Goal: Task Accomplishment & Management: Complete application form

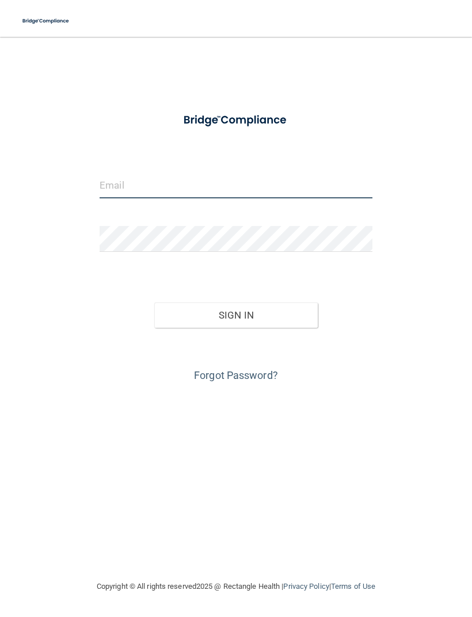
click at [338, 177] on input "email" at bounding box center [235, 186] width 273 height 26
type input "[EMAIL_ADDRESS][DOMAIN_NAME]"
click at [202, 318] on button "Sign In" at bounding box center [235, 314] width 163 height 25
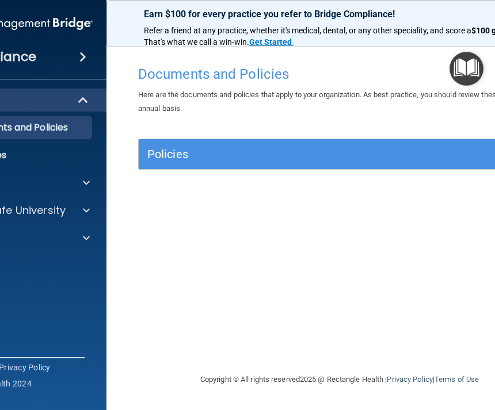
click at [205, 210] on div "Documents and Policies Here are the documents and policies that apply to your o…" at bounding box center [339, 216] width 420 height 313
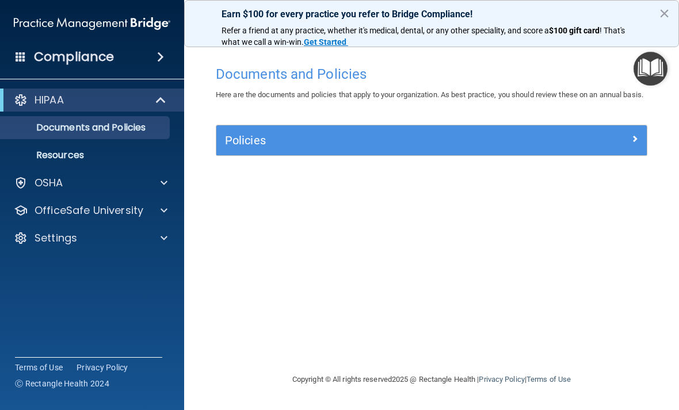
click at [471, 150] on div "Policies" at bounding box center [431, 140] width 430 height 18
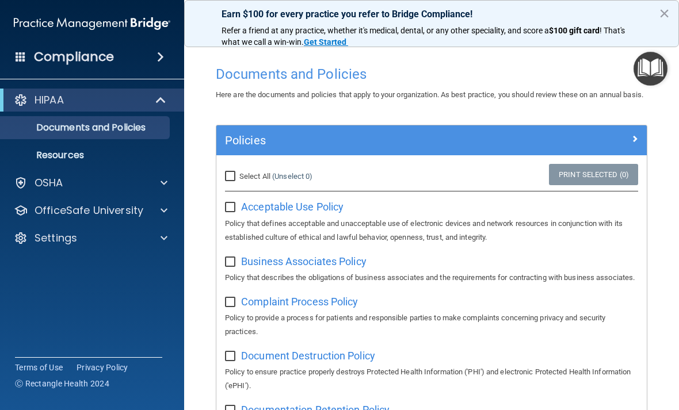
click at [471, 76] on img "Open Resource Center" at bounding box center [650, 69] width 34 height 34
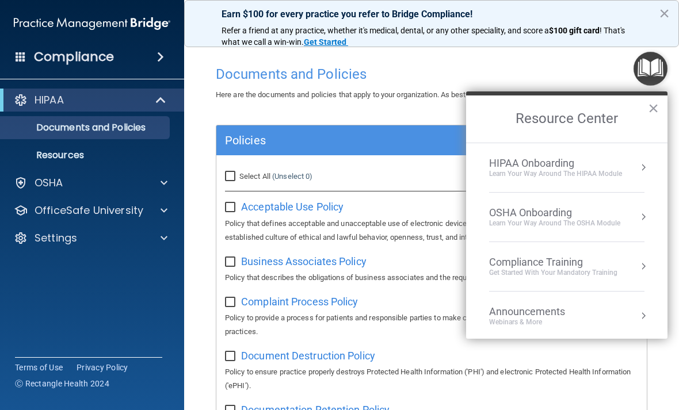
click at [471, 177] on div "Learn Your Way around the HIPAA module" at bounding box center [555, 174] width 133 height 10
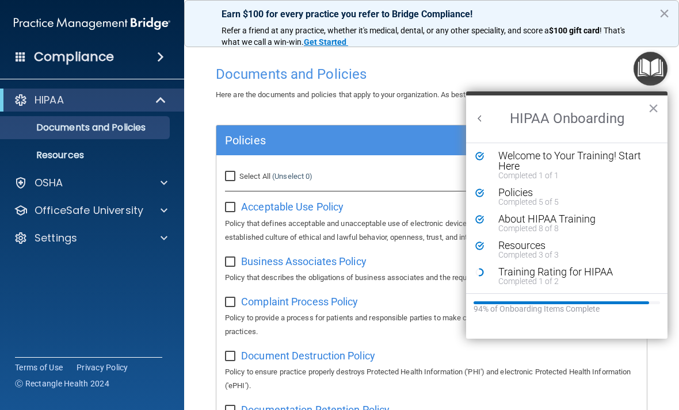
scroll to position [2, 0]
click at [471, 275] on div "Training Rating for HIPAA" at bounding box center [575, 272] width 154 height 10
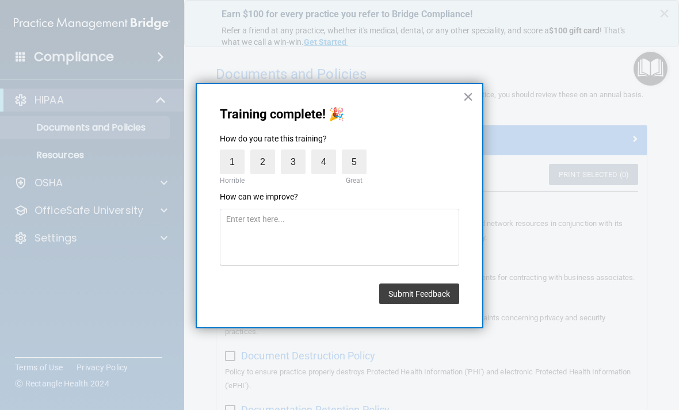
click at [356, 152] on label "5" at bounding box center [354, 162] width 25 height 25
click at [327, 152] on input "5" at bounding box center [327, 152] width 0 height 0
click at [420, 294] on button "Submit Feedback" at bounding box center [419, 293] width 80 height 21
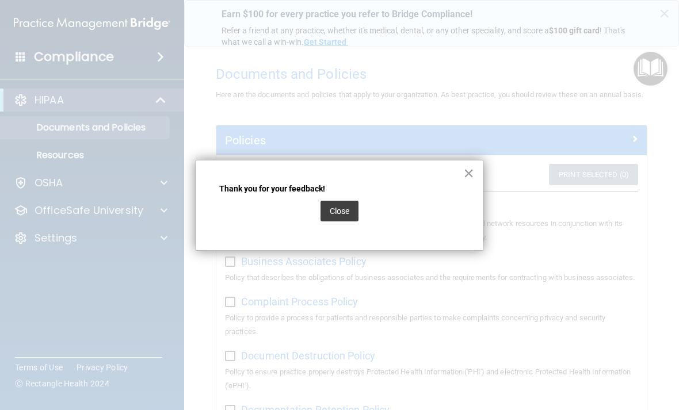
click at [469, 181] on button "×" at bounding box center [468, 173] width 11 height 18
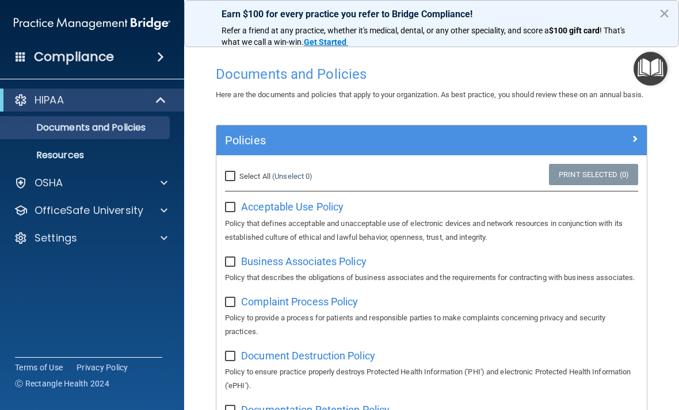
click at [471, 71] on img "Open Resource Center" at bounding box center [650, 69] width 34 height 34
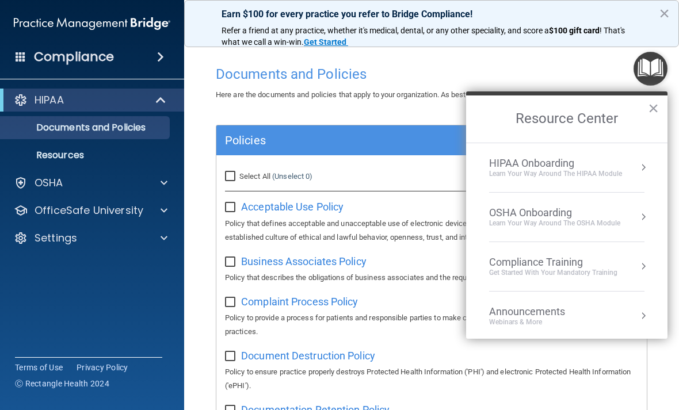
click at [471, 161] on div "HIPAA Onboarding" at bounding box center [555, 163] width 133 height 13
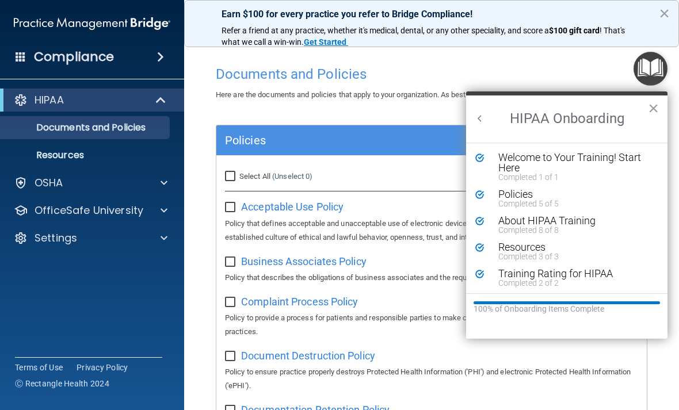
scroll to position [0, 0]
click at [471, 99] on h2 "HIPAA Onboarding" at bounding box center [566, 118] width 201 height 47
click at [471, 115] on button "Back to Resource Center Home" at bounding box center [480, 119] width 12 height 12
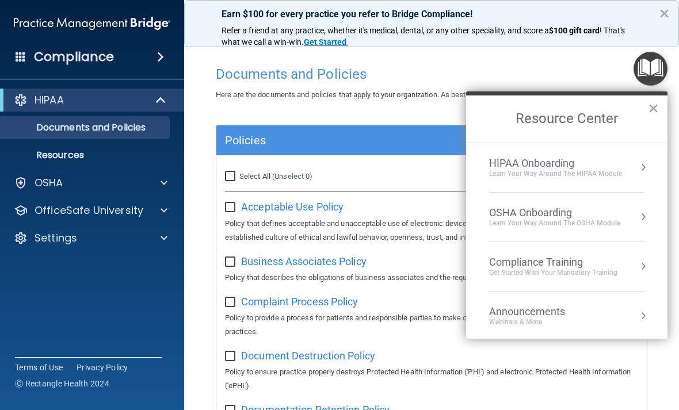
click at [471, 225] on div "Learn your way around the OSHA module" at bounding box center [554, 224] width 131 height 10
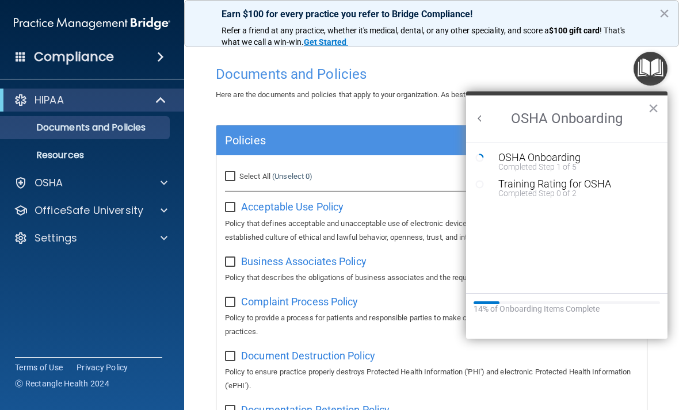
click at [471, 163] on div "Completed Step 1 of 5" at bounding box center [575, 167] width 154 height 8
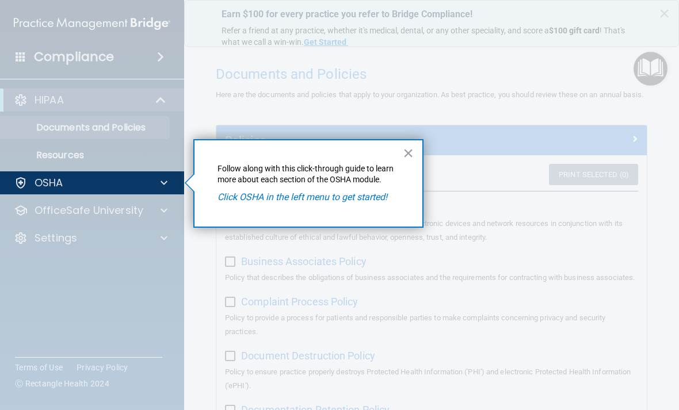
click at [412, 151] on button "×" at bounding box center [408, 153] width 11 height 18
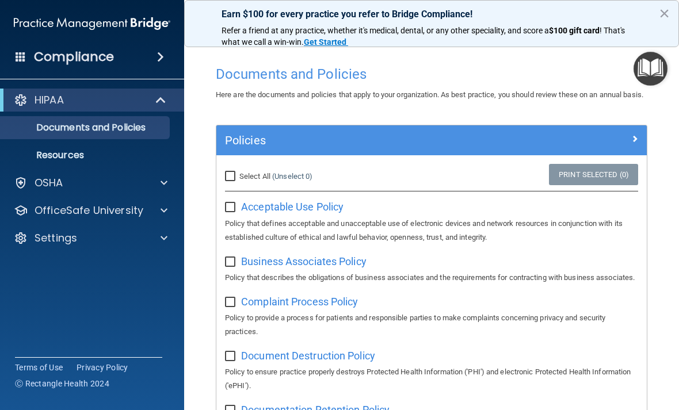
click at [93, 182] on div "OSHA" at bounding box center [76, 183] width 143 height 14
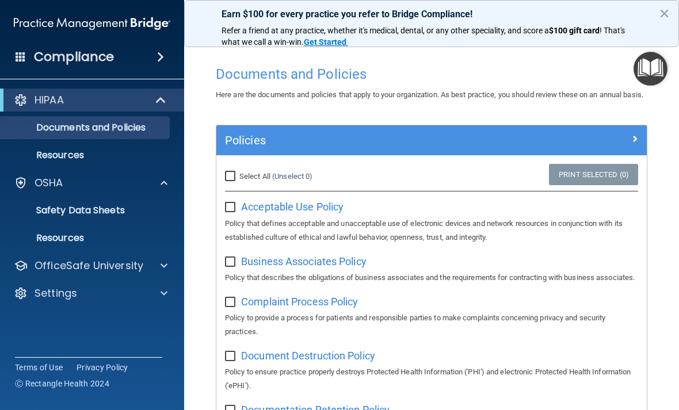
click at [111, 213] on p "Safety Data Sheets" at bounding box center [85, 211] width 157 height 12
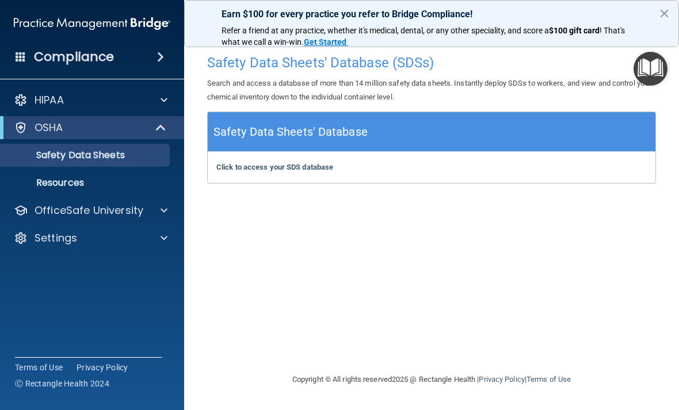
click at [471, 139] on div "Safety Data Sheets' Database" at bounding box center [431, 132] width 447 height 40
click at [299, 165] on b "Click to access your SDS database" at bounding box center [274, 167] width 117 height 9
click at [471, 66] on img "Open Resource Center" at bounding box center [650, 69] width 34 height 34
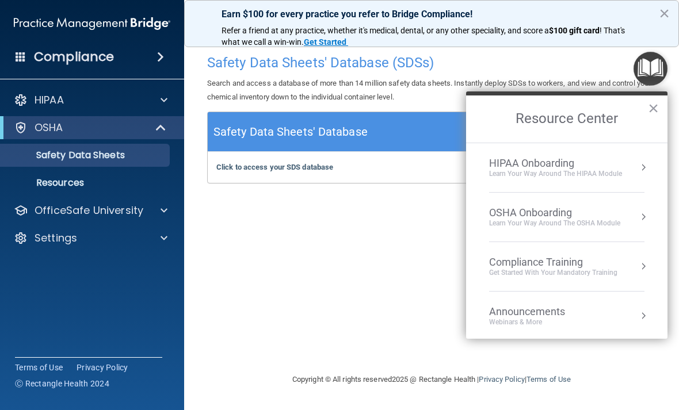
click at [471, 227] on div "Learn your way around the OSHA module" at bounding box center [554, 224] width 131 height 10
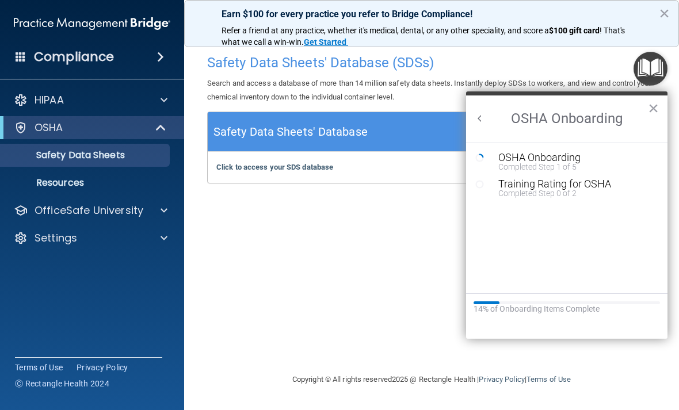
click at [434, 250] on div "Safety Data Sheets' Database (SDSs) Search and access a database of more than 1…" at bounding box center [431, 204] width 449 height 313
click at [288, 265] on div "Safety Data Sheets' Database (SDSs) Search and access a database of more than 1…" at bounding box center [431, 204] width 449 height 313
click at [329, 164] on b "Click to access your SDS database" at bounding box center [274, 167] width 117 height 9
click at [471, 195] on div "Completed Step 0 of 2" at bounding box center [575, 193] width 154 height 8
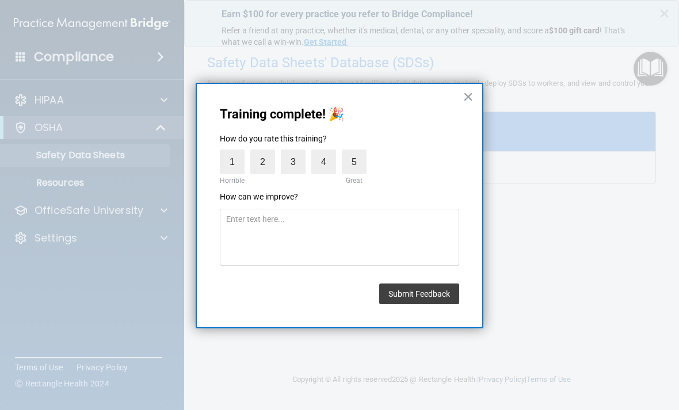
click at [365, 163] on label "5" at bounding box center [354, 162] width 25 height 25
click at [327, 152] on input "5" at bounding box center [327, 152] width 0 height 0
click at [418, 294] on button "Submit Feedback" at bounding box center [419, 293] width 80 height 21
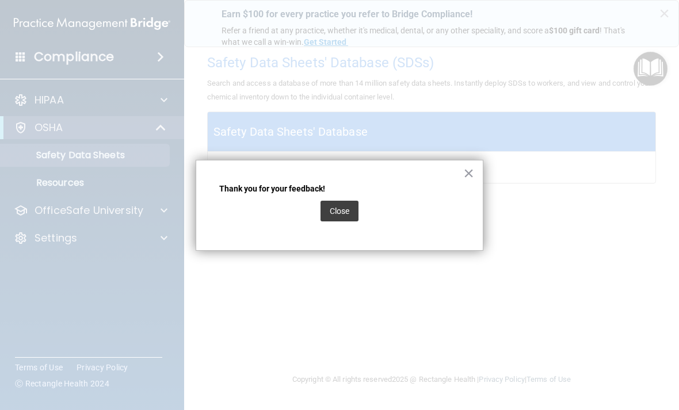
click at [346, 214] on button "Close" at bounding box center [339, 211] width 38 height 21
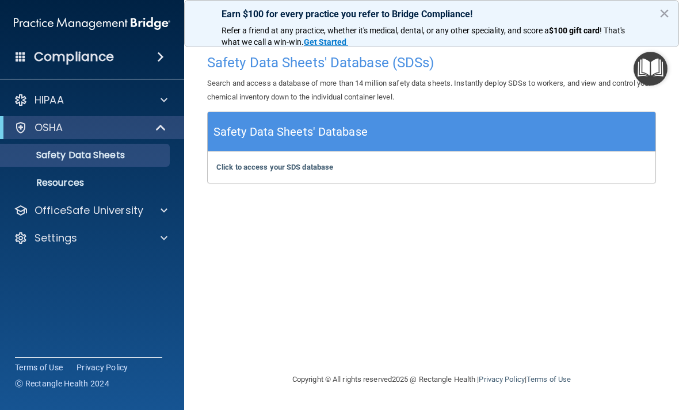
click at [471, 71] on img "Open Resource Center" at bounding box center [650, 69] width 34 height 34
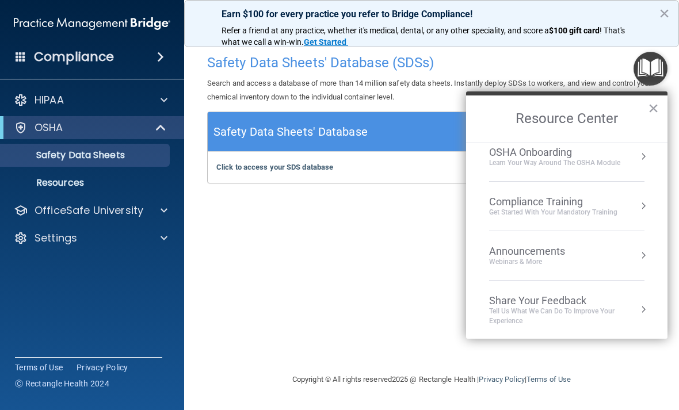
scroll to position [60, 0]
click at [471, 221] on li "Compliance Training Get Started with your mandatory training" at bounding box center [566, 206] width 155 height 49
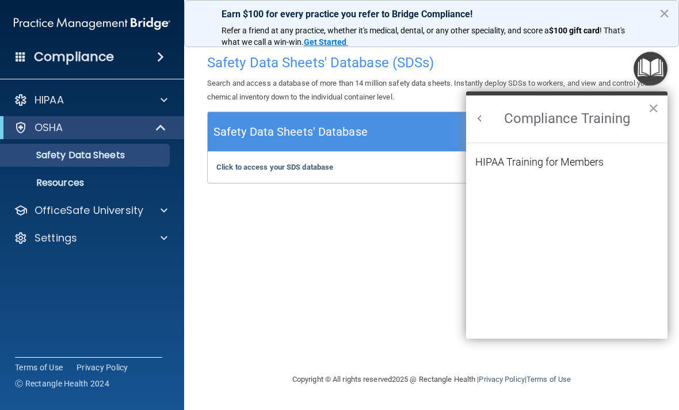
scroll to position [0, 0]
click at [471, 167] on div "HIPAA Training for Members" at bounding box center [539, 162] width 128 height 10
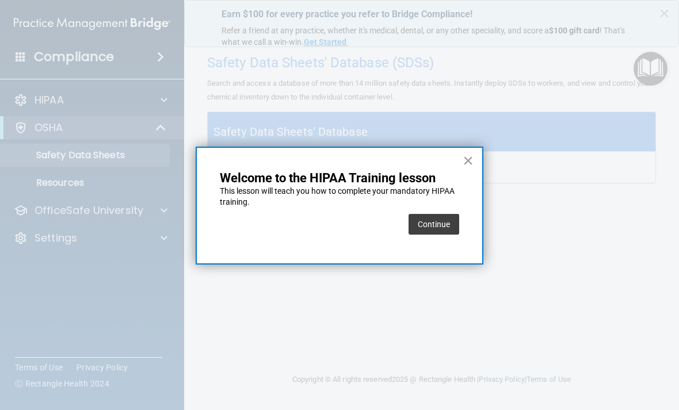
click at [437, 221] on button "Continue" at bounding box center [433, 224] width 51 height 21
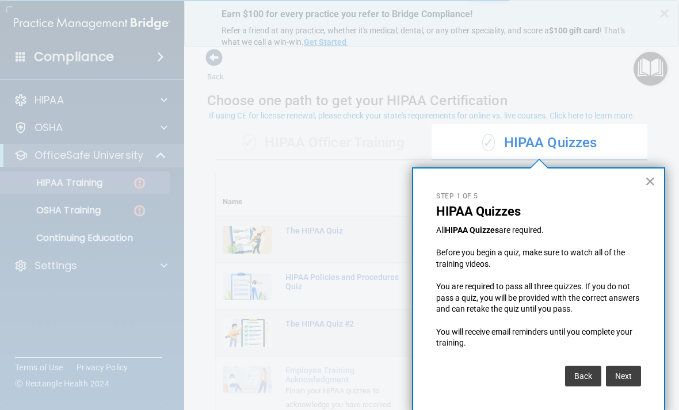
scroll to position [2, 0]
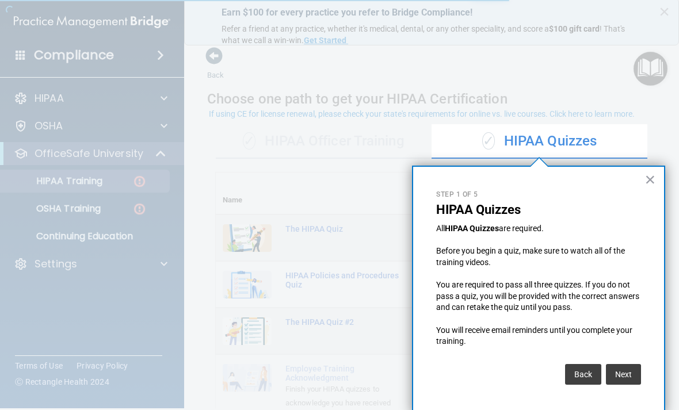
click at [102, 183] on div at bounding box center [215, 205] width 431 height 410
click at [471, 371] on button "Next" at bounding box center [623, 374] width 35 height 21
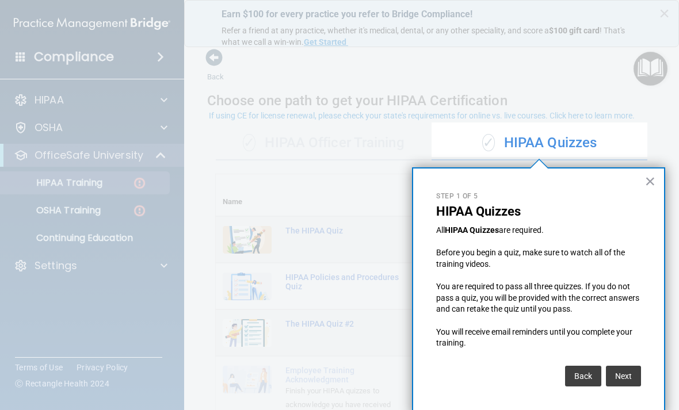
scroll to position [321, 0]
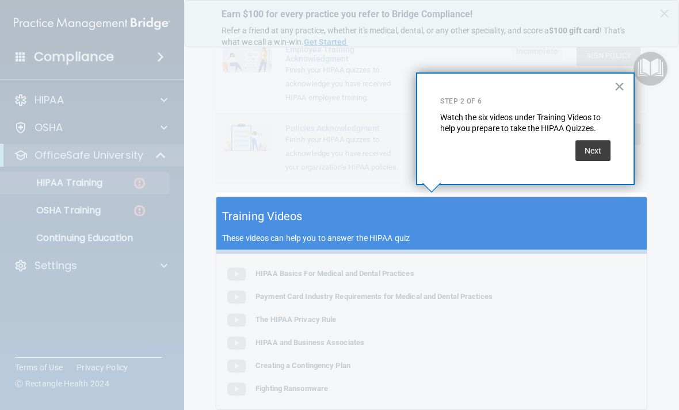
click at [471, 149] on button "Next" at bounding box center [592, 150] width 35 height 21
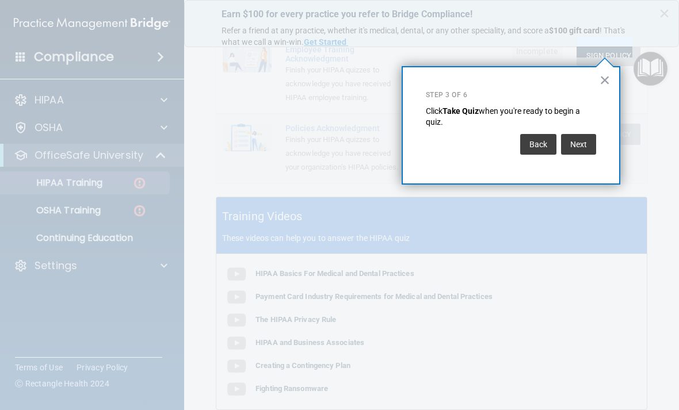
scroll to position [52, 0]
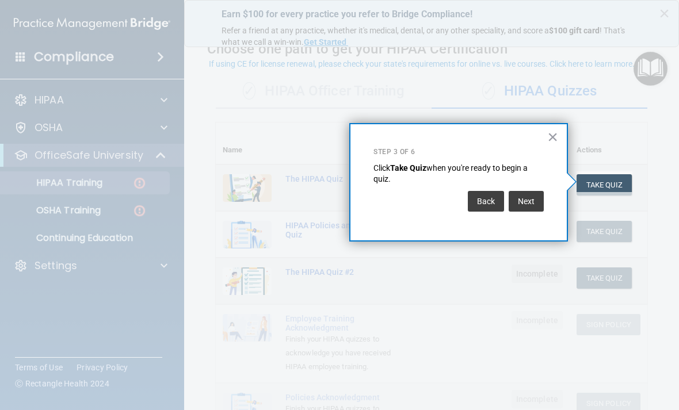
click at [471, 200] on button "Next" at bounding box center [525, 201] width 35 height 21
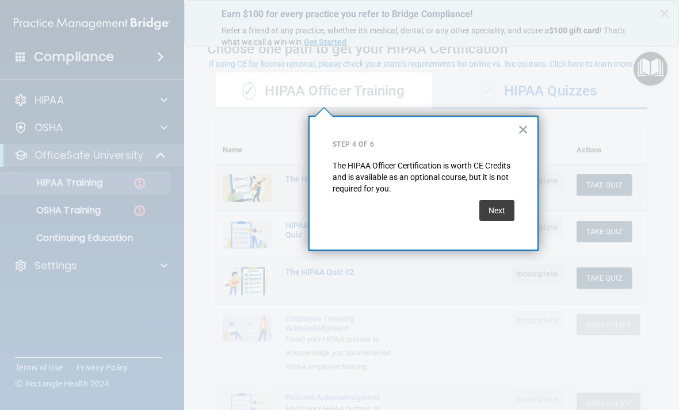
click at [471, 210] on button "Next" at bounding box center [496, 210] width 35 height 21
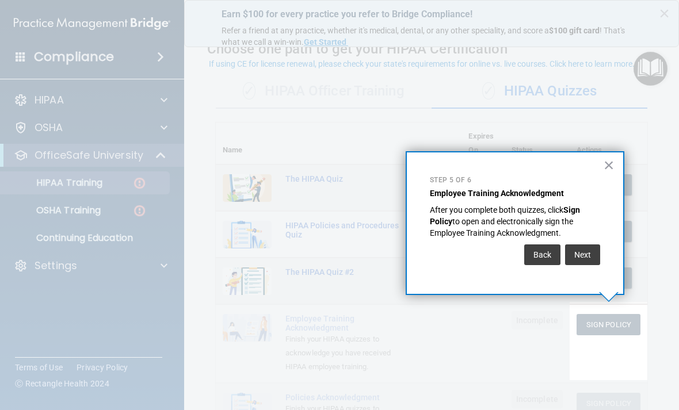
click at [471, 252] on button "Next" at bounding box center [582, 254] width 35 height 21
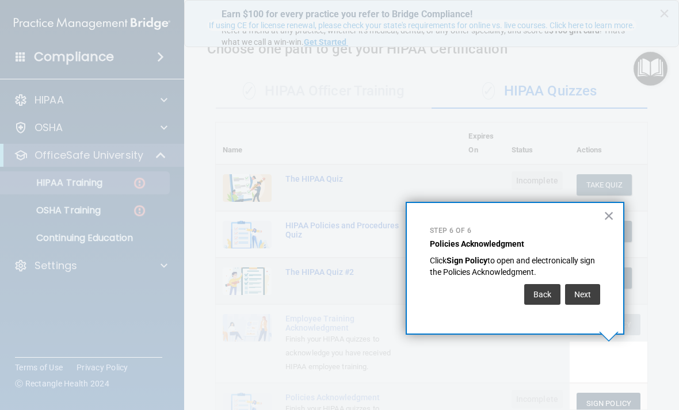
scroll to position [129, 0]
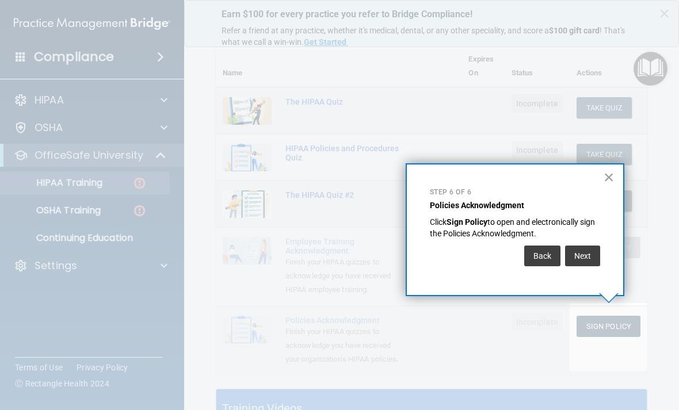
click at [471, 260] on button "Next" at bounding box center [582, 256] width 35 height 21
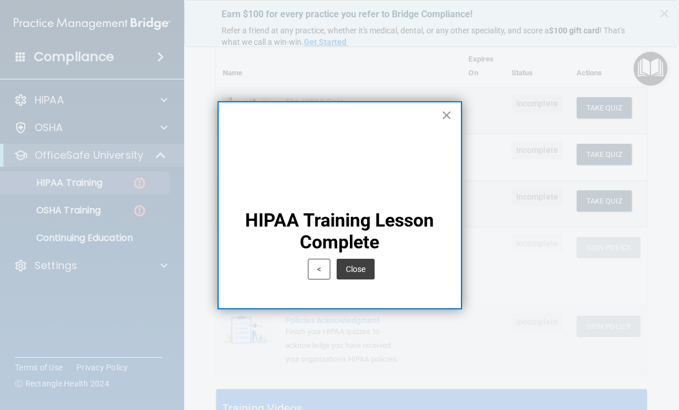
click at [360, 267] on button "Close" at bounding box center [355, 269] width 38 height 21
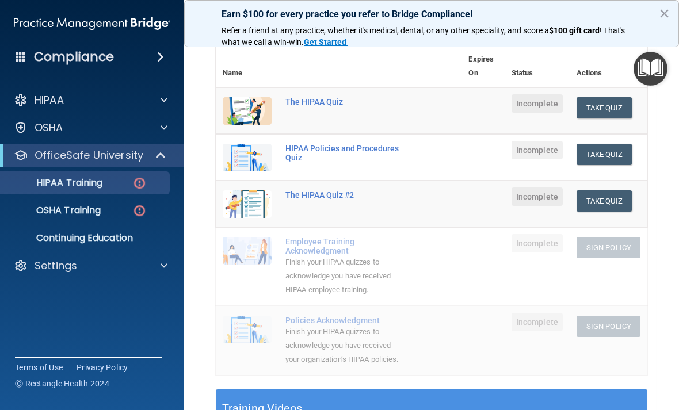
click at [471, 105] on button "Take Quiz" at bounding box center [603, 107] width 55 height 21
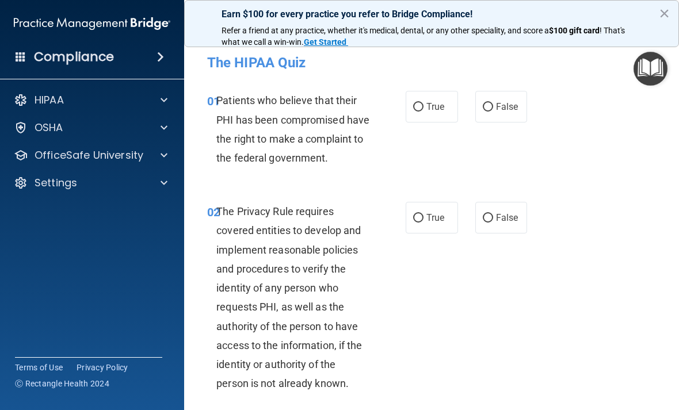
click at [435, 114] on label "True" at bounding box center [431, 107] width 52 height 32
click at [423, 112] on input "True" at bounding box center [418, 107] width 10 height 9
radio input "true"
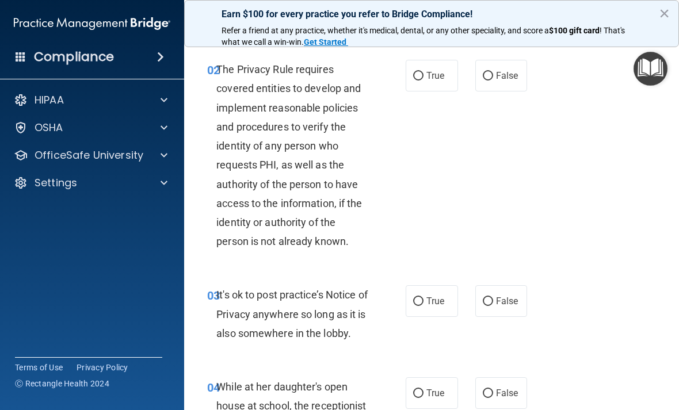
scroll to position [141, 0]
click at [443, 82] on span "True" at bounding box center [435, 76] width 18 height 11
click at [423, 81] on input "True" at bounding box center [418, 76] width 10 height 9
radio input "true"
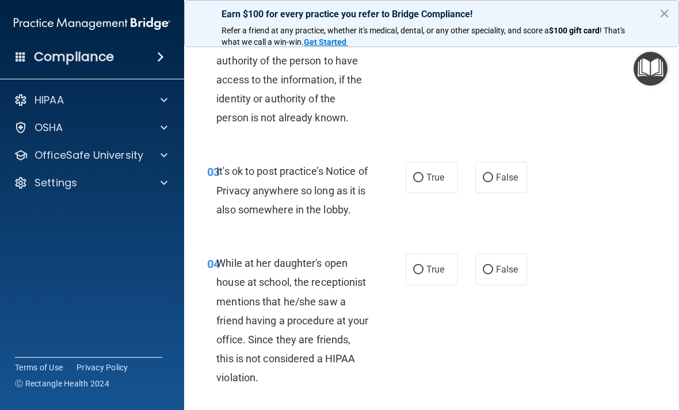
scroll to position [265, 0]
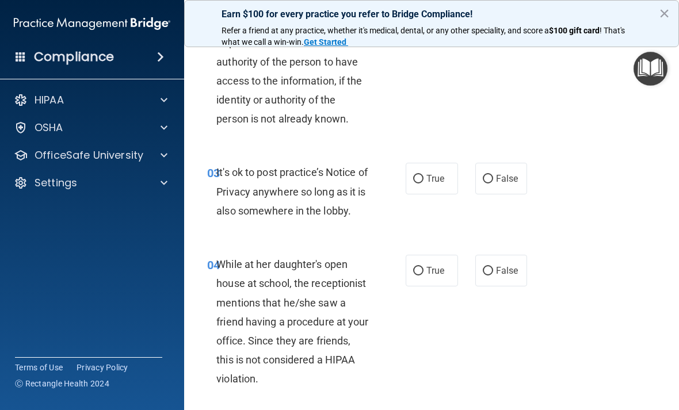
click at [471, 194] on label "False" at bounding box center [501, 179] width 52 height 32
click at [471, 183] on input "False" at bounding box center [487, 179] width 10 height 9
radio input "true"
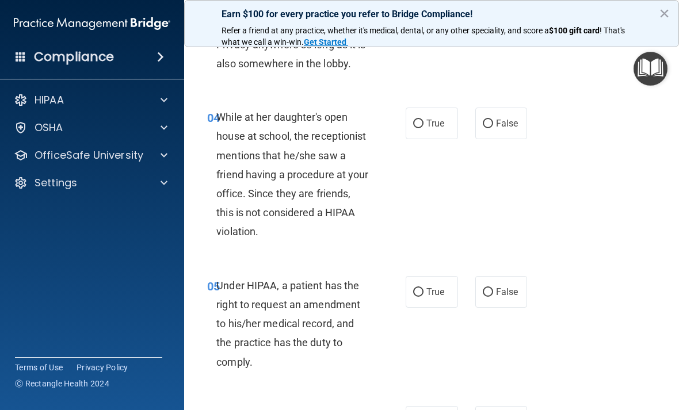
scroll to position [412, 0]
click at [471, 131] on label "False" at bounding box center [501, 123] width 52 height 32
click at [471, 128] on input "False" at bounding box center [487, 123] width 10 height 9
radio input "true"
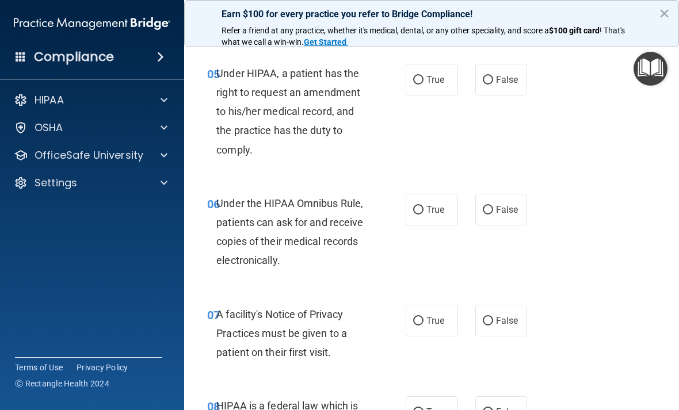
scroll to position [616, 0]
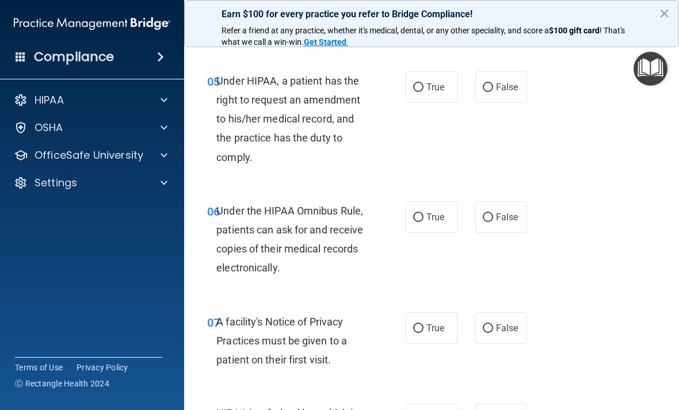
click at [471, 98] on label "False" at bounding box center [501, 87] width 52 height 32
click at [471, 92] on input "False" at bounding box center [487, 87] width 10 height 9
radio input "true"
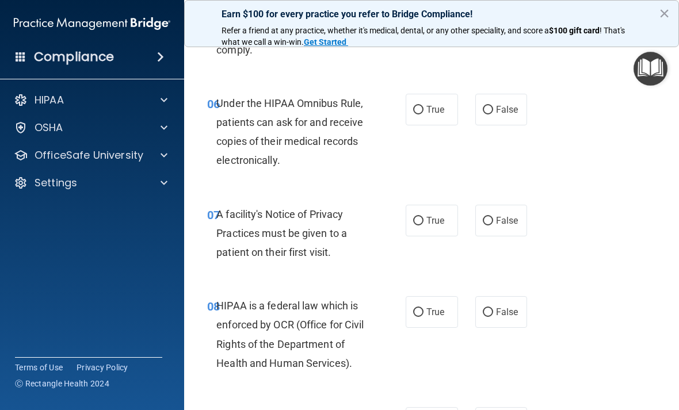
scroll to position [725, 0]
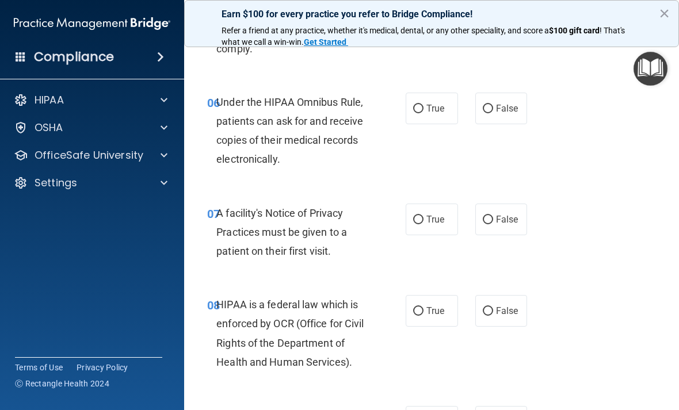
click at [416, 113] on input "True" at bounding box center [418, 109] width 10 height 9
radio input "true"
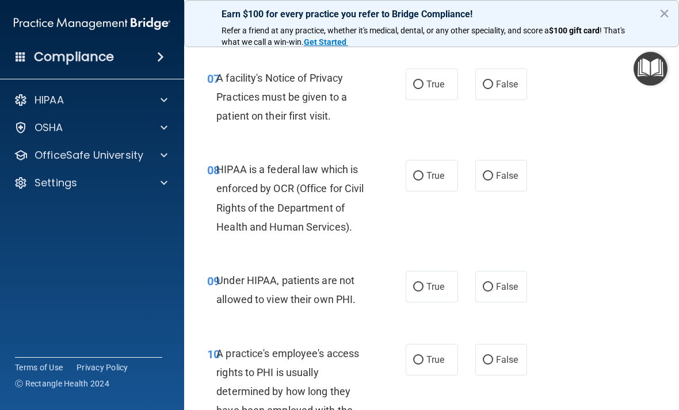
scroll to position [861, 0]
click at [417, 89] on input "True" at bounding box center [418, 84] width 10 height 9
radio input "true"
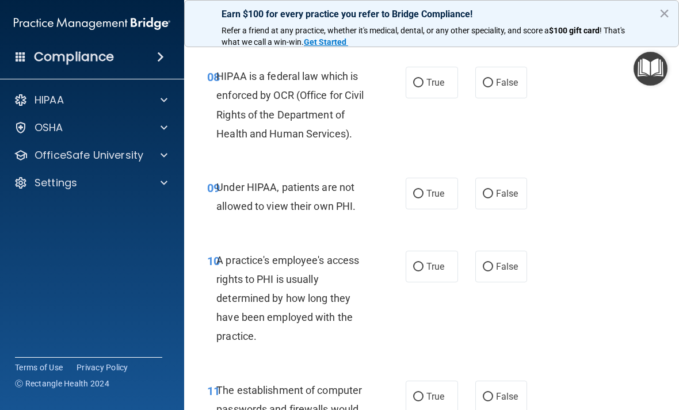
scroll to position [940, 0]
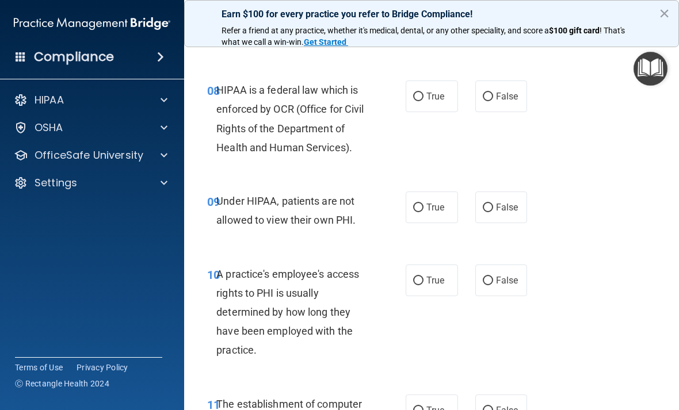
click at [429, 102] on span "True" at bounding box center [435, 96] width 18 height 11
click at [423, 101] on input "True" at bounding box center [418, 97] width 10 height 9
radio input "true"
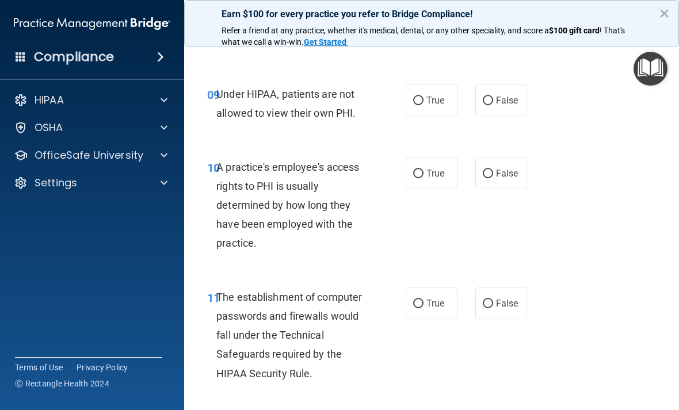
scroll to position [1045, 0]
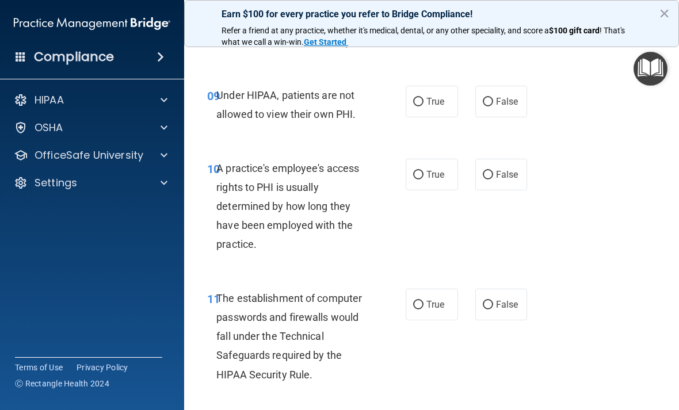
click at [471, 107] on span "False" at bounding box center [507, 101] width 22 height 11
click at [471, 106] on input "False" at bounding box center [487, 102] width 10 height 9
radio input "true"
click at [471, 178] on label "False" at bounding box center [501, 175] width 52 height 32
click at [471, 178] on input "False" at bounding box center [487, 175] width 10 height 9
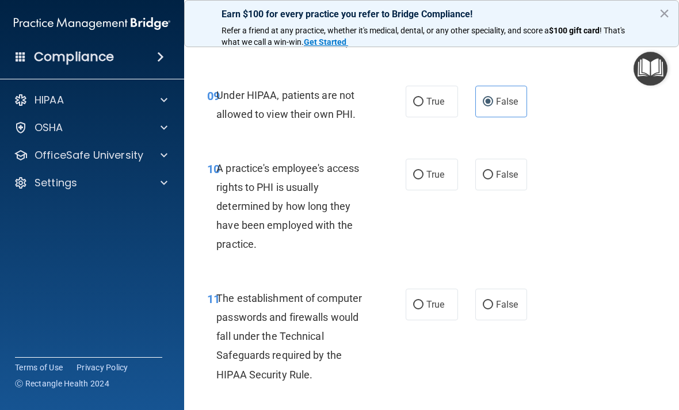
radio input "true"
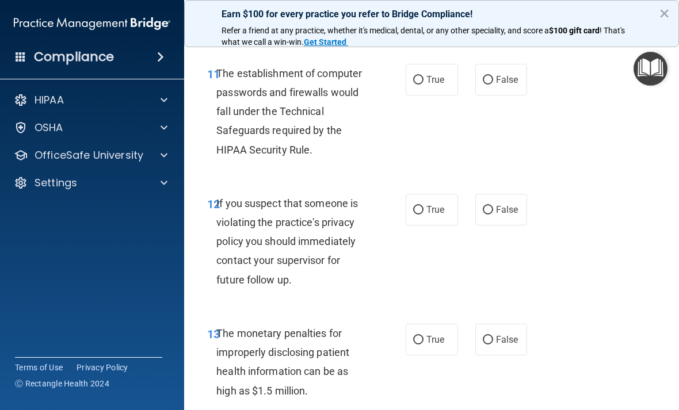
scroll to position [1267, 0]
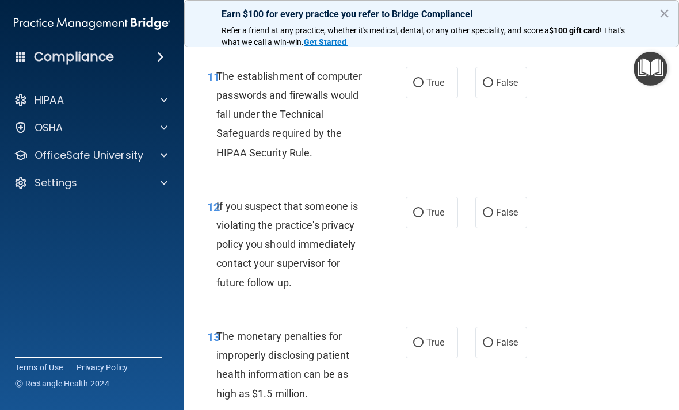
click at [428, 89] on label "True" at bounding box center [431, 83] width 52 height 32
click at [423, 87] on input "True" at bounding box center [418, 83] width 10 height 9
radio input "true"
click at [430, 218] on span "True" at bounding box center [435, 212] width 18 height 11
click at [423, 217] on input "True" at bounding box center [418, 213] width 10 height 9
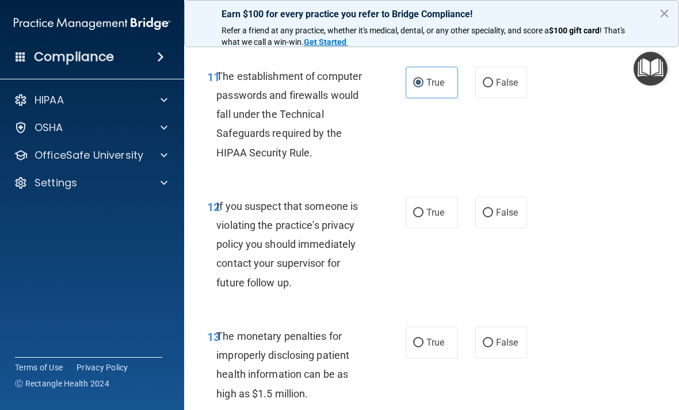
radio input "true"
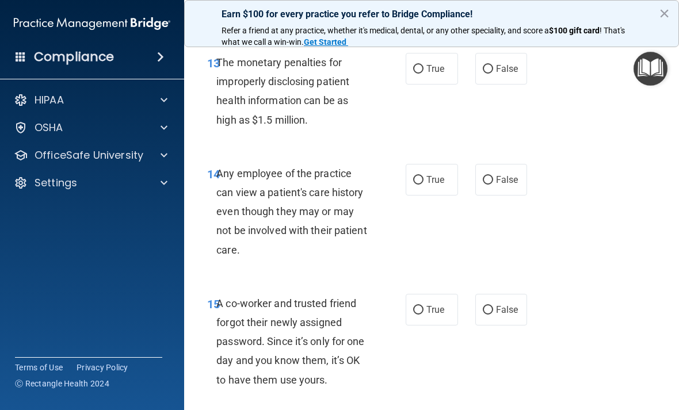
scroll to position [1542, 0]
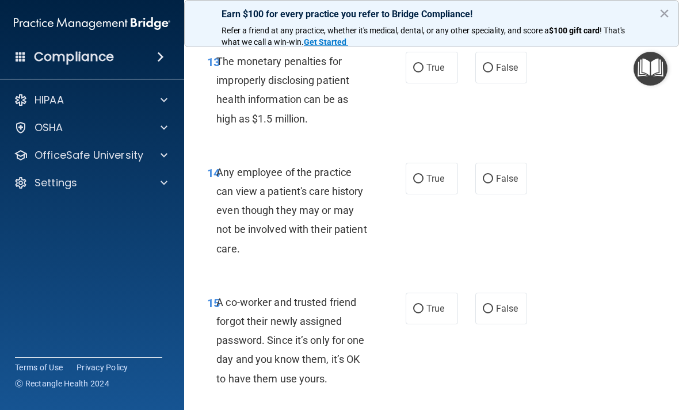
click at [436, 72] on label "True" at bounding box center [431, 68] width 52 height 32
click at [423, 72] on input "True" at bounding box center [418, 68] width 10 height 9
radio input "true"
click at [471, 181] on label "False" at bounding box center [501, 179] width 52 height 32
click at [471, 181] on input "False" at bounding box center [487, 179] width 10 height 9
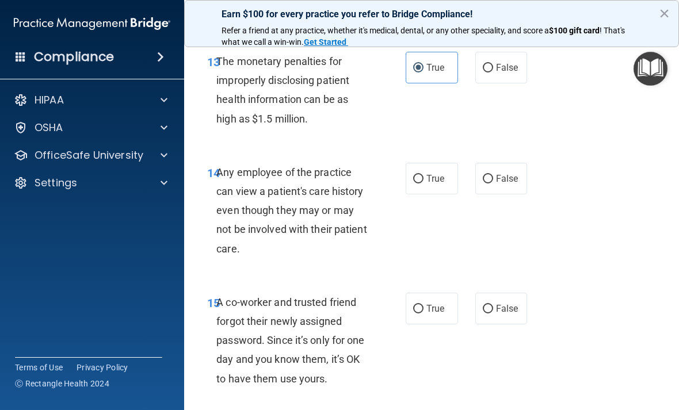
radio input "true"
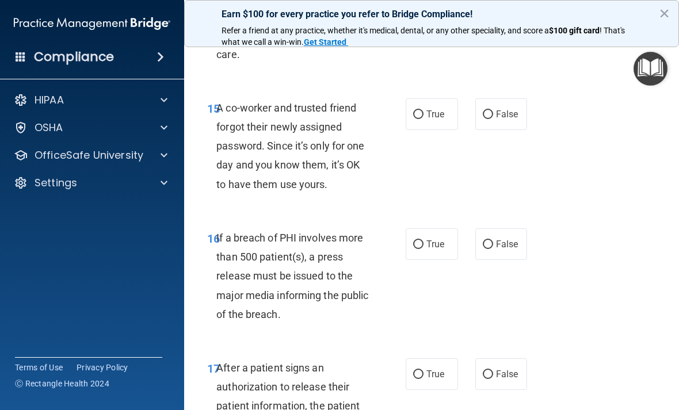
scroll to position [1741, 0]
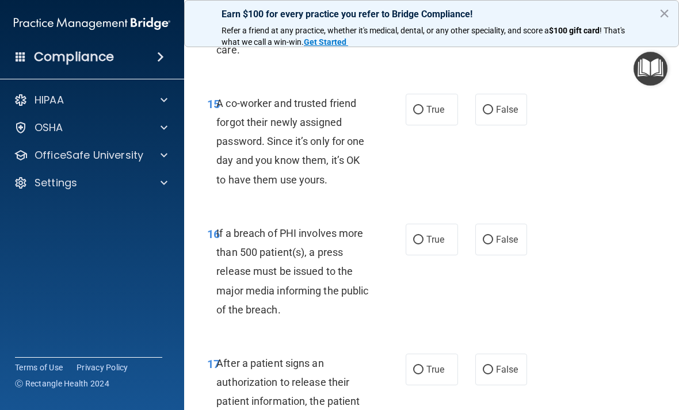
click at [471, 125] on label "False" at bounding box center [501, 110] width 52 height 32
click at [471, 114] on input "False" at bounding box center [487, 110] width 10 height 9
radio input "true"
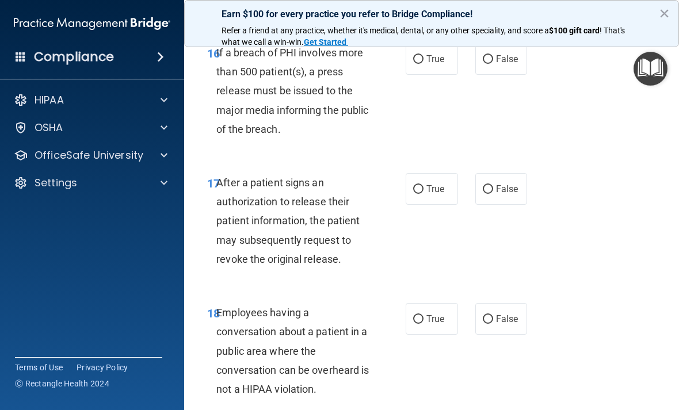
scroll to position [1920, 0]
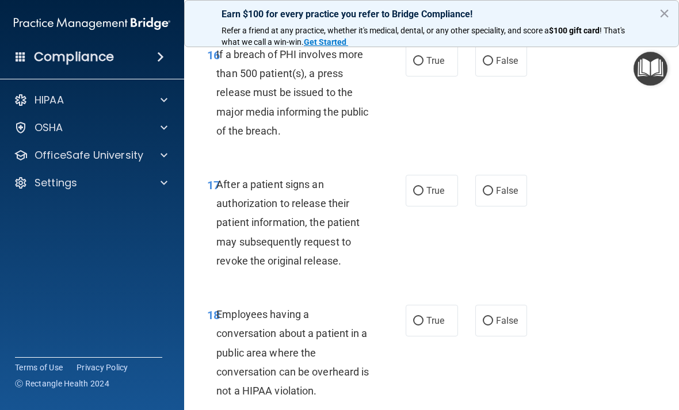
click at [438, 66] on span "True" at bounding box center [435, 60] width 18 height 11
click at [423, 66] on input "True" at bounding box center [418, 61] width 10 height 9
radio input "true"
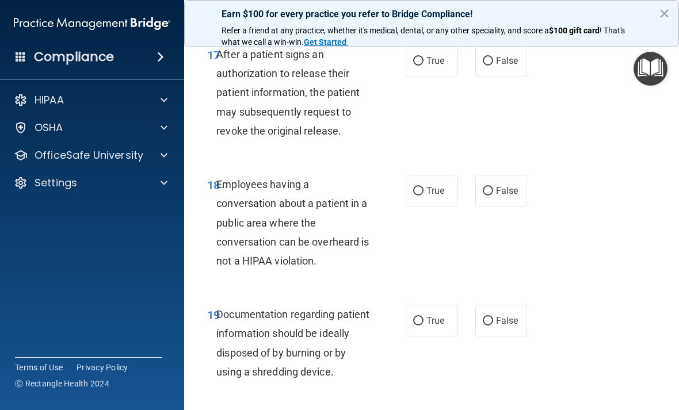
scroll to position [2049, 0]
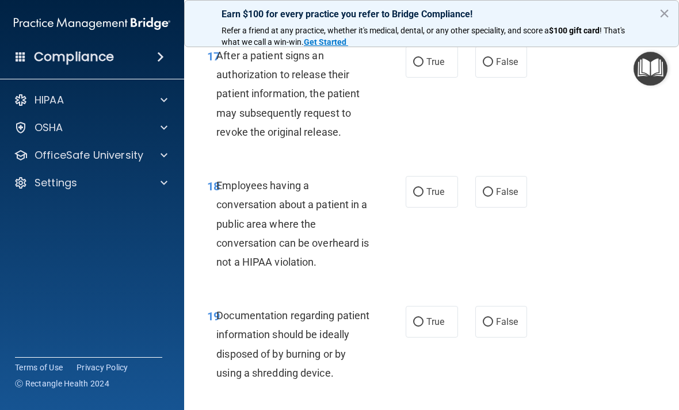
click at [428, 58] on label "True" at bounding box center [431, 62] width 52 height 32
click at [423, 58] on input "True" at bounding box center [418, 62] width 10 height 9
radio input "true"
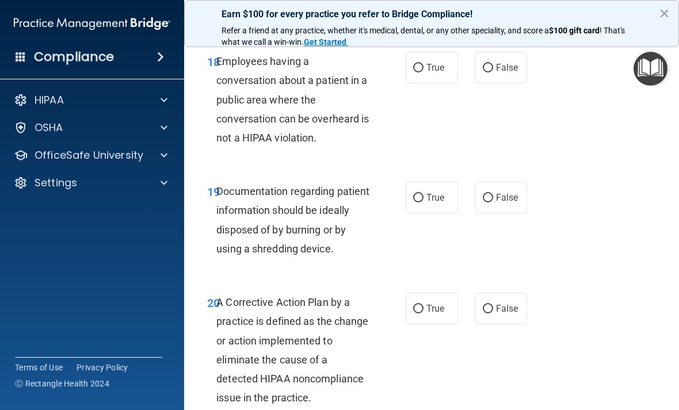
scroll to position [2172, 0]
click at [471, 74] on span "False" at bounding box center [507, 68] width 22 height 11
click at [471, 73] on input "False" at bounding box center [487, 68] width 10 height 9
radio input "true"
click at [440, 204] on span "True" at bounding box center [435, 198] width 18 height 11
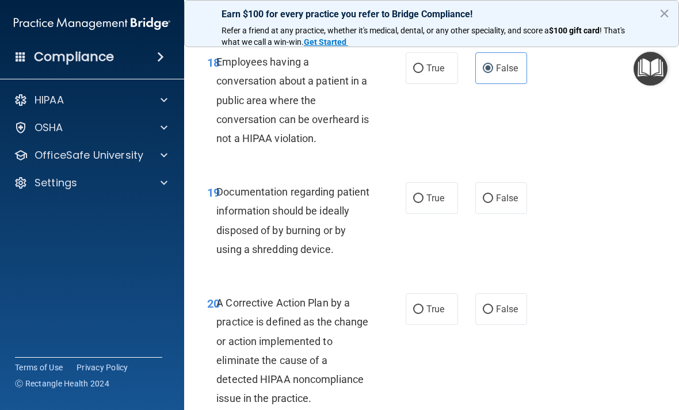
click at [423, 203] on input "True" at bounding box center [418, 198] width 10 height 9
radio input "true"
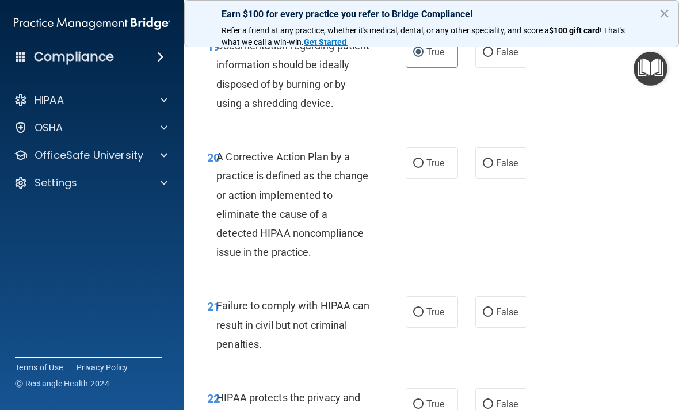
scroll to position [2333, 0]
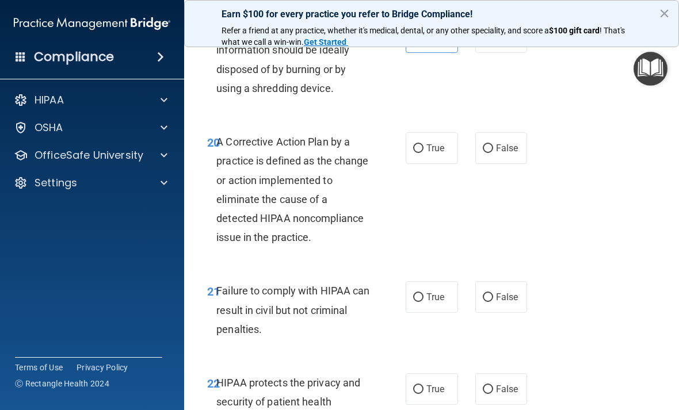
click at [438, 145] on label "True" at bounding box center [431, 148] width 52 height 32
click at [423, 145] on input "True" at bounding box center [418, 148] width 10 height 9
radio input "true"
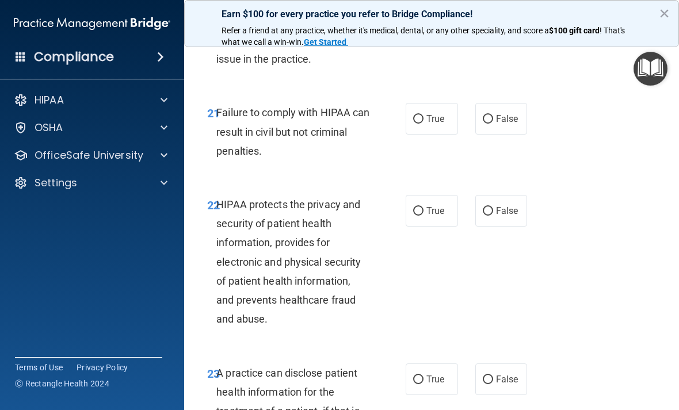
scroll to position [2515, 0]
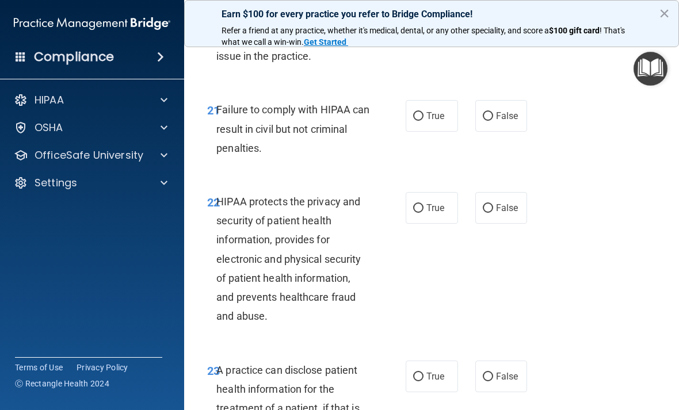
click at [471, 107] on label "False" at bounding box center [501, 116] width 52 height 32
click at [471, 112] on input "False" at bounding box center [487, 116] width 10 height 9
radio input "true"
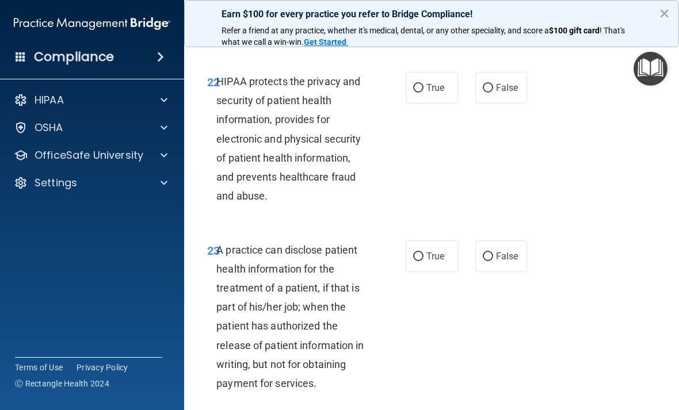
scroll to position [2645, 0]
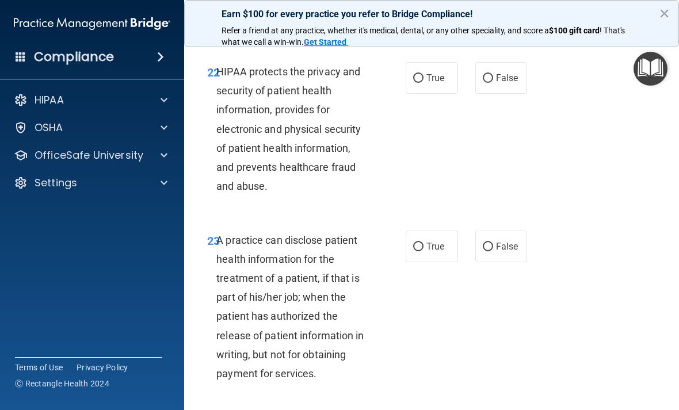
click at [440, 94] on label "True" at bounding box center [431, 78] width 52 height 32
click at [423, 83] on input "True" at bounding box center [418, 78] width 10 height 9
radio input "true"
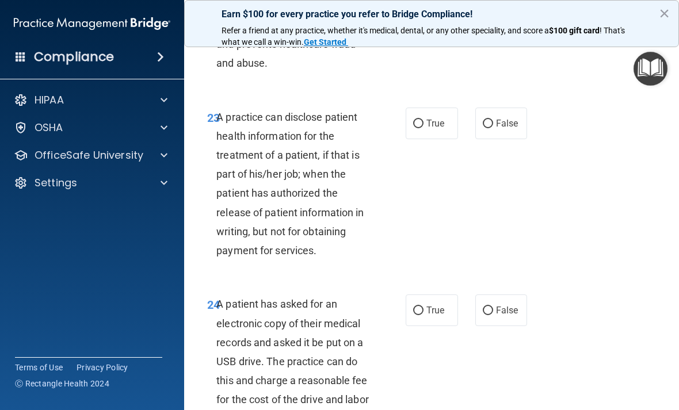
scroll to position [2769, 0]
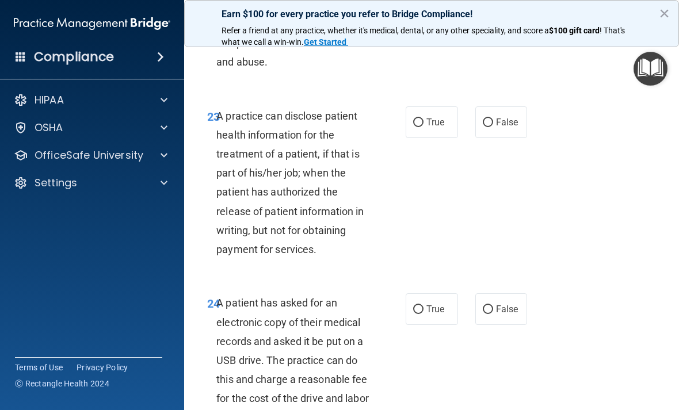
click at [471, 120] on label "False" at bounding box center [501, 122] width 52 height 32
click at [471, 120] on input "False" at bounding box center [487, 122] width 10 height 9
radio input "true"
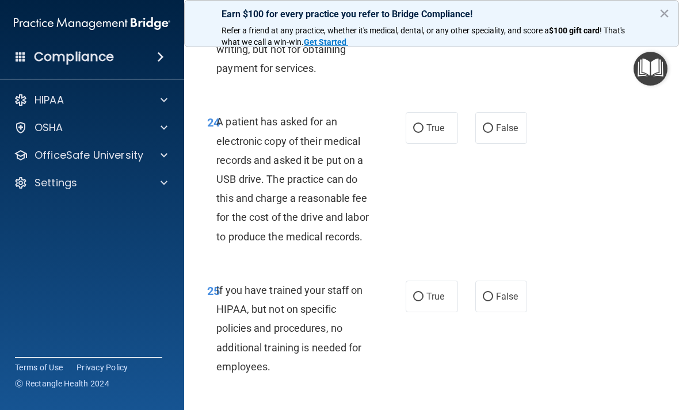
scroll to position [2951, 0]
click at [427, 123] on label "True" at bounding box center [431, 128] width 52 height 32
click at [423, 124] on input "True" at bounding box center [418, 128] width 10 height 9
radio input "true"
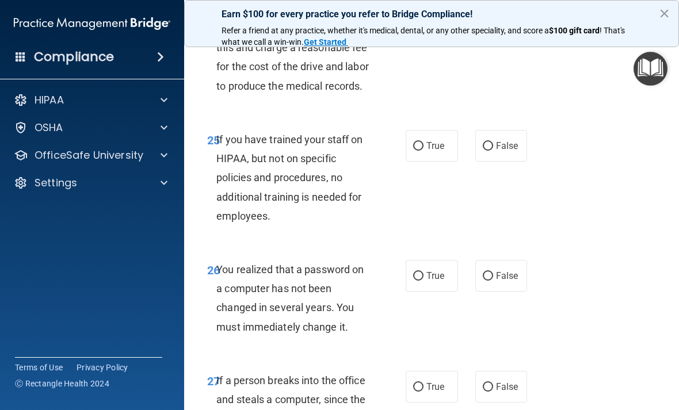
scroll to position [3140, 0]
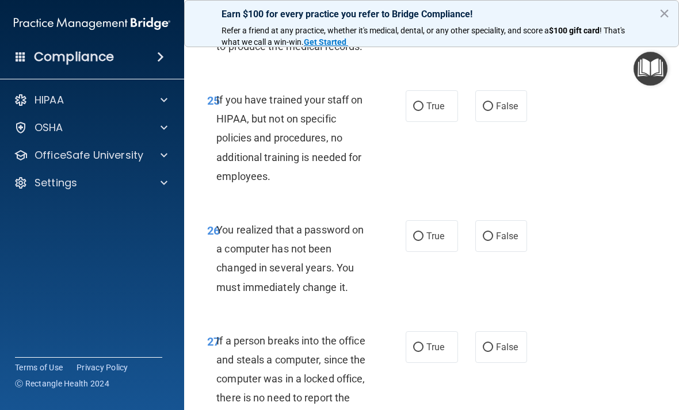
click at [471, 113] on label "False" at bounding box center [501, 106] width 52 height 32
click at [471, 111] on input "False" at bounding box center [487, 106] width 10 height 9
radio input "true"
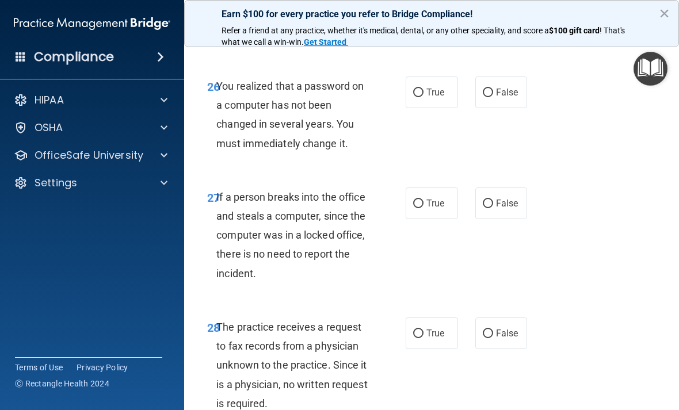
scroll to position [3285, 0]
click at [471, 106] on label "False" at bounding box center [501, 92] width 52 height 32
click at [471, 97] on input "False" at bounding box center [487, 92] width 10 height 9
radio input "true"
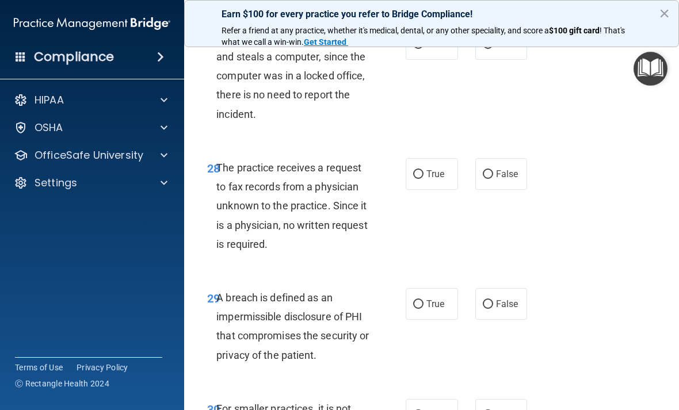
scroll to position [3447, 0]
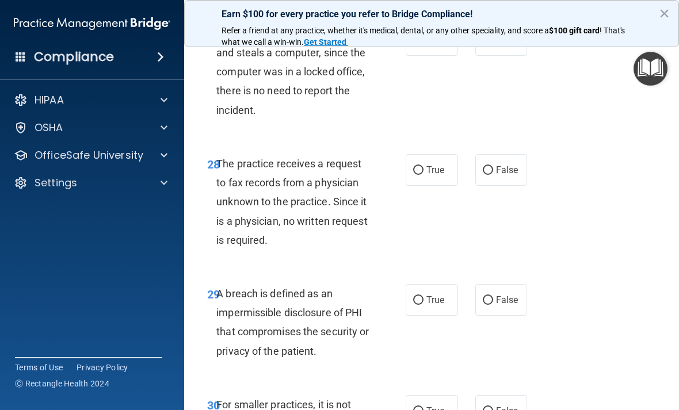
click at [471, 56] on label "False" at bounding box center [501, 40] width 52 height 32
click at [471, 45] on input "False" at bounding box center [487, 40] width 10 height 9
radio input "true"
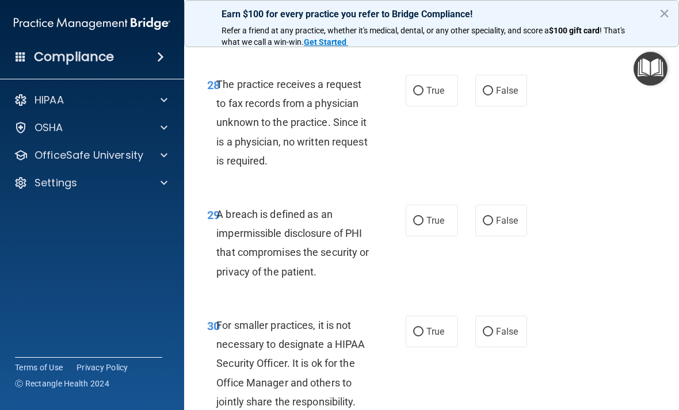
scroll to position [3527, 0]
click at [471, 95] on span "False" at bounding box center [507, 90] width 22 height 11
click at [471, 95] on input "False" at bounding box center [487, 90] width 10 height 9
radio input "true"
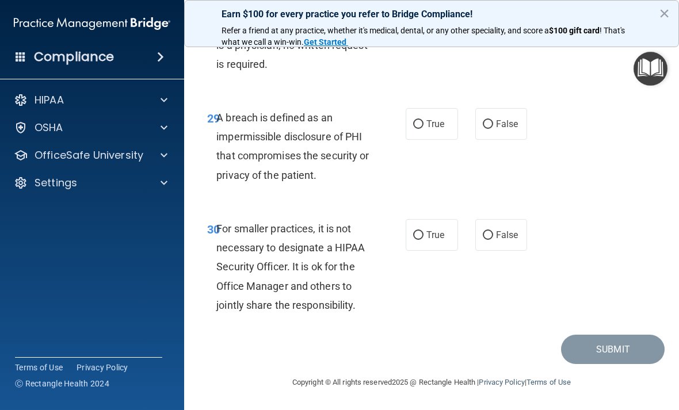
scroll to position [3639, 0]
click at [435, 137] on label "True" at bounding box center [431, 124] width 52 height 32
click at [423, 129] on input "True" at bounding box center [418, 124] width 10 height 9
radio input "true"
click at [471, 232] on label "False" at bounding box center [501, 235] width 52 height 32
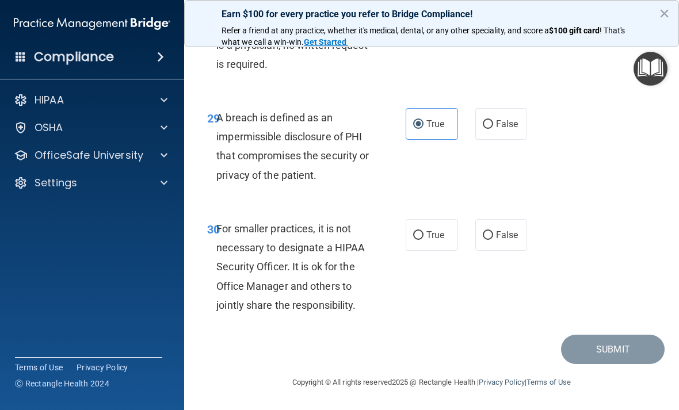
click at [471, 232] on input "False" at bounding box center [487, 235] width 10 height 9
radio input "true"
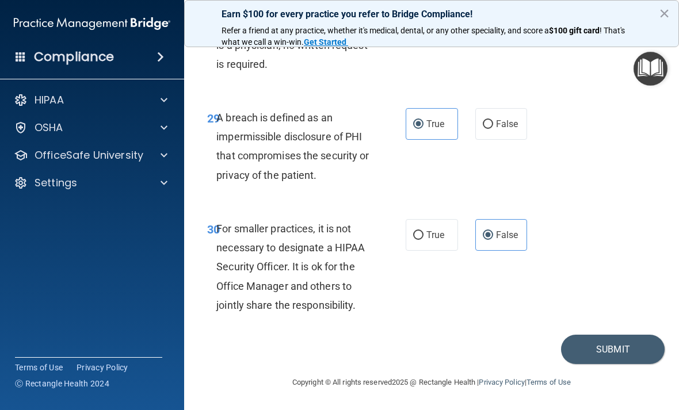
click at [471, 350] on button "Submit" at bounding box center [613, 349] width 104 height 29
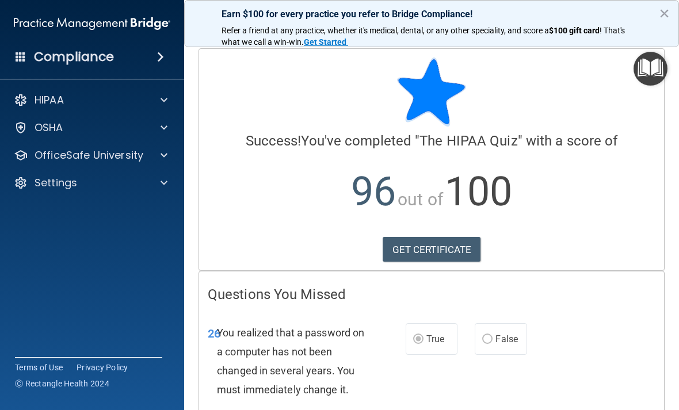
click at [106, 124] on div "OSHA" at bounding box center [76, 128] width 143 height 14
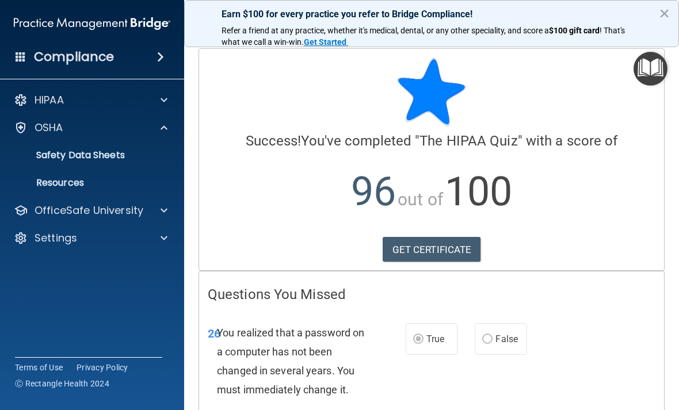
click at [471, 65] on img "Open Resource Center" at bounding box center [650, 69] width 34 height 34
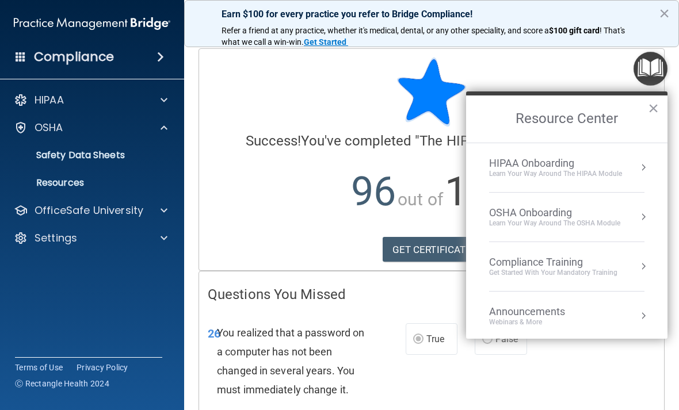
click at [400, 323] on div "26 You realized that a password on a computer has not been changed in several y…" at bounding box center [306, 364] width 232 height 82
click at [354, 126] on div at bounding box center [431, 92] width 447 height 69
click at [391, 332] on div "26 You realized that a password on a computer has not been changed in several y…" at bounding box center [306, 364] width 232 height 82
click at [471, 67] on img "Open Resource Center" at bounding box center [650, 69] width 34 height 34
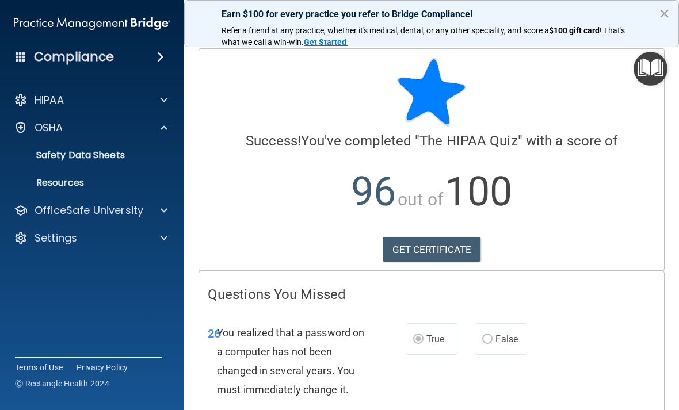
click at [471, 59] on img "Open Resource Center" at bounding box center [650, 69] width 34 height 34
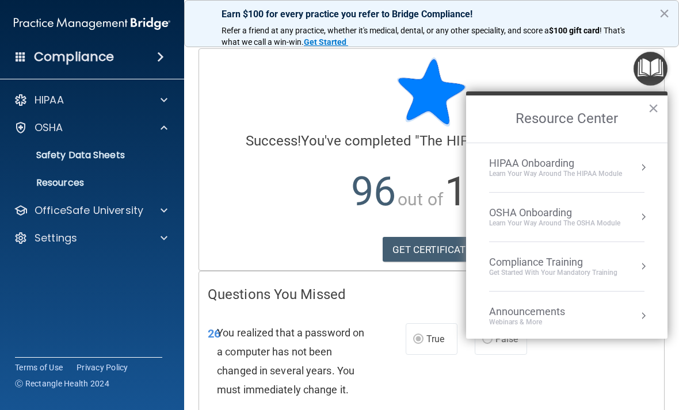
click at [471, 217] on div "OSHA Onboarding" at bounding box center [554, 212] width 131 height 13
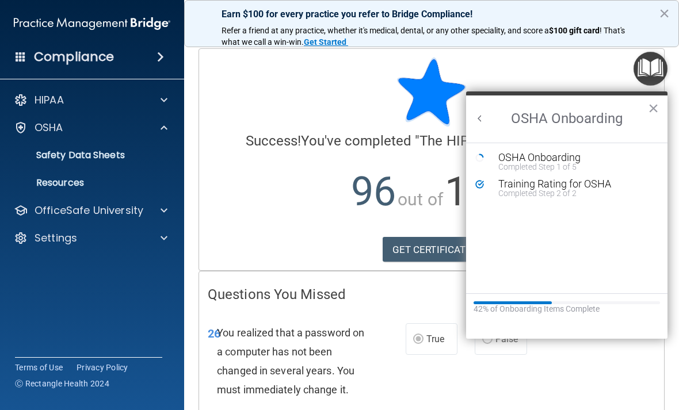
click at [471, 113] on button "Back to Resource Center Home" at bounding box center [480, 119] width 12 height 12
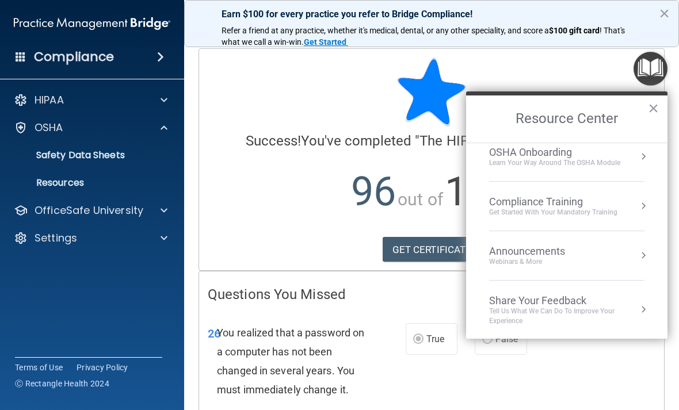
scroll to position [60, 0]
click at [471, 202] on div "Compliance Training" at bounding box center [553, 202] width 128 height 13
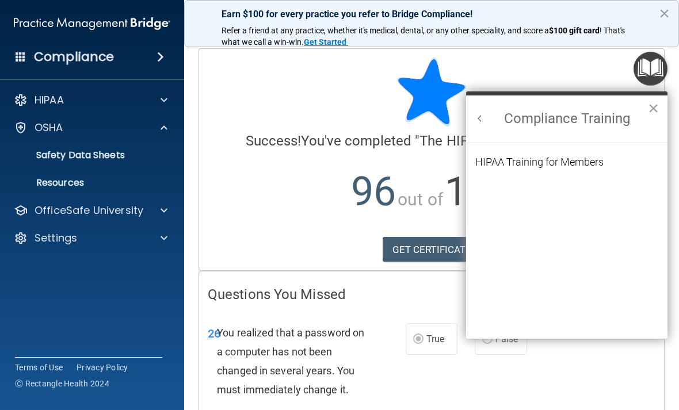
scroll to position [0, 0]
click at [471, 105] on h2 "Compliance Training" at bounding box center [566, 118] width 201 height 47
click at [471, 116] on h2 "Compliance Training" at bounding box center [566, 118] width 201 height 47
click at [471, 113] on button "Back to Resource Center Home" at bounding box center [480, 119] width 12 height 12
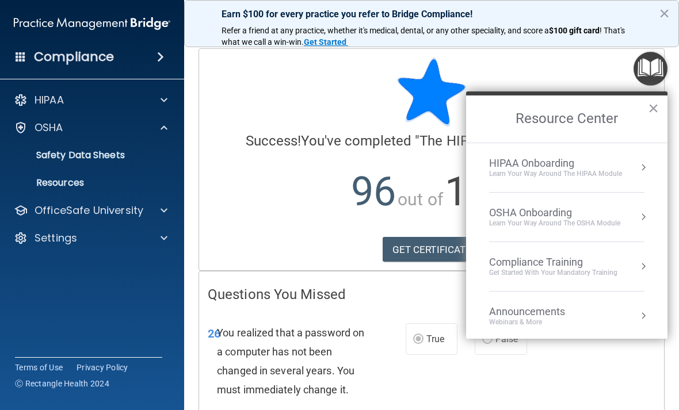
click at [421, 184] on p "96 out of 100" at bounding box center [431, 192] width 447 height 74
click at [471, 232] on li "OSHA Onboarding Learn your way around the OSHA module" at bounding box center [566, 217] width 155 height 49
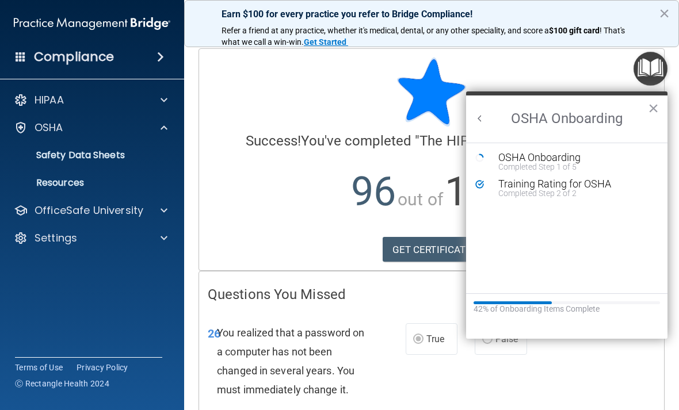
click at [471, 158] on div "OSHA Onboarding" at bounding box center [575, 157] width 154 height 10
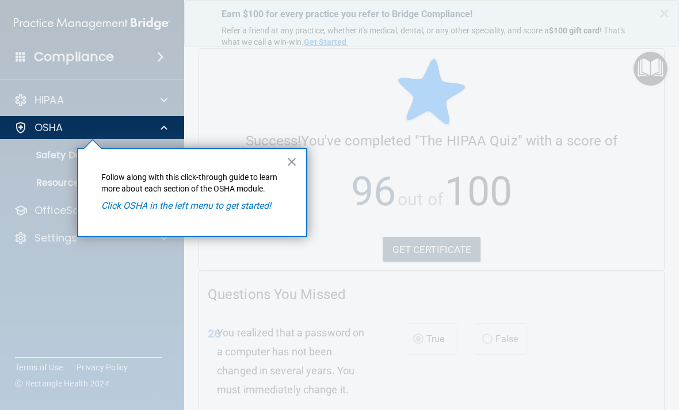
click at [244, 193] on p "Follow along with this click-through guide to learn more about each section of …" at bounding box center [192, 183] width 182 height 22
click at [247, 218] on div "× Follow along with this click-through guide to learn more about each section o…" at bounding box center [192, 192] width 230 height 89
click at [126, 131] on div "OSHA" at bounding box center [76, 128] width 143 height 14
click at [161, 121] on span at bounding box center [163, 128] width 7 height 14
click at [286, 158] on button "×" at bounding box center [291, 161] width 11 height 18
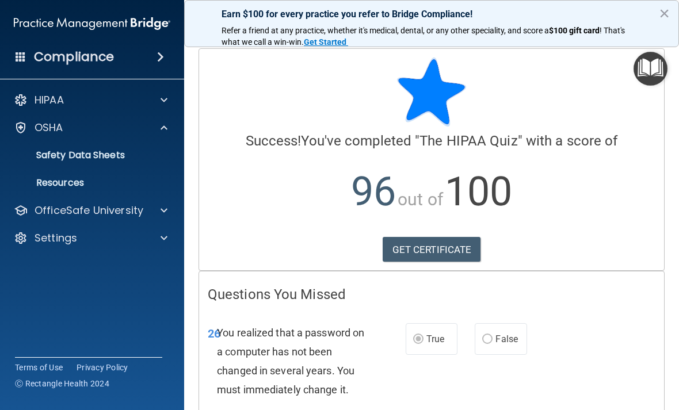
click at [130, 204] on p "OfficeSafe University" at bounding box center [89, 211] width 109 height 14
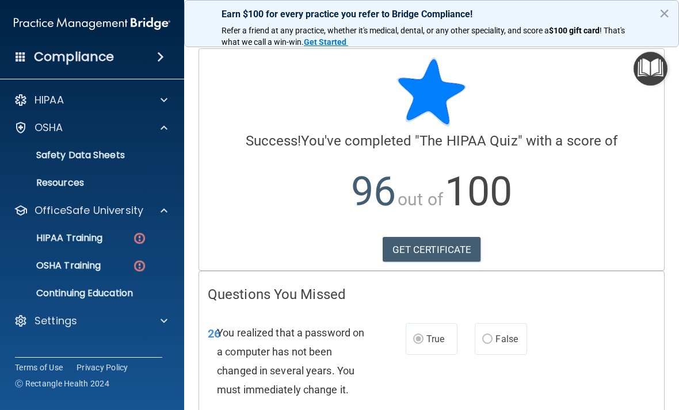
click at [124, 240] on div "HIPAA Training" at bounding box center [85, 238] width 157 height 12
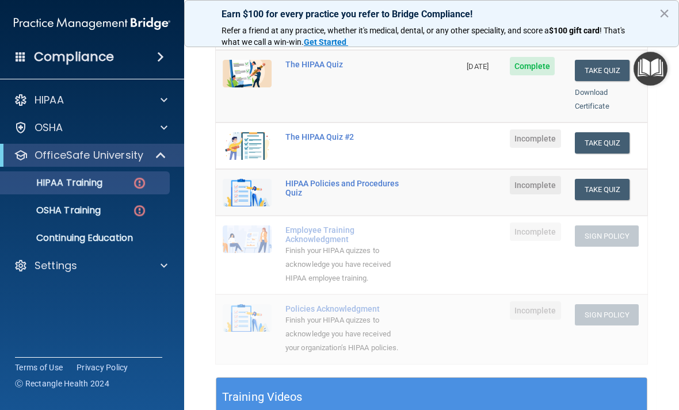
scroll to position [157, 0]
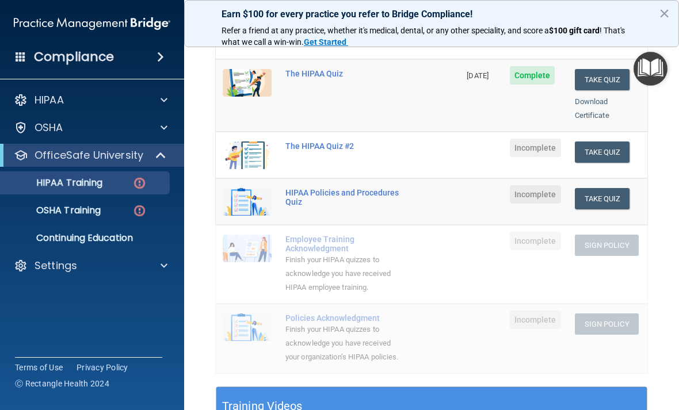
click at [112, 215] on div "OSHA Training" at bounding box center [85, 211] width 157 height 12
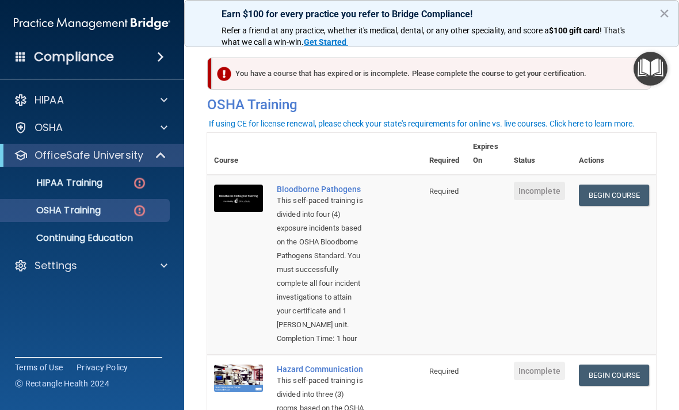
click at [119, 186] on div "HIPAA Training" at bounding box center [85, 183] width 157 height 12
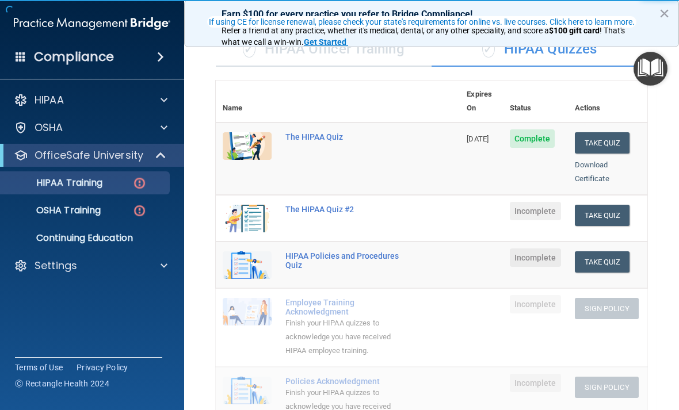
scroll to position [95, 0]
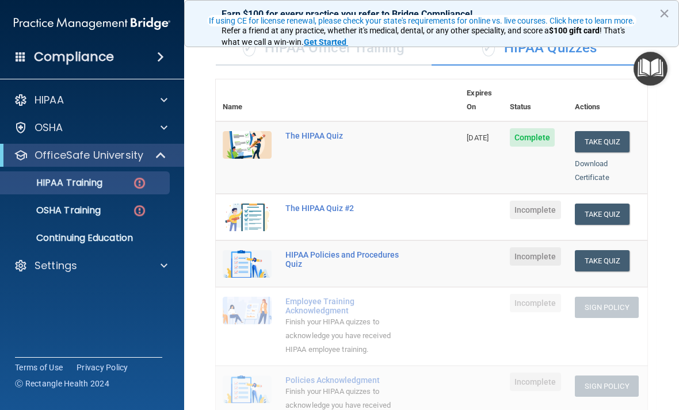
click at [471, 204] on button "Take Quiz" at bounding box center [601, 214] width 55 height 21
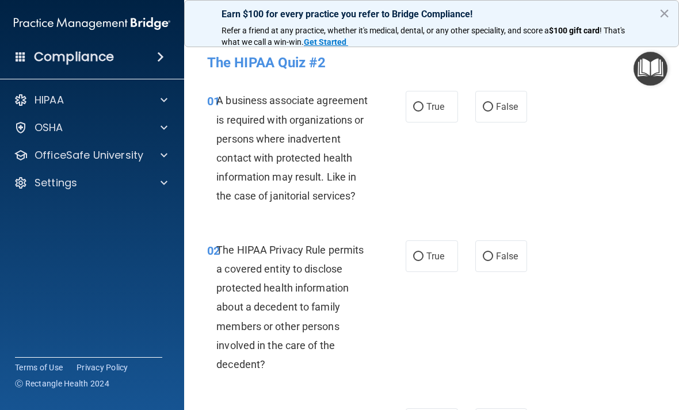
click at [471, 99] on label "False" at bounding box center [501, 107] width 52 height 32
click at [471, 103] on input "False" at bounding box center [487, 107] width 10 height 9
radio input "true"
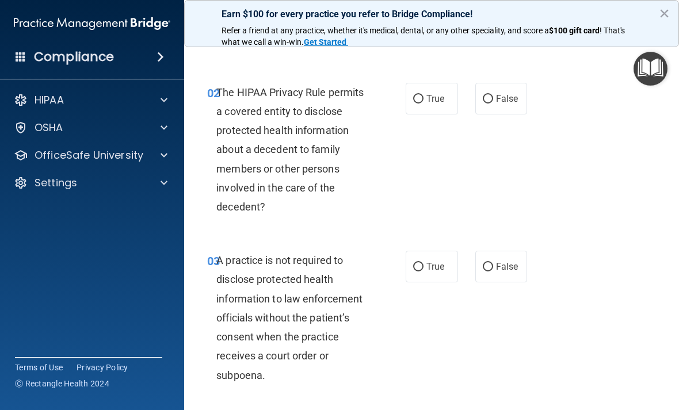
scroll to position [158, 0]
click at [431, 106] on label "True" at bounding box center [431, 98] width 52 height 32
click at [423, 103] on input "True" at bounding box center [418, 98] width 10 height 9
radio input "true"
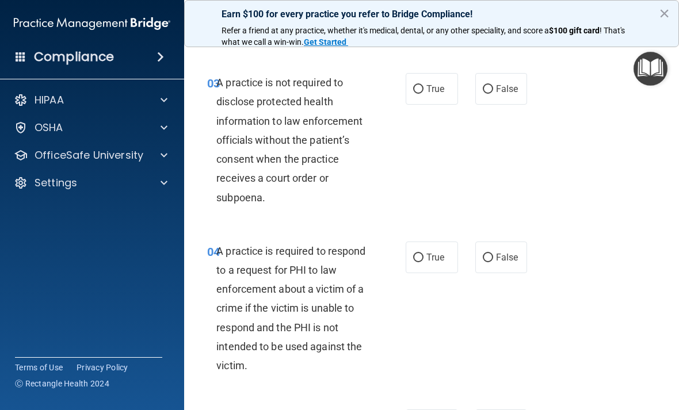
scroll to position [338, 0]
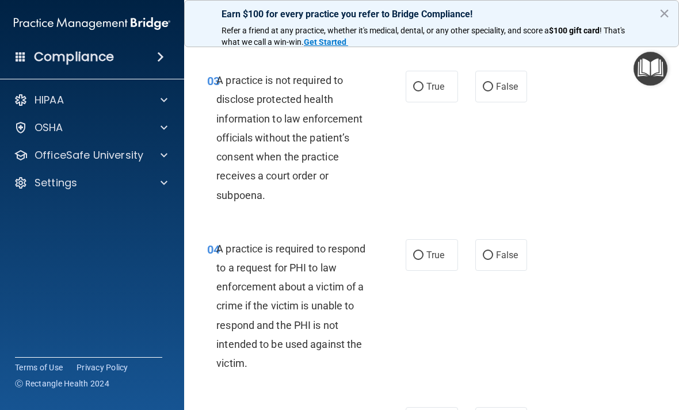
click at [471, 71] on label "False" at bounding box center [501, 87] width 52 height 32
click at [471, 83] on input "False" at bounding box center [487, 87] width 10 height 9
radio input "true"
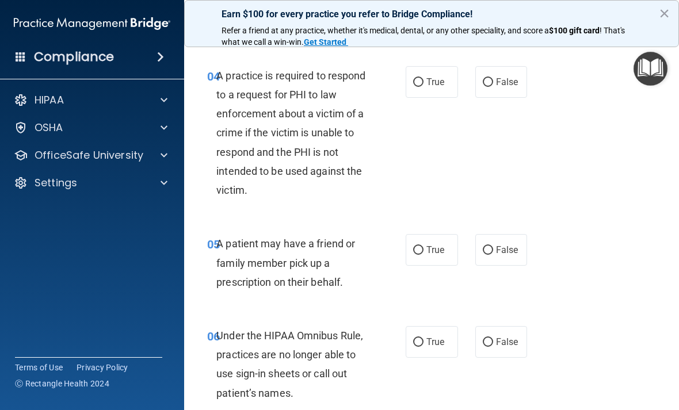
scroll to position [509, 0]
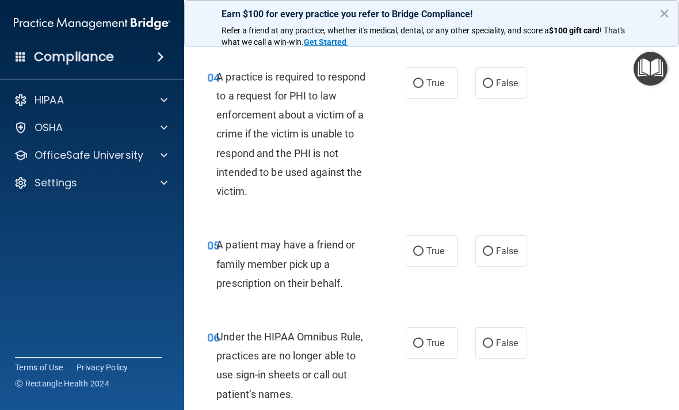
click at [471, 81] on input "False" at bounding box center [487, 83] width 10 height 9
radio input "true"
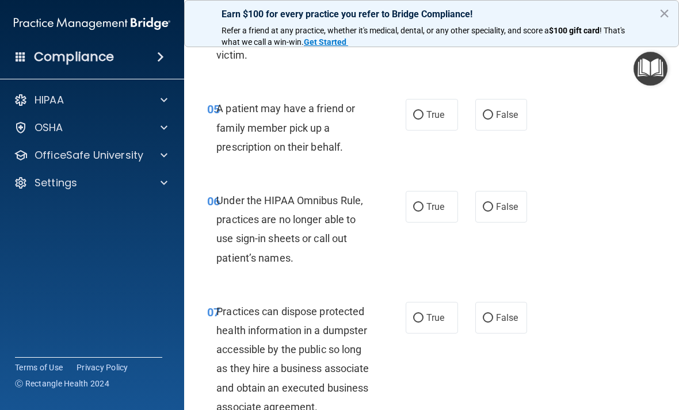
scroll to position [647, 0]
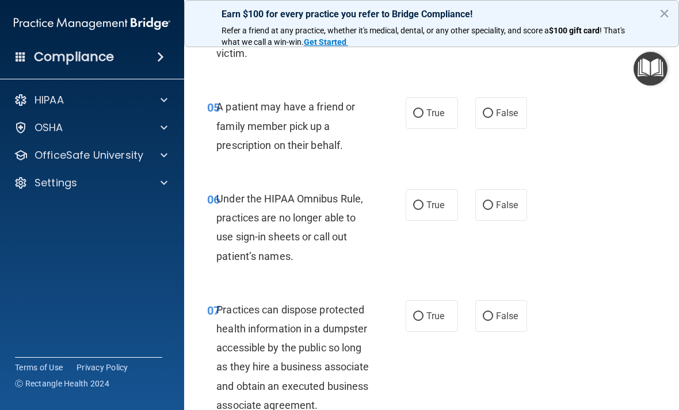
click at [438, 110] on span "True" at bounding box center [435, 113] width 18 height 11
click at [423, 110] on input "True" at bounding box center [418, 113] width 10 height 9
radio input "true"
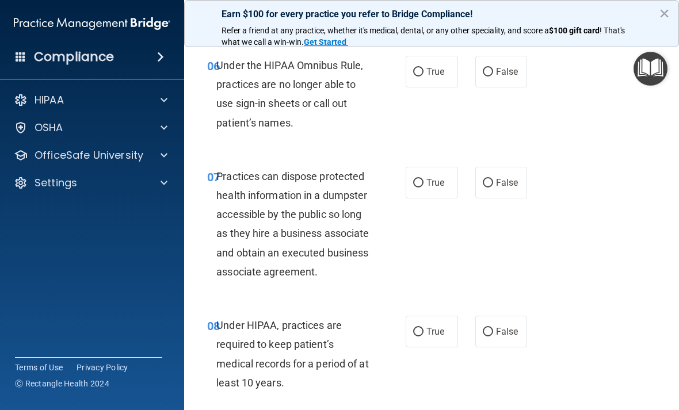
scroll to position [782, 0]
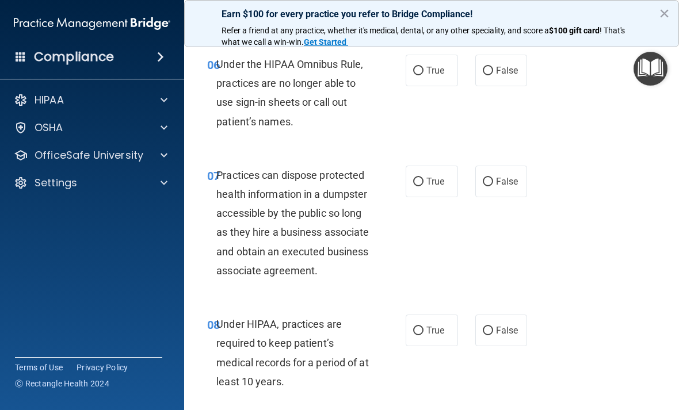
click at [471, 65] on span "False" at bounding box center [507, 70] width 22 height 11
click at [471, 67] on input "False" at bounding box center [487, 71] width 10 height 9
radio input "true"
click at [471, 166] on label "False" at bounding box center [501, 182] width 52 height 32
click at [471, 178] on input "False" at bounding box center [487, 182] width 10 height 9
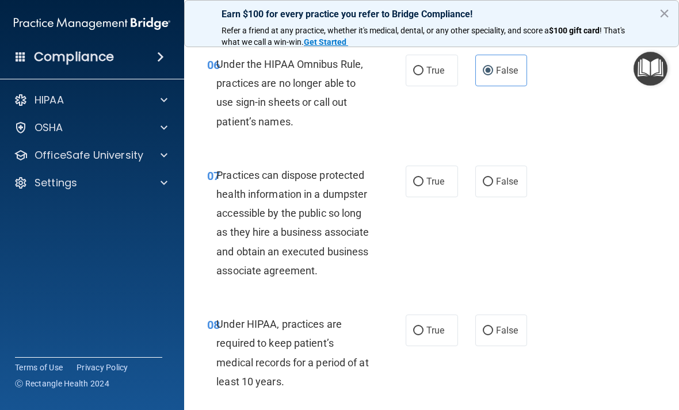
radio input "true"
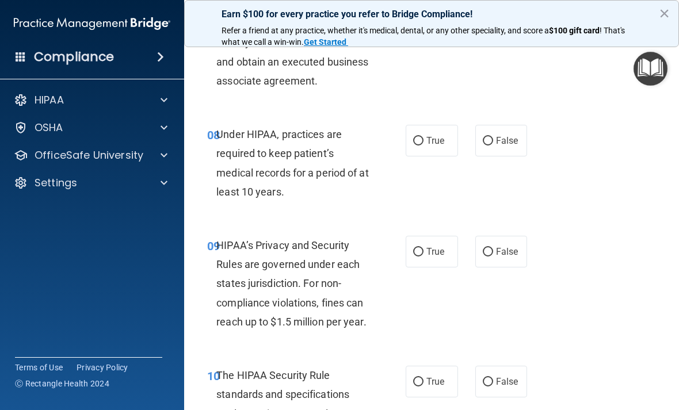
scroll to position [974, 0]
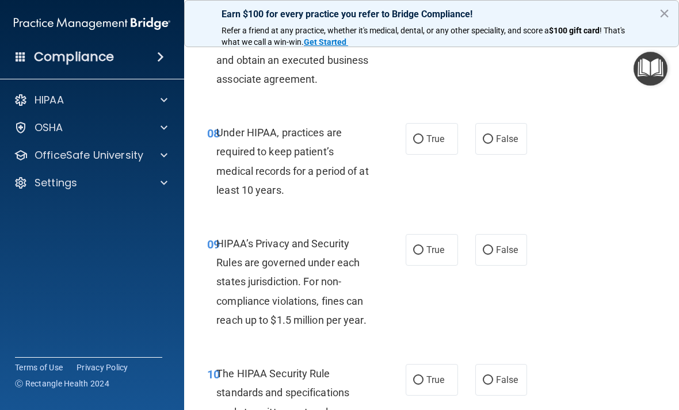
click at [471, 144] on span "False" at bounding box center [507, 138] width 22 height 11
click at [471, 144] on input "False" at bounding box center [487, 139] width 10 height 9
radio input "true"
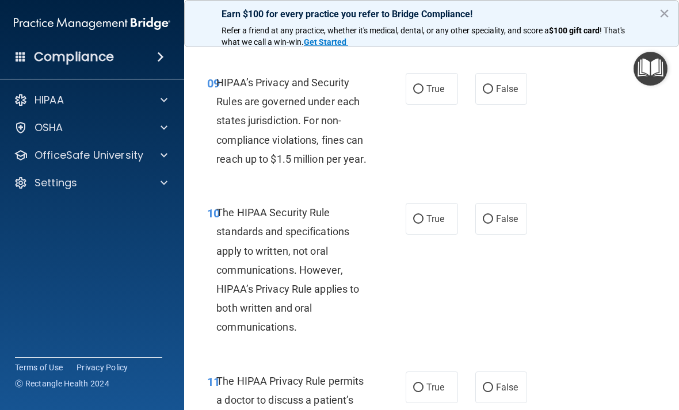
scroll to position [1137, 0]
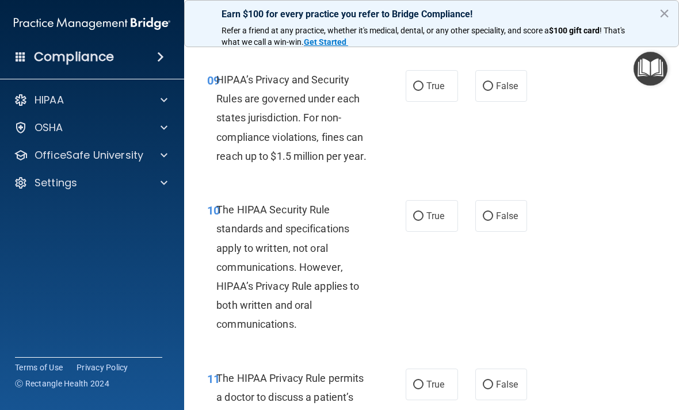
click at [471, 102] on label "False" at bounding box center [501, 86] width 52 height 32
click at [471, 91] on input "False" at bounding box center [487, 86] width 10 height 9
radio input "true"
click at [423, 222] on label "True" at bounding box center [431, 216] width 52 height 32
click at [423, 221] on input "True" at bounding box center [418, 216] width 10 height 9
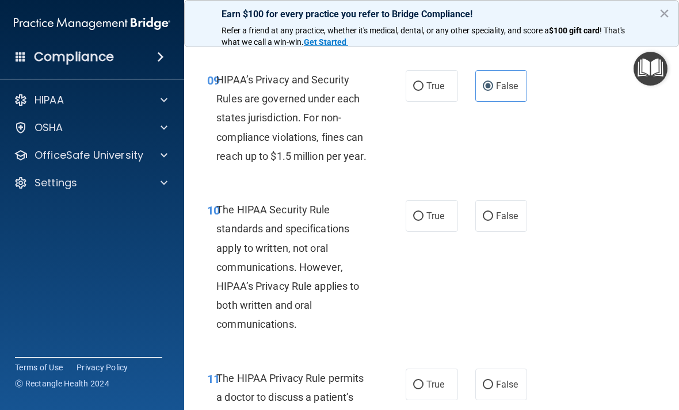
radio input "true"
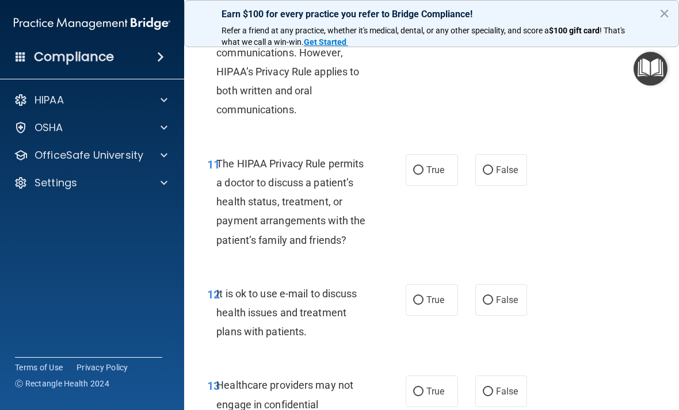
scroll to position [1351, 0]
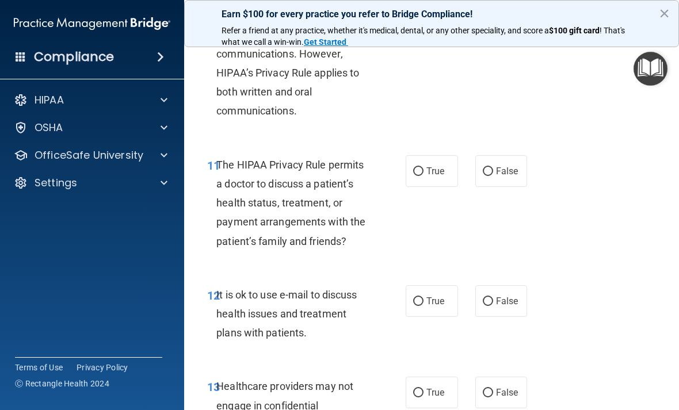
click at [471, 176] on input "False" at bounding box center [487, 171] width 10 height 9
radio input "true"
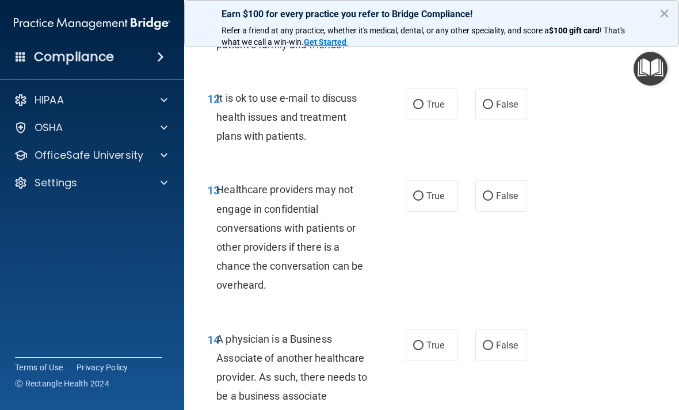
scroll to position [1550, 0]
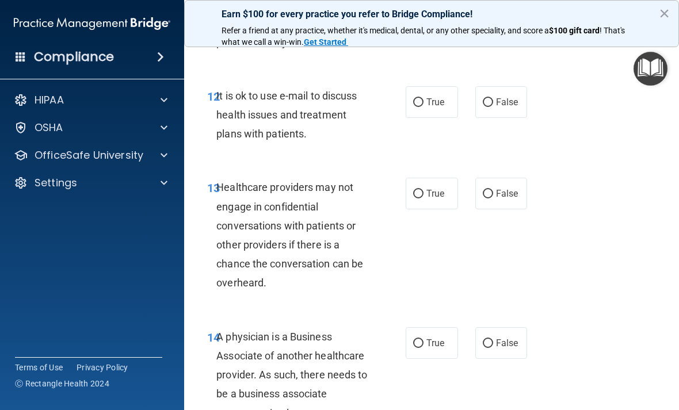
click at [422, 107] on input "True" at bounding box center [418, 102] width 10 height 9
radio input "true"
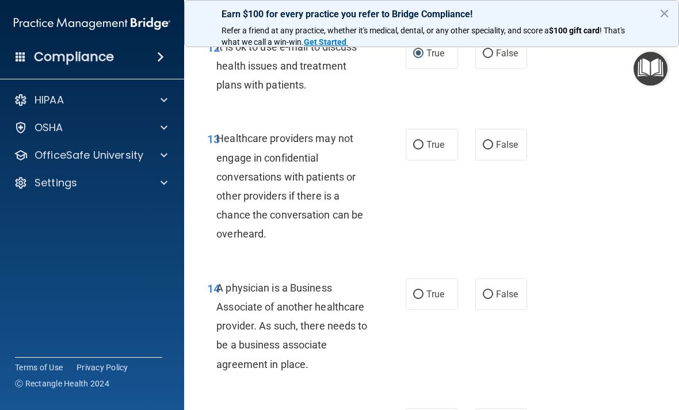
scroll to position [1600, 0]
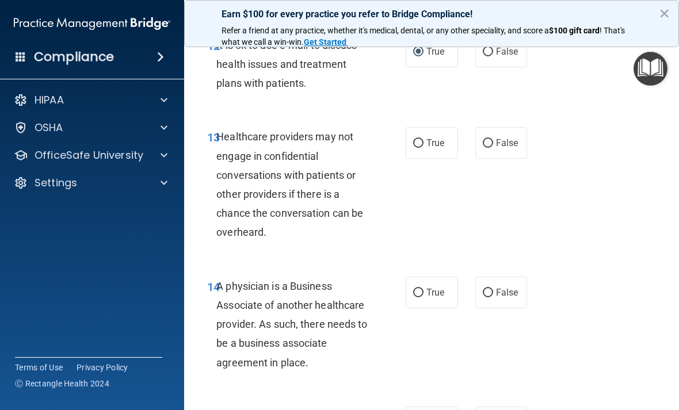
click at [471, 143] on label "False" at bounding box center [501, 143] width 52 height 32
click at [471, 143] on input "False" at bounding box center [487, 143] width 10 height 9
radio input "true"
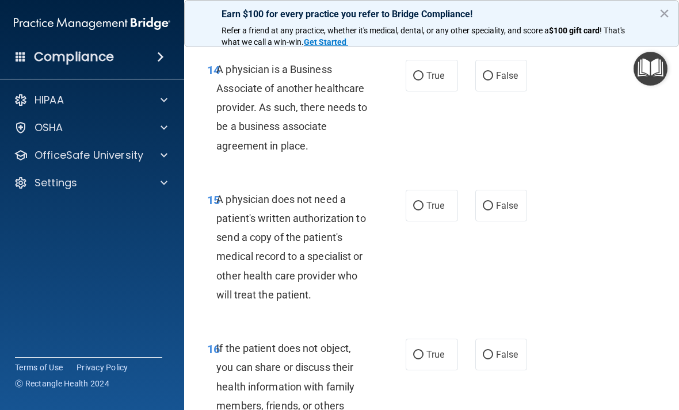
scroll to position [1819, 0]
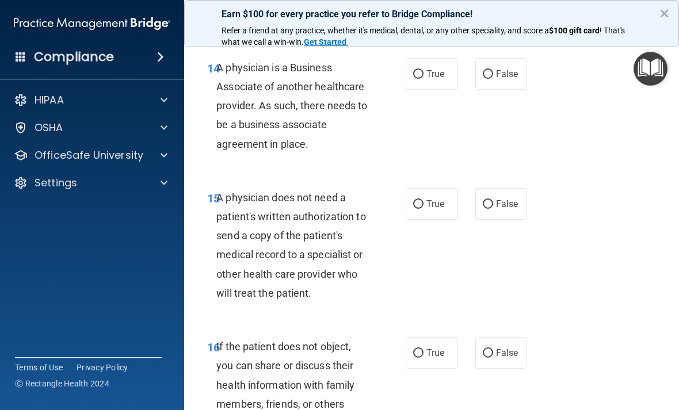
click at [471, 79] on span "False" at bounding box center [507, 73] width 22 height 11
click at [471, 79] on input "False" at bounding box center [487, 74] width 10 height 9
radio input "true"
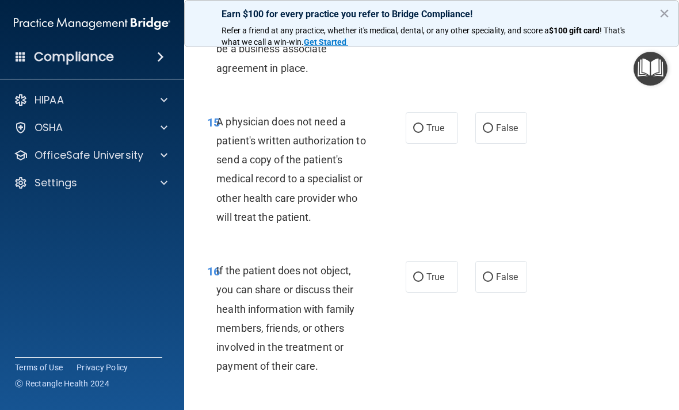
scroll to position [1895, 0]
click at [423, 132] on input "True" at bounding box center [418, 128] width 10 height 9
radio input "true"
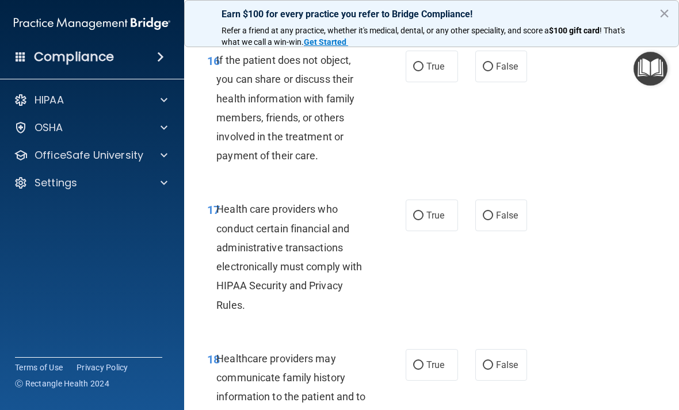
scroll to position [2106, 0]
click at [434, 81] on label "True" at bounding box center [431, 66] width 52 height 32
click at [423, 71] on input "True" at bounding box center [418, 66] width 10 height 9
radio input "true"
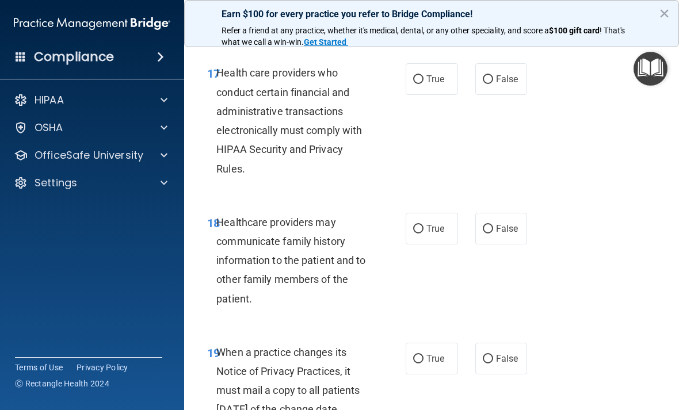
scroll to position [2242, 0]
click at [435, 84] on span "True" at bounding box center [435, 78] width 18 height 11
click at [423, 83] on input "True" at bounding box center [418, 79] width 10 height 9
radio input "true"
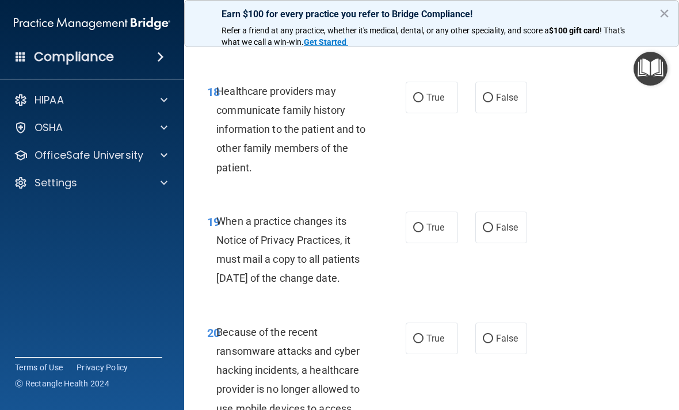
scroll to position [2375, 0]
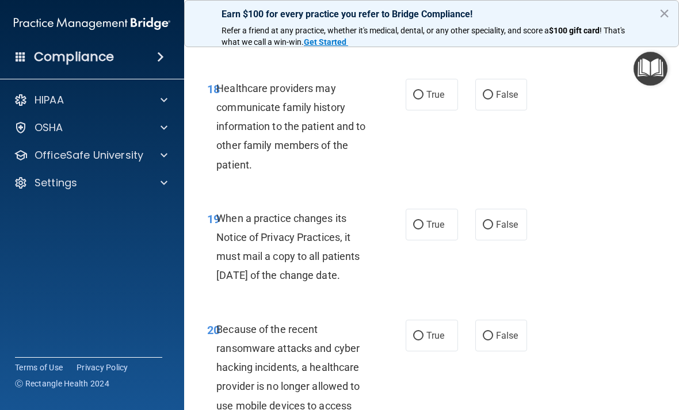
click at [439, 86] on label "True" at bounding box center [431, 95] width 52 height 32
click at [423, 91] on input "True" at bounding box center [418, 95] width 10 height 9
radio input "true"
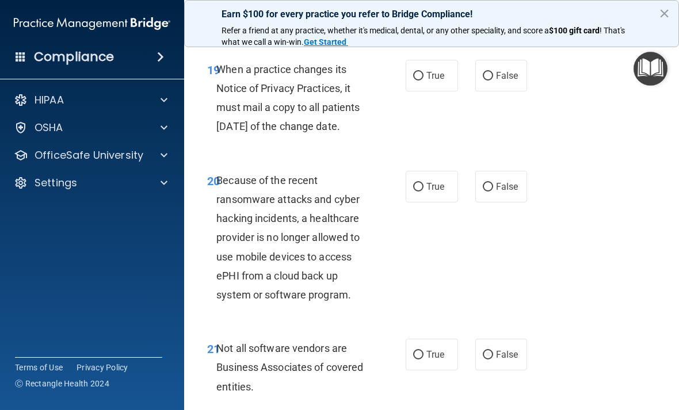
scroll to position [2525, 0]
click at [471, 75] on label "False" at bounding box center [501, 75] width 52 height 32
click at [471, 75] on input "False" at bounding box center [487, 75] width 10 height 9
radio input "true"
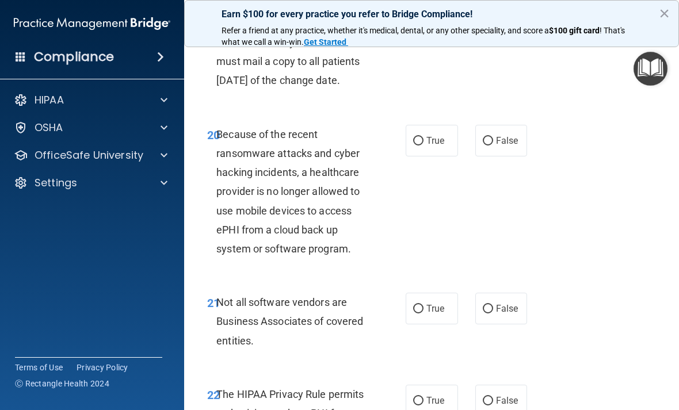
scroll to position [2576, 0]
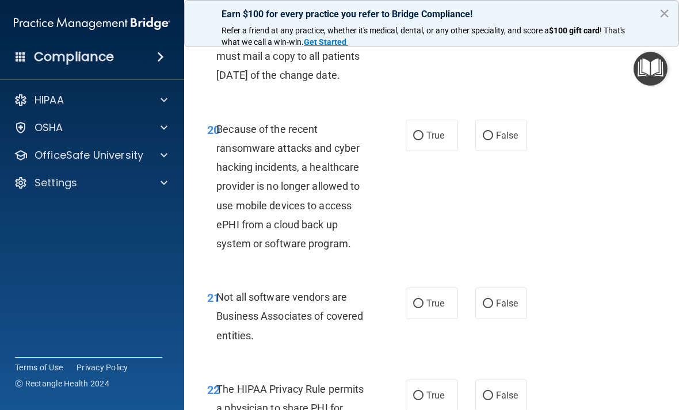
click at [471, 151] on label "False" at bounding box center [501, 136] width 52 height 32
click at [471, 140] on input "False" at bounding box center [487, 136] width 10 height 9
radio input "true"
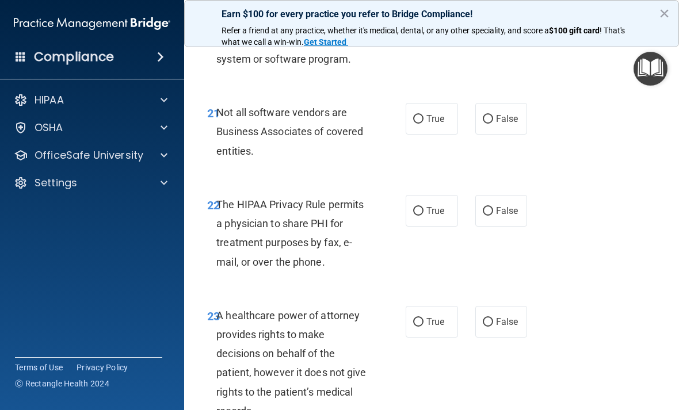
scroll to position [2758, 0]
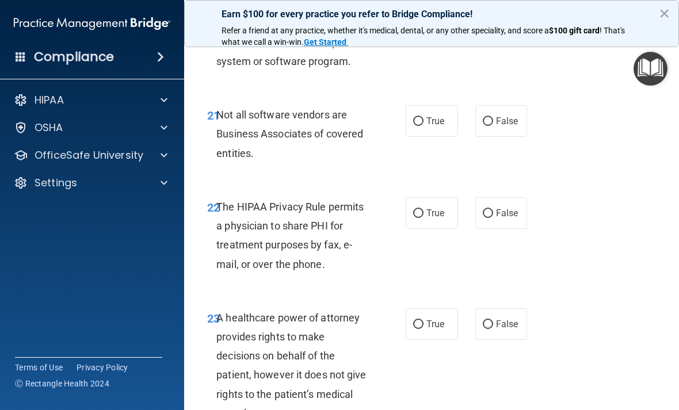
click at [422, 126] on input "True" at bounding box center [418, 121] width 10 height 9
radio input "true"
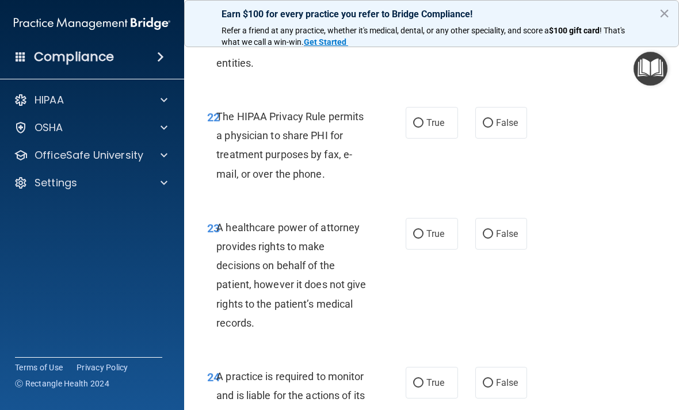
scroll to position [2848, 0]
click at [436, 129] on span "True" at bounding box center [435, 123] width 18 height 11
click at [423, 128] on input "True" at bounding box center [418, 124] width 10 height 9
radio input "true"
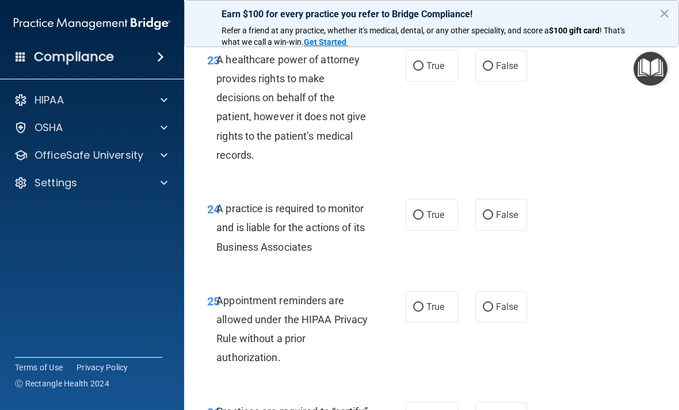
scroll to position [3025, 0]
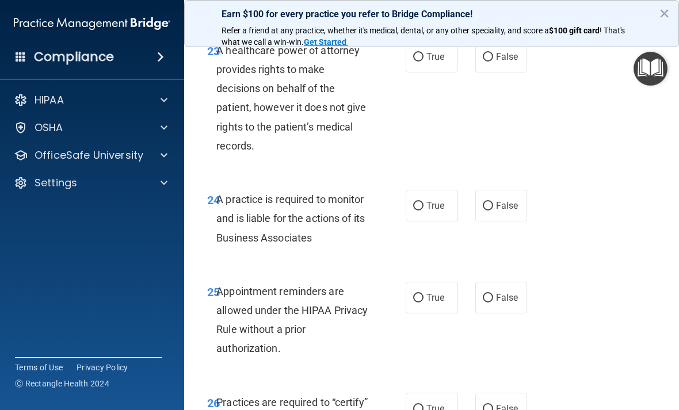
click at [471, 62] on span "False" at bounding box center [507, 56] width 22 height 11
click at [471, 62] on input "False" at bounding box center [487, 57] width 10 height 9
radio input "true"
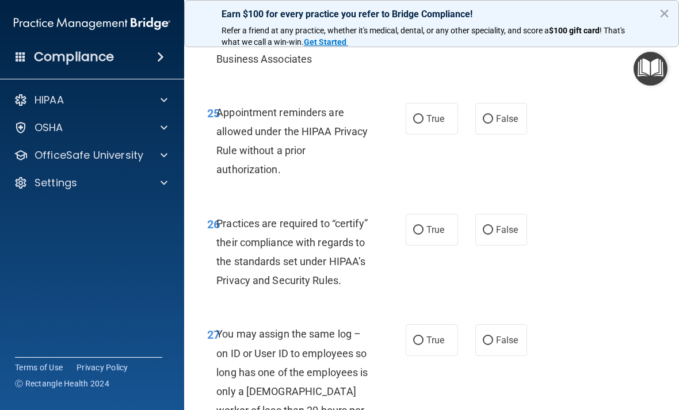
scroll to position [3150, 0]
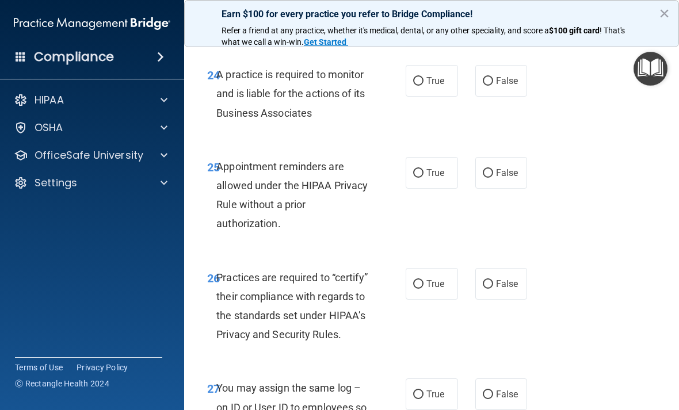
click at [471, 97] on label "False" at bounding box center [501, 81] width 52 height 32
click at [471, 86] on input "False" at bounding box center [487, 81] width 10 height 9
radio input "true"
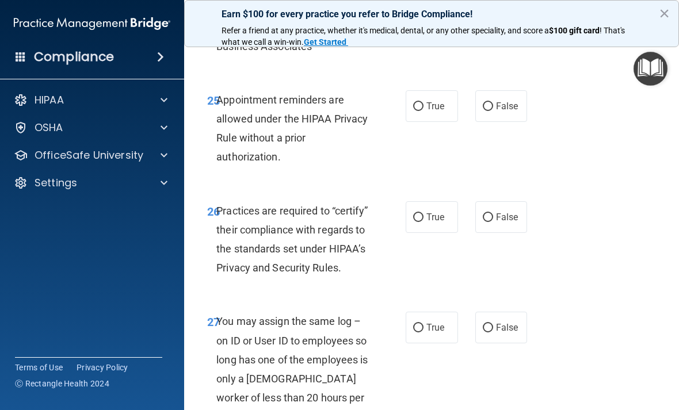
scroll to position [3219, 0]
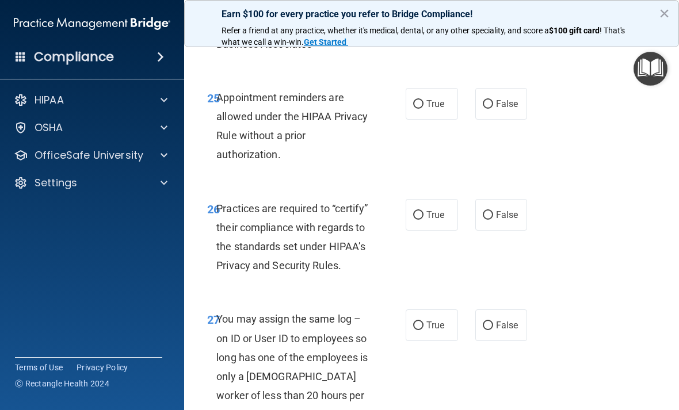
click at [435, 109] on span "True" at bounding box center [435, 103] width 18 height 11
click at [423, 109] on input "True" at bounding box center [418, 104] width 10 height 9
radio input "true"
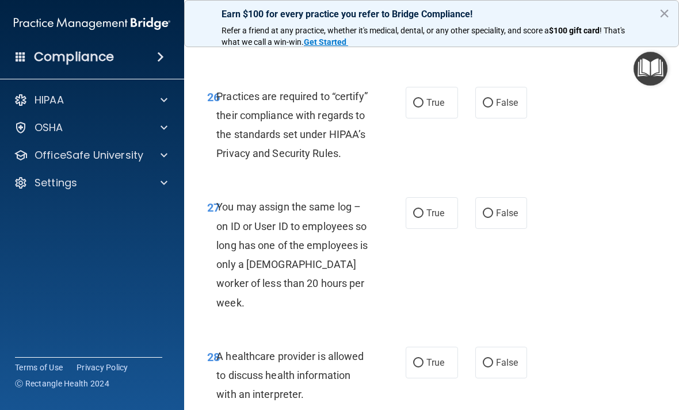
scroll to position [3378, 0]
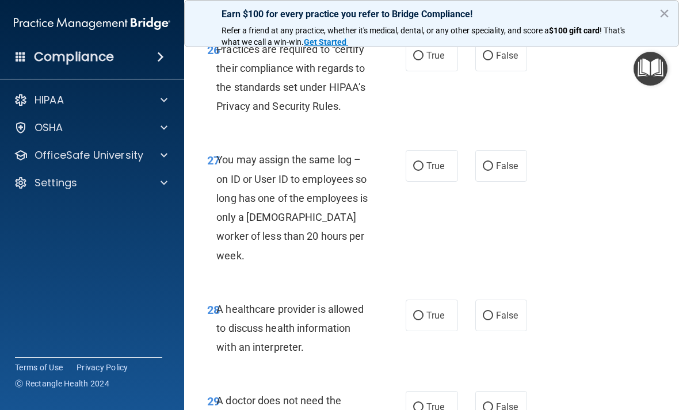
click at [471, 61] on span "False" at bounding box center [507, 55] width 22 height 11
click at [471, 60] on input "False" at bounding box center [487, 56] width 10 height 9
radio input "true"
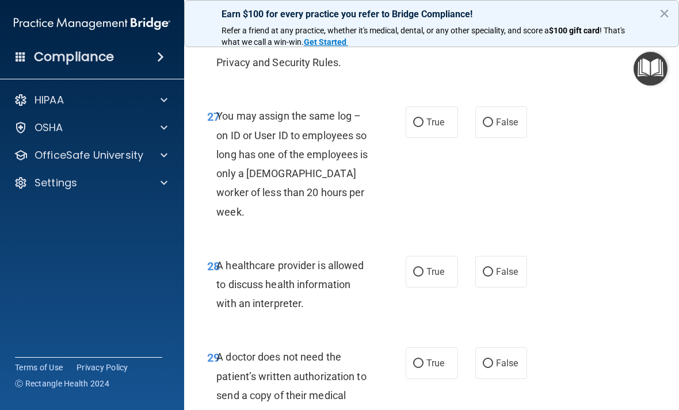
scroll to position [3464, 0]
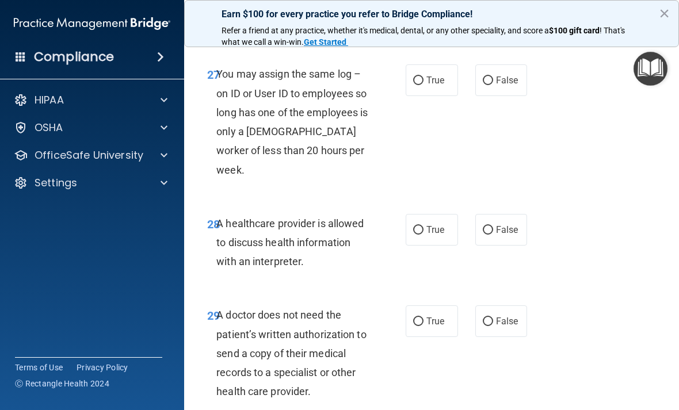
click at [471, 95] on label "False" at bounding box center [501, 80] width 52 height 32
click at [471, 85] on input "False" at bounding box center [487, 80] width 10 height 9
radio input "true"
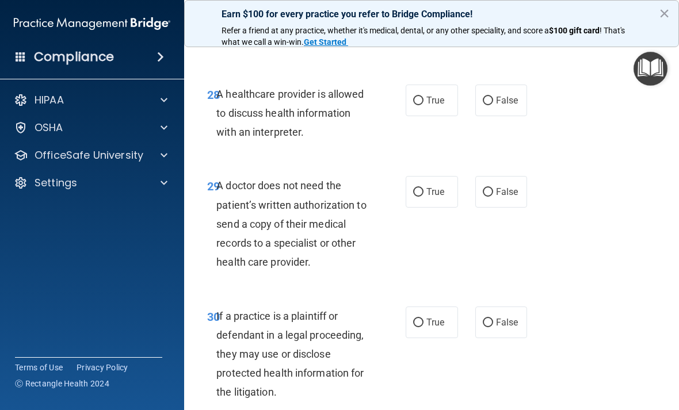
scroll to position [3618, 0]
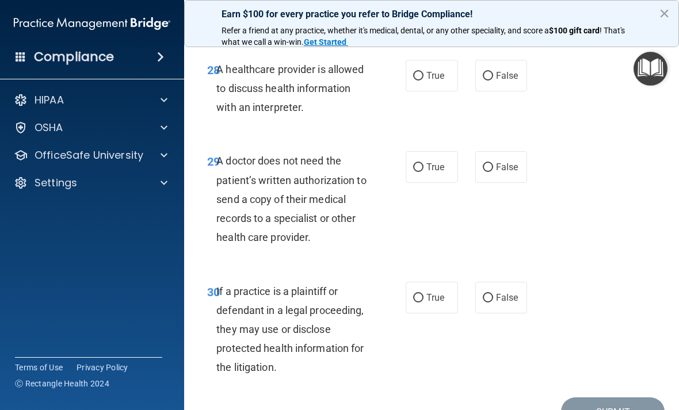
click at [439, 78] on span "True" at bounding box center [435, 75] width 18 height 11
click at [423, 78] on input "True" at bounding box center [418, 76] width 10 height 9
radio input "true"
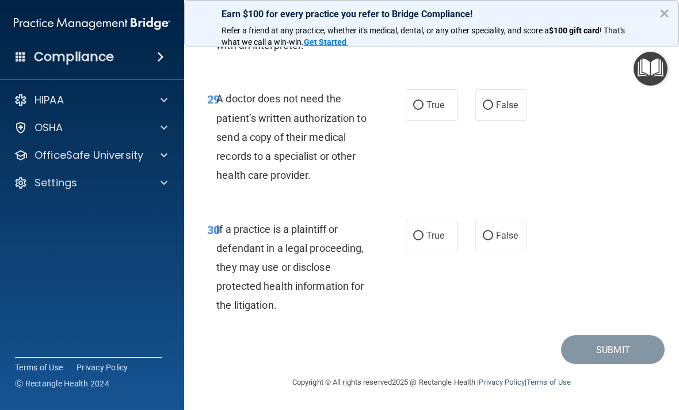
scroll to position [3680, 0]
click at [471, 99] on label "False" at bounding box center [501, 106] width 52 height 32
click at [471, 102] on input "False" at bounding box center [487, 106] width 10 height 9
radio input "true"
click at [442, 240] on span "True" at bounding box center [435, 236] width 18 height 11
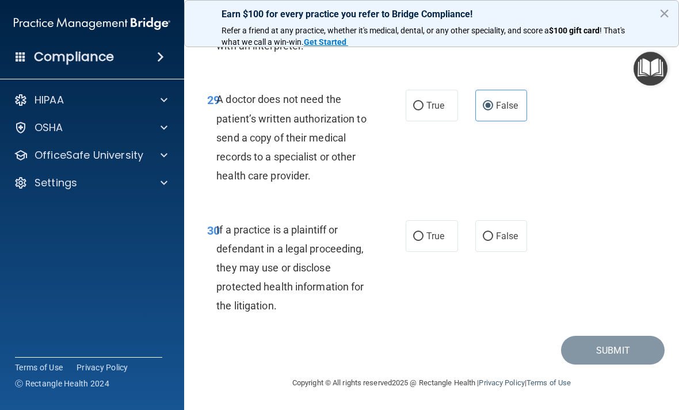
click at [423, 240] on input "True" at bounding box center [418, 236] width 10 height 9
radio input "true"
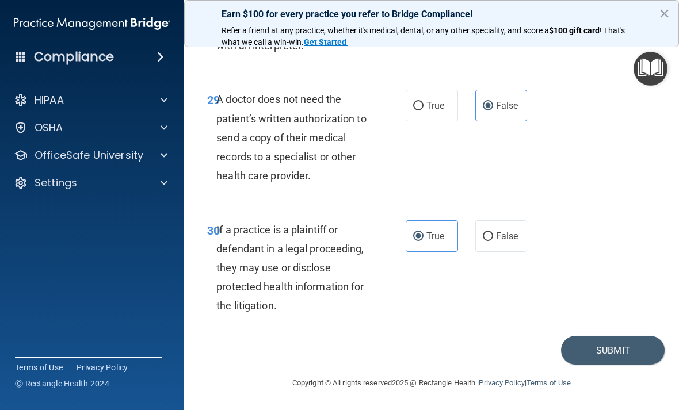
click at [471, 341] on button "Submit" at bounding box center [613, 350] width 104 height 29
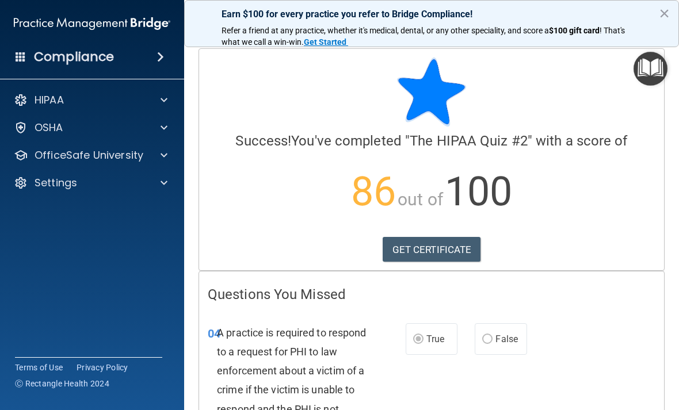
click at [471, 53] on img "Open Resource Center" at bounding box center [650, 69] width 34 height 34
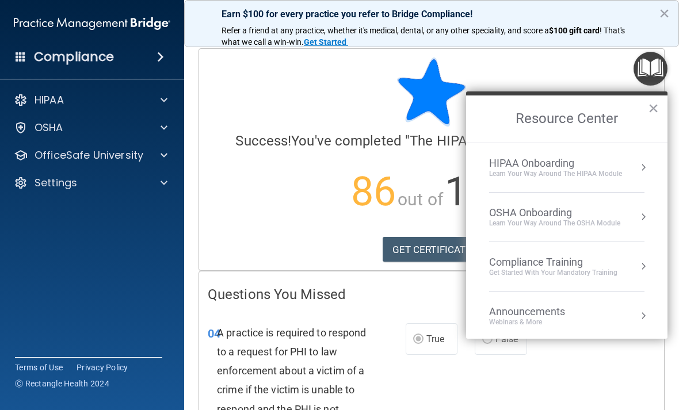
click at [120, 127] on div "OSHA" at bounding box center [76, 128] width 143 height 14
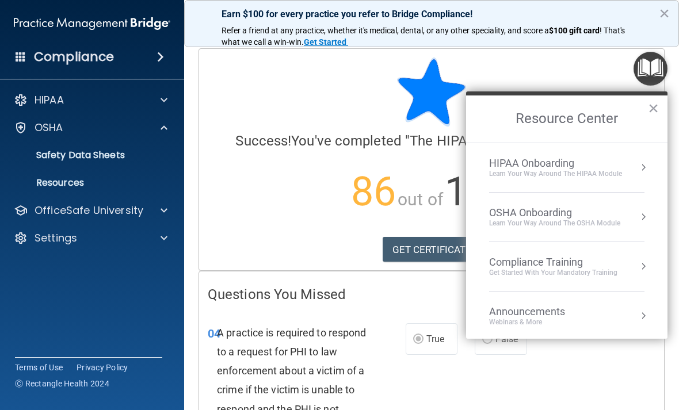
click at [126, 217] on p "OfficeSafe University" at bounding box center [89, 211] width 109 height 14
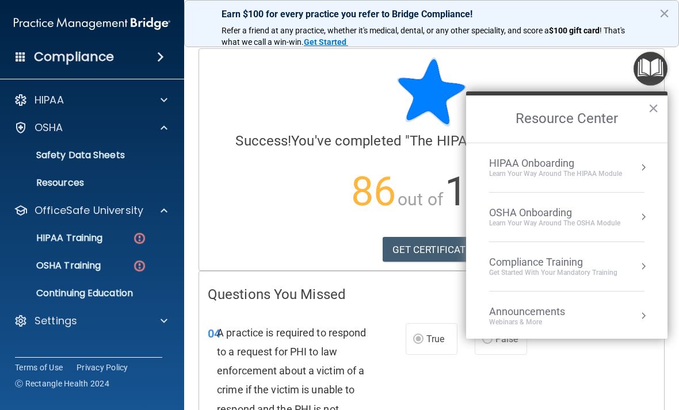
click at [102, 237] on p "HIPAA Training" at bounding box center [54, 238] width 95 height 12
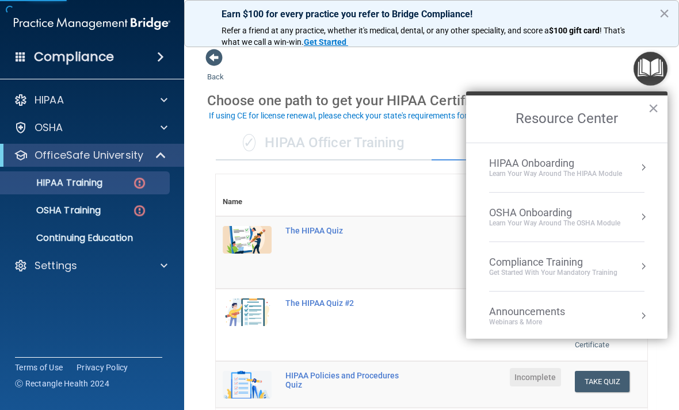
click at [392, 179] on th at bounding box center [368, 195] width 181 height 42
click at [471, 64] on img "Open Resource Center" at bounding box center [650, 69] width 34 height 34
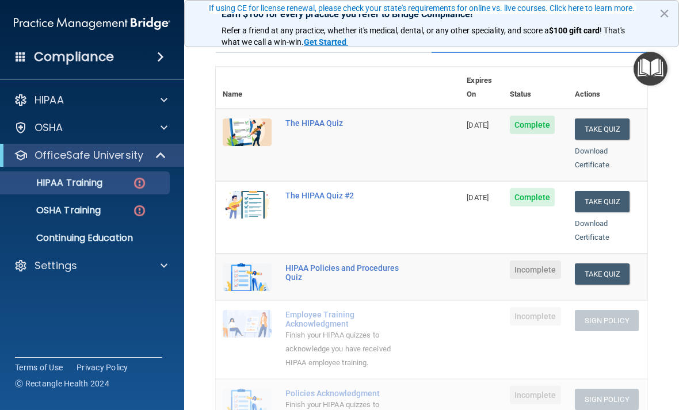
scroll to position [109, 0]
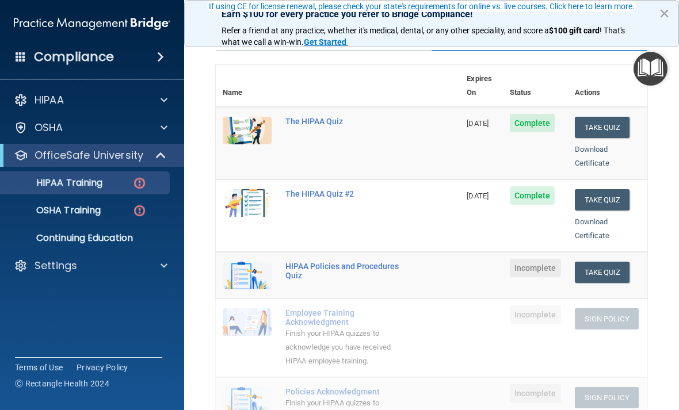
click at [471, 262] on button "Take Quiz" at bounding box center [601, 272] width 55 height 21
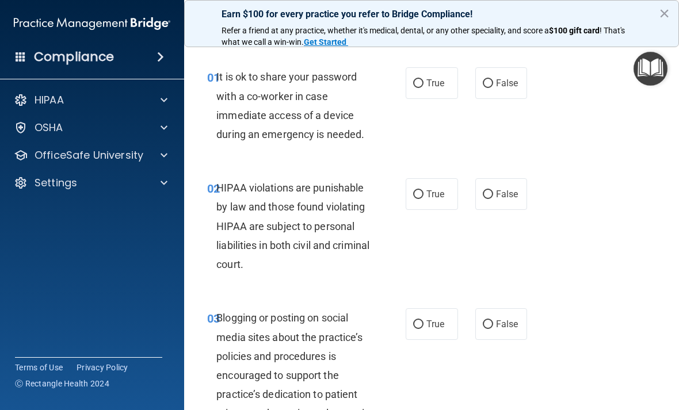
scroll to position [15, 0]
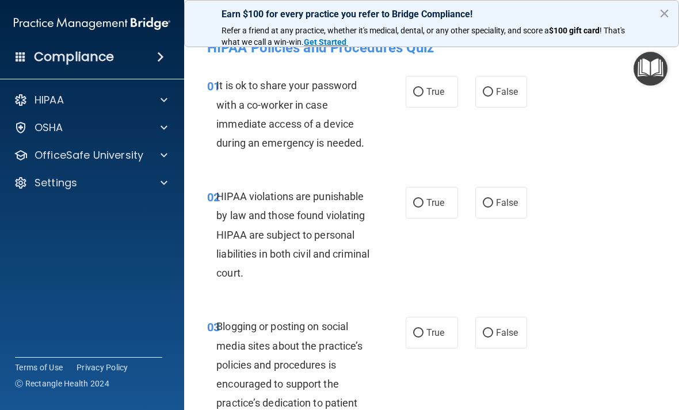
click at [471, 90] on span "False" at bounding box center [507, 91] width 22 height 11
click at [471, 90] on input "False" at bounding box center [487, 92] width 10 height 9
radio input "true"
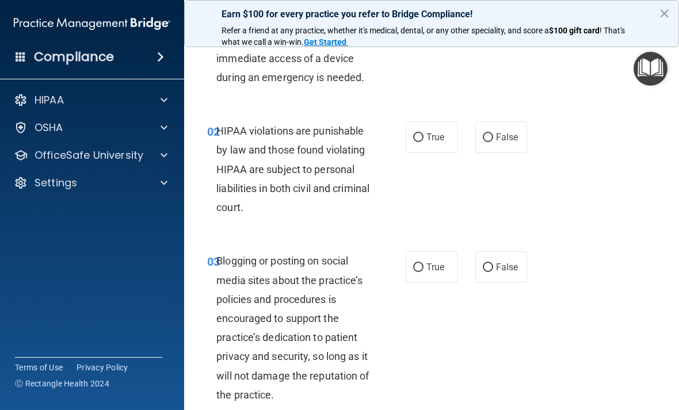
click at [431, 140] on span "True" at bounding box center [435, 137] width 18 height 11
click at [423, 140] on input "True" at bounding box center [418, 137] width 10 height 9
radio input "true"
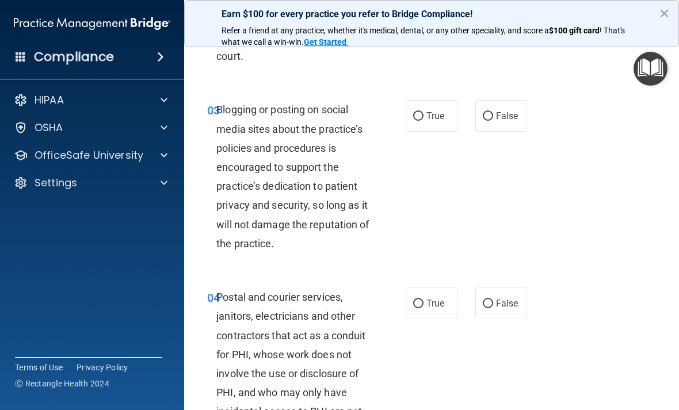
scroll to position [233, 0]
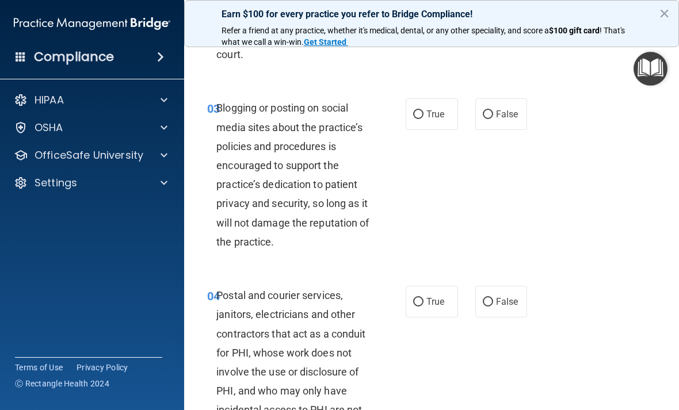
click at [446, 106] on label "True" at bounding box center [431, 114] width 52 height 32
click at [423, 110] on input "True" at bounding box center [418, 114] width 10 height 9
radio input "true"
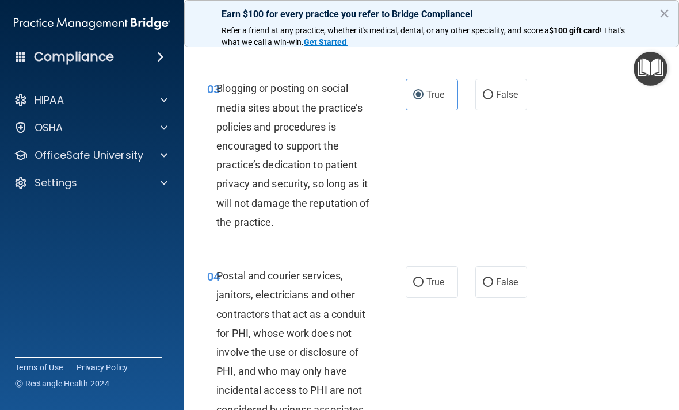
scroll to position [252, 0]
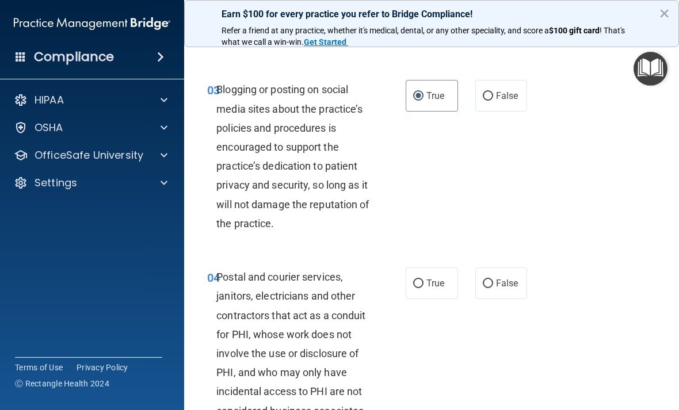
click at [471, 93] on input "False" at bounding box center [487, 96] width 10 height 9
radio input "true"
radio input "false"
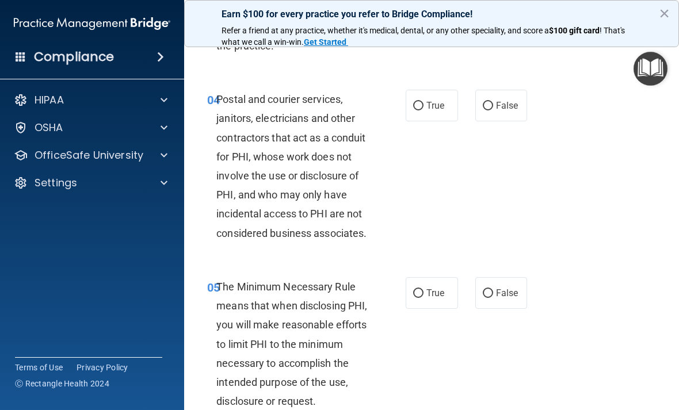
scroll to position [371, 0]
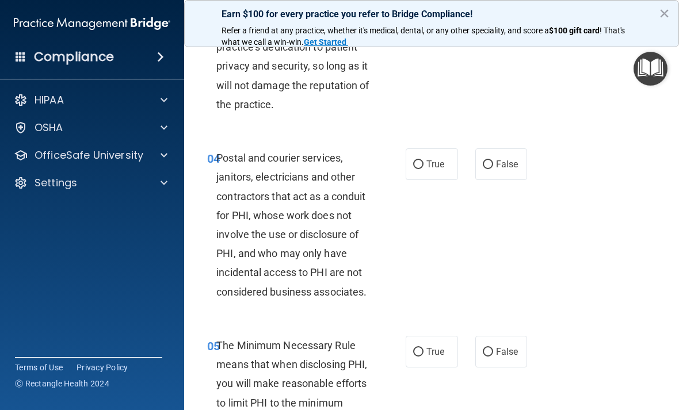
click at [426, 159] on span "True" at bounding box center [435, 164] width 18 height 11
click at [423, 160] on input "True" at bounding box center [418, 164] width 10 height 9
radio input "true"
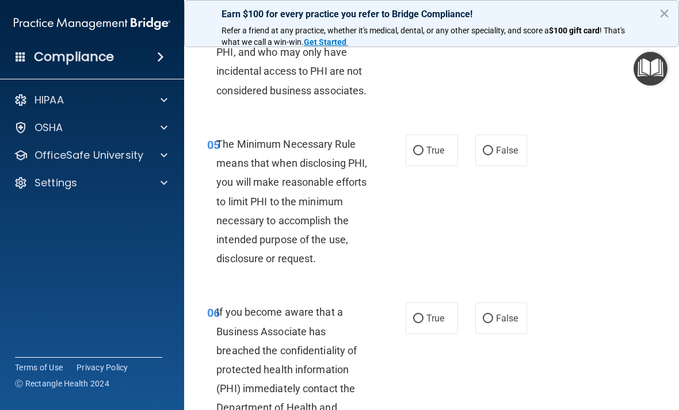
scroll to position [578, 0]
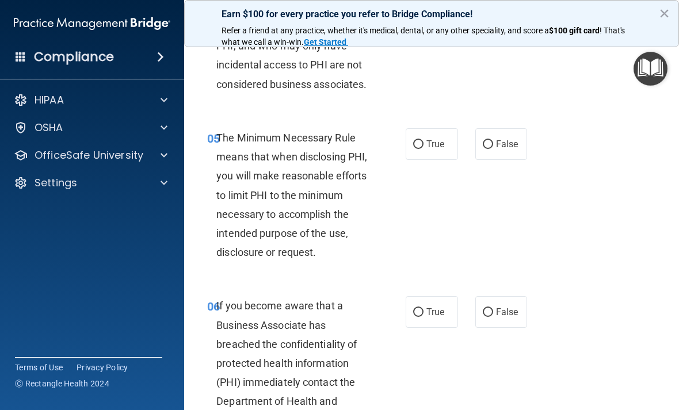
click at [432, 139] on span "True" at bounding box center [435, 144] width 18 height 11
click at [423, 140] on input "True" at bounding box center [418, 144] width 10 height 9
radio input "true"
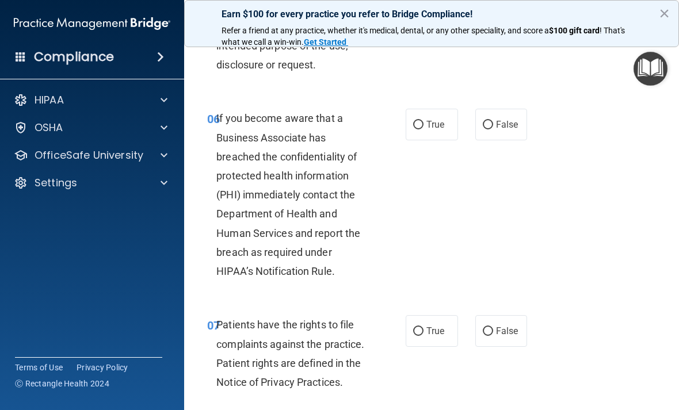
scroll to position [768, 0]
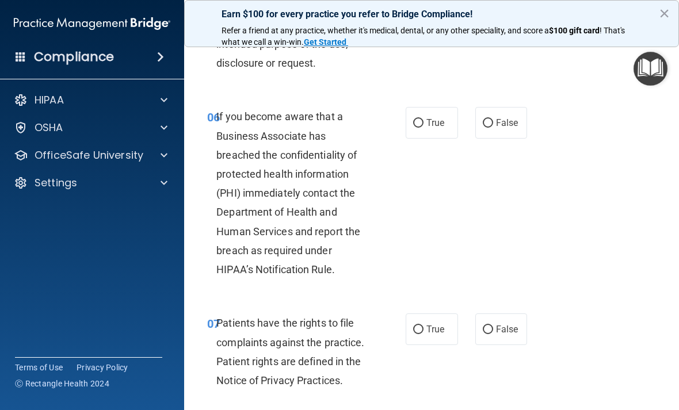
click at [471, 117] on span "False" at bounding box center [507, 122] width 22 height 11
click at [471, 119] on input "False" at bounding box center [487, 123] width 10 height 9
radio input "true"
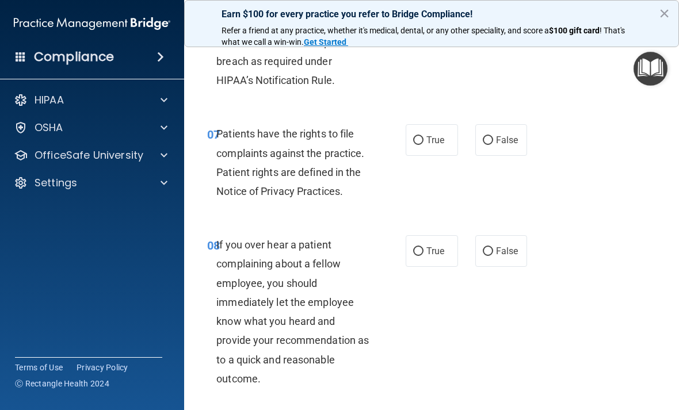
scroll to position [960, 0]
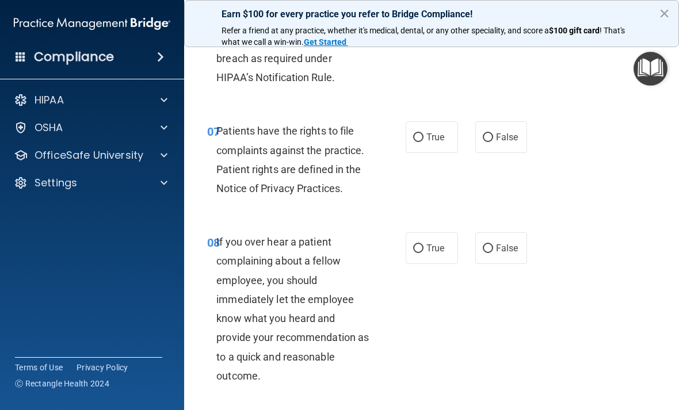
click at [436, 126] on label "True" at bounding box center [431, 137] width 52 height 32
click at [423, 133] on input "True" at bounding box center [418, 137] width 10 height 9
radio input "true"
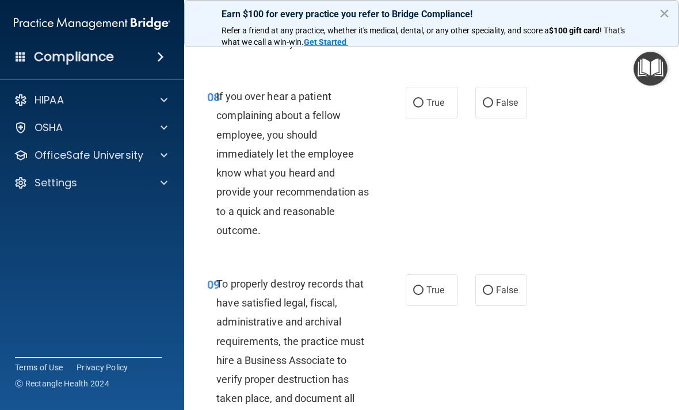
scroll to position [1106, 0]
click at [471, 102] on label "False" at bounding box center [501, 102] width 52 height 32
click at [471, 102] on input "False" at bounding box center [487, 102] width 10 height 9
radio input "true"
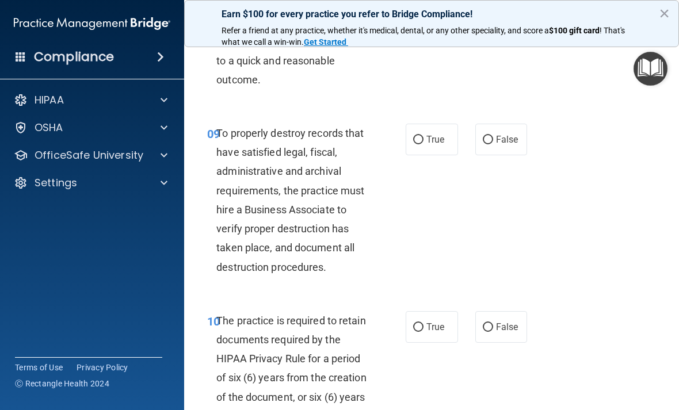
scroll to position [1256, 0]
click at [471, 135] on input "False" at bounding box center [487, 139] width 10 height 9
radio input "true"
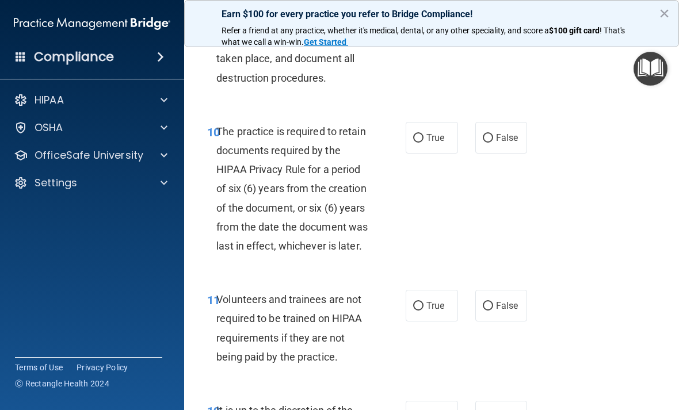
scroll to position [1449, 0]
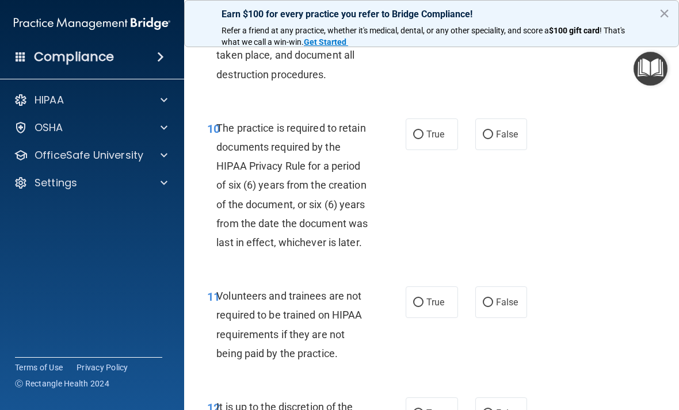
click at [420, 131] on input "True" at bounding box center [418, 135] width 10 height 9
radio input "true"
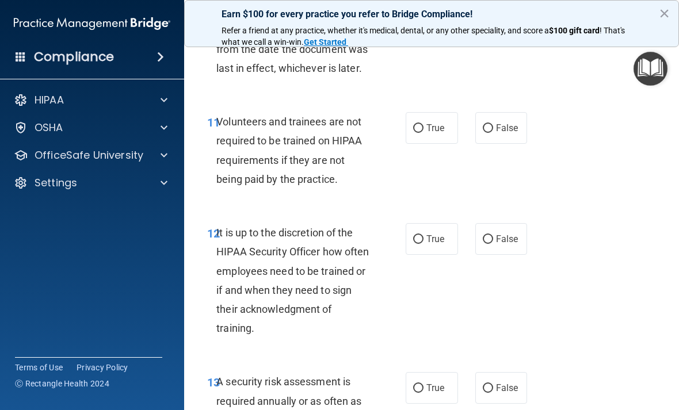
scroll to position [1623, 0]
click at [471, 124] on input "False" at bounding box center [487, 128] width 10 height 9
radio input "true"
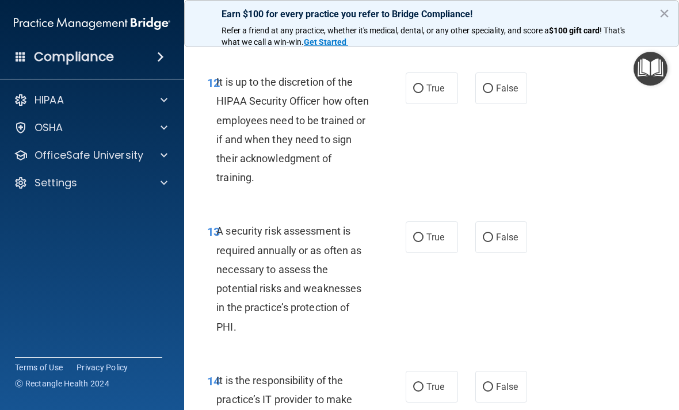
scroll to position [1770, 0]
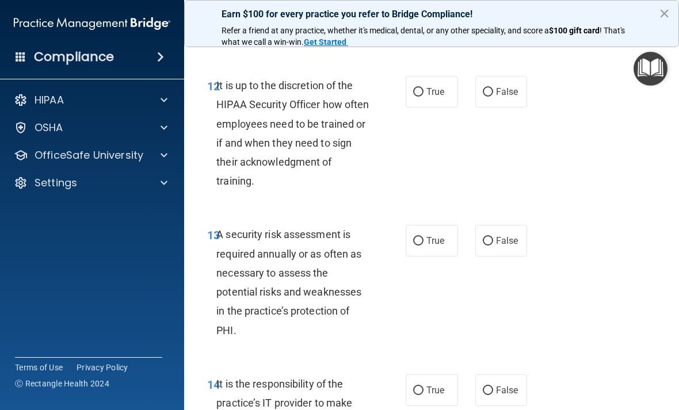
click at [432, 86] on span "True" at bounding box center [435, 91] width 18 height 11
click at [423, 88] on input "True" at bounding box center [418, 92] width 10 height 9
radio input "true"
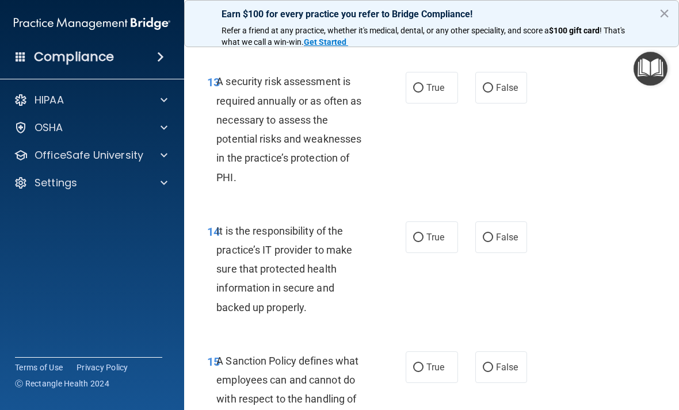
scroll to position [1924, 0]
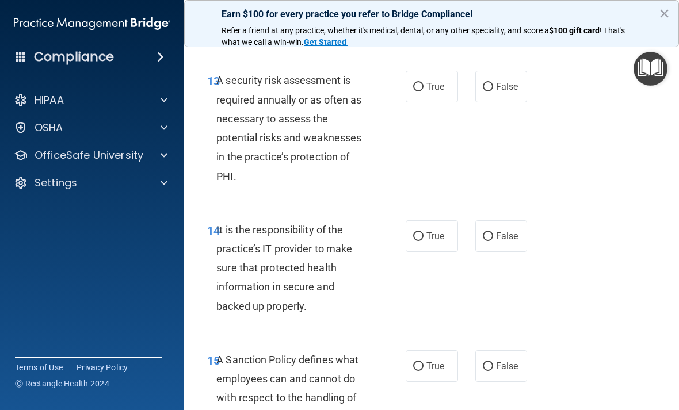
click at [471, 81] on span "False" at bounding box center [507, 86] width 22 height 11
click at [471, 83] on input "False" at bounding box center [487, 87] width 10 height 9
radio input "true"
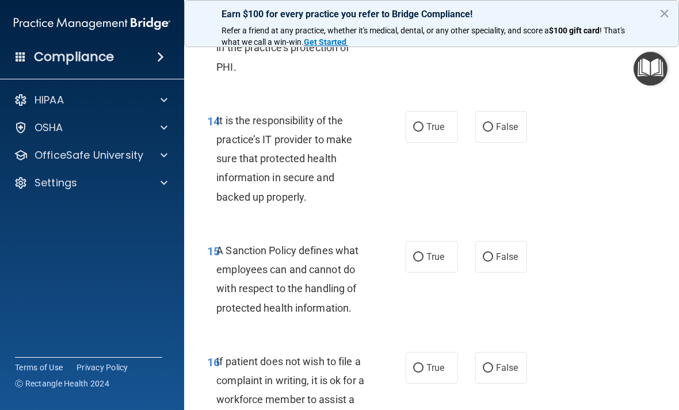
scroll to position [2034, 0]
click at [439, 121] on span "True" at bounding box center [435, 126] width 18 height 11
click at [423, 122] on input "True" at bounding box center [418, 126] width 10 height 9
radio input "true"
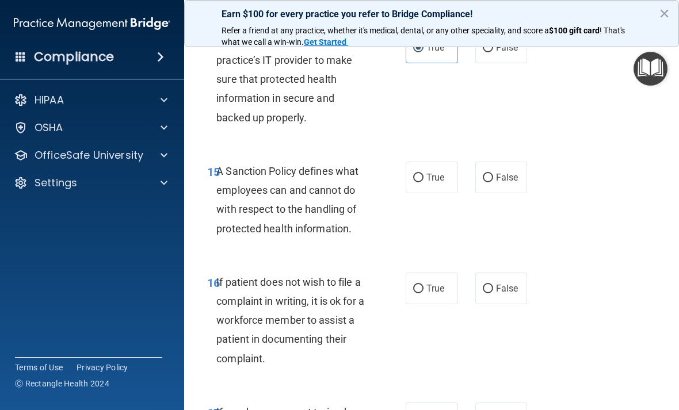
scroll to position [2115, 0]
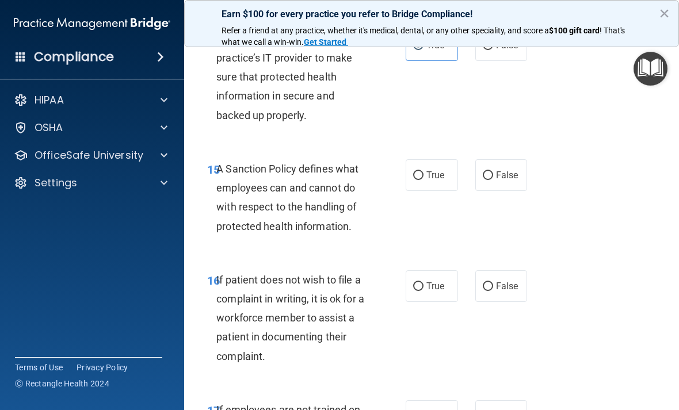
click at [430, 170] on span "True" at bounding box center [435, 175] width 18 height 11
click at [423, 171] on input "True" at bounding box center [418, 175] width 10 height 9
radio input "true"
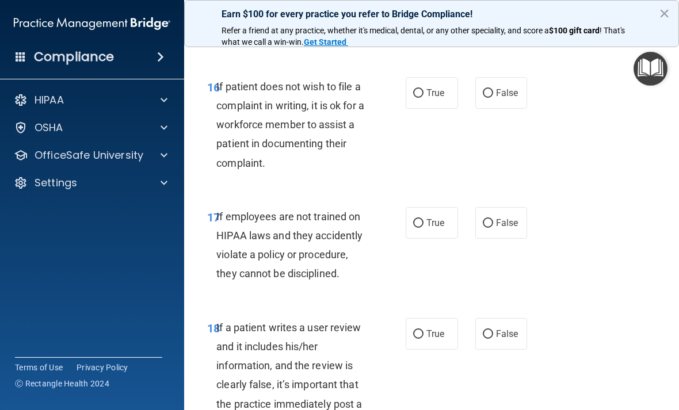
scroll to position [2310, 0]
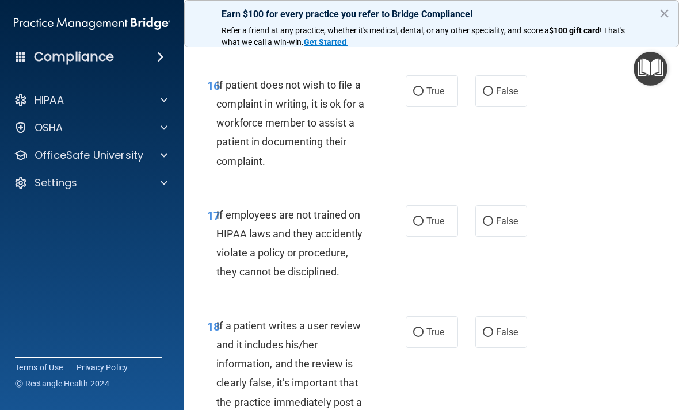
click at [419, 87] on input "True" at bounding box center [418, 91] width 10 height 9
radio input "true"
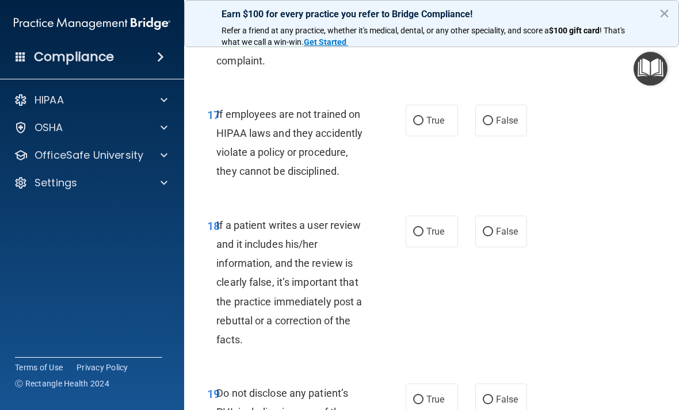
scroll to position [2415, 0]
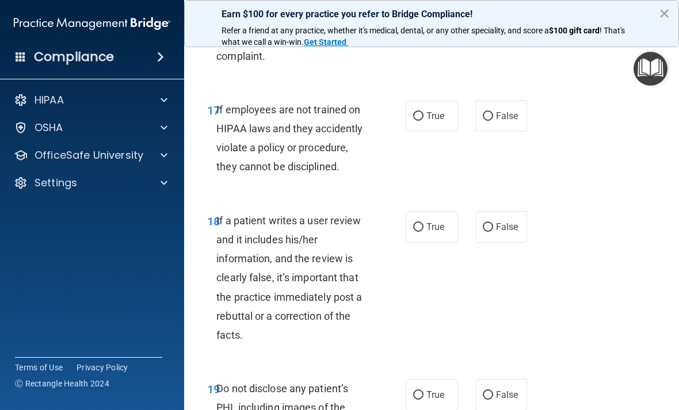
click at [471, 110] on span "False" at bounding box center [507, 115] width 22 height 11
click at [471, 112] on input "False" at bounding box center [487, 116] width 10 height 9
radio input "true"
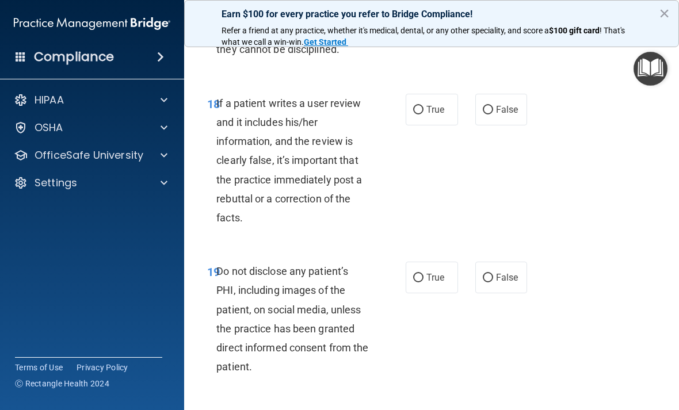
scroll to position [2563, 0]
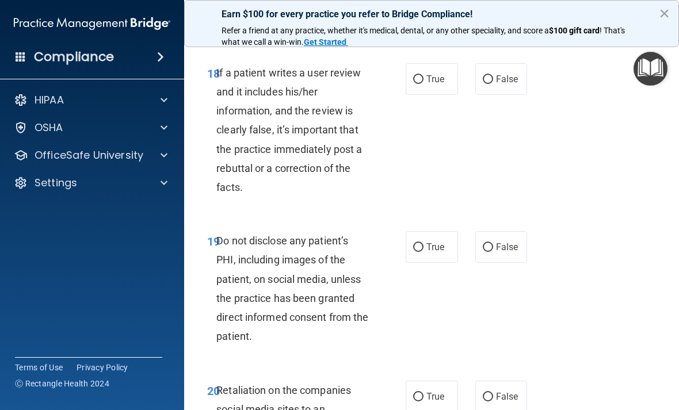
click at [471, 74] on span "False" at bounding box center [507, 79] width 22 height 11
click at [471, 75] on input "False" at bounding box center [487, 79] width 10 height 9
radio input "true"
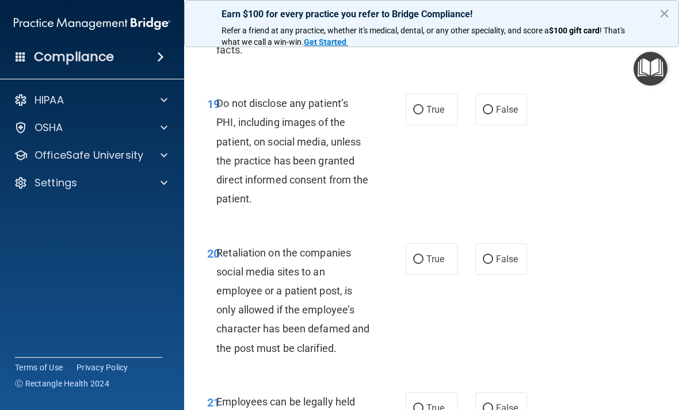
scroll to position [2702, 0]
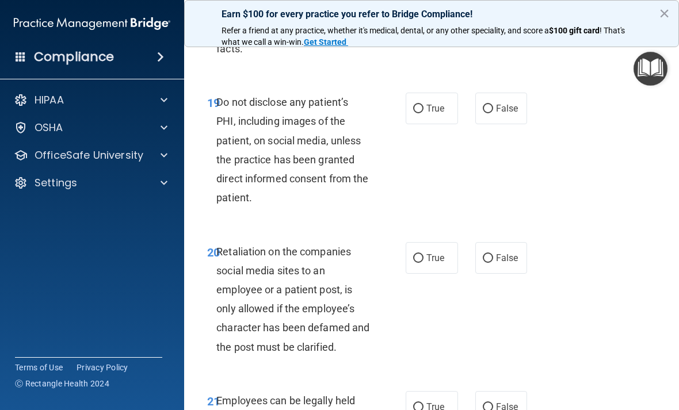
click at [440, 103] on label "True" at bounding box center [431, 109] width 52 height 32
click at [423, 105] on input "True" at bounding box center [418, 109] width 10 height 9
radio input "true"
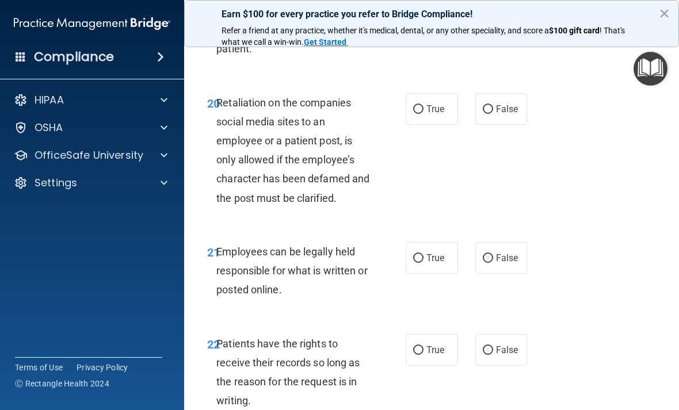
scroll to position [2852, 0]
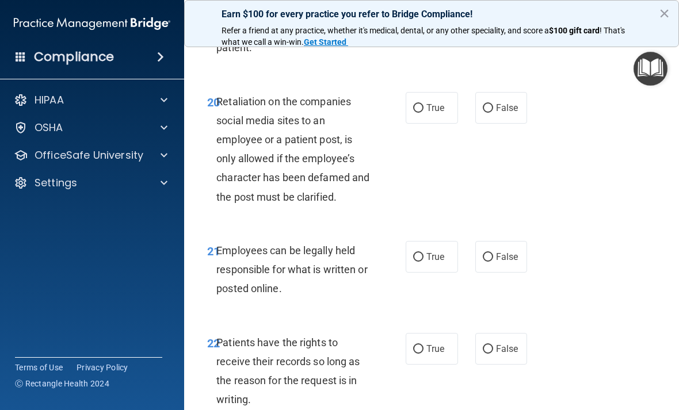
click at [471, 104] on label "False" at bounding box center [501, 108] width 52 height 32
click at [471, 104] on input "False" at bounding box center [487, 108] width 10 height 9
radio input "true"
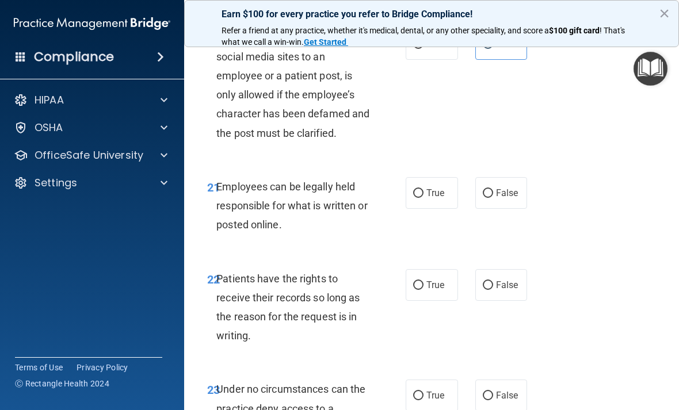
scroll to position [2917, 0]
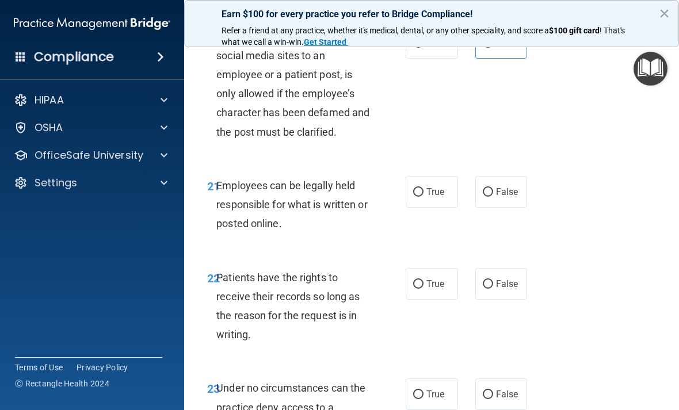
click at [437, 186] on span "True" at bounding box center [435, 191] width 18 height 11
click at [423, 188] on input "True" at bounding box center [418, 192] width 10 height 9
radio input "true"
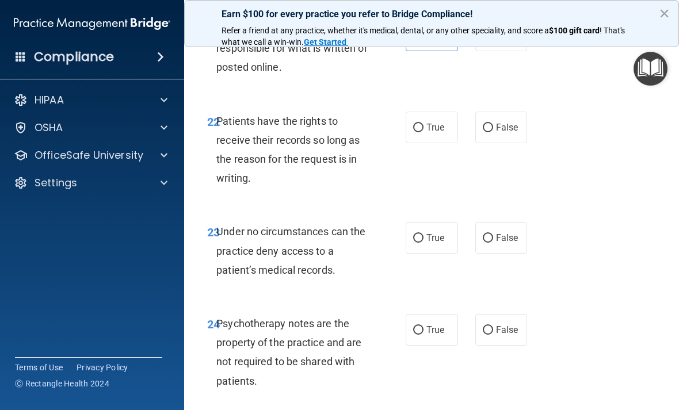
scroll to position [3075, 0]
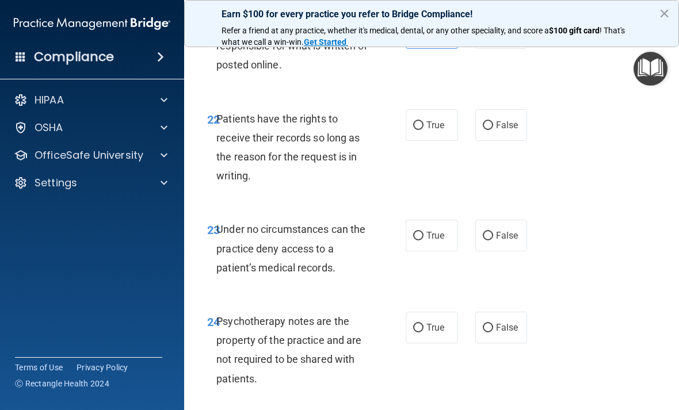
click at [471, 109] on label "False" at bounding box center [501, 125] width 52 height 32
click at [471, 121] on input "False" at bounding box center [487, 125] width 10 height 9
radio input "true"
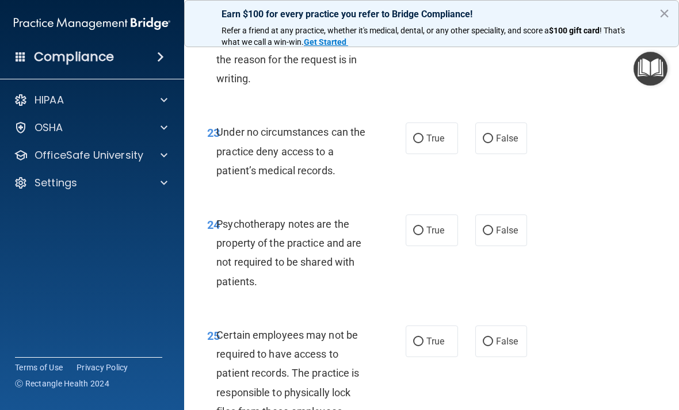
scroll to position [3180, 0]
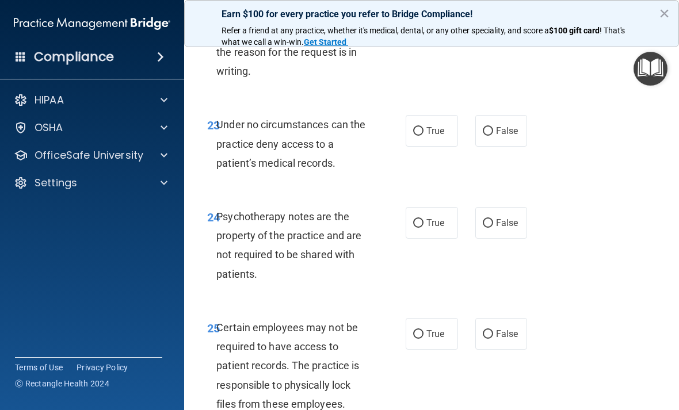
click at [444, 125] on span "True" at bounding box center [435, 130] width 18 height 11
click at [423, 127] on input "True" at bounding box center [418, 131] width 10 height 9
radio input "true"
click at [471, 115] on label "False" at bounding box center [501, 131] width 52 height 32
click at [471, 127] on input "False" at bounding box center [487, 131] width 10 height 9
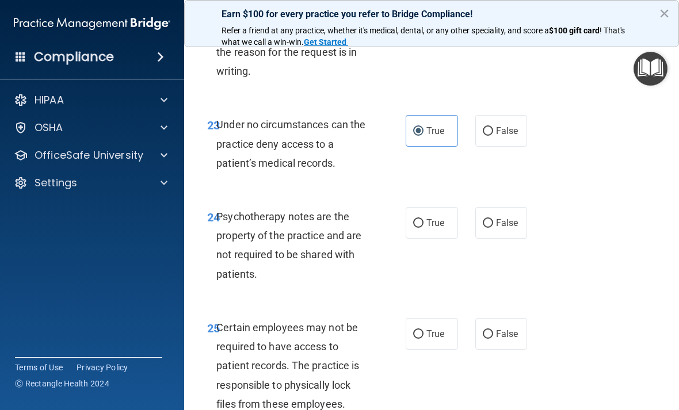
radio input "true"
radio input "false"
click at [471, 207] on label "False" at bounding box center [501, 223] width 52 height 32
click at [471, 219] on input "False" at bounding box center [487, 223] width 10 height 9
radio input "true"
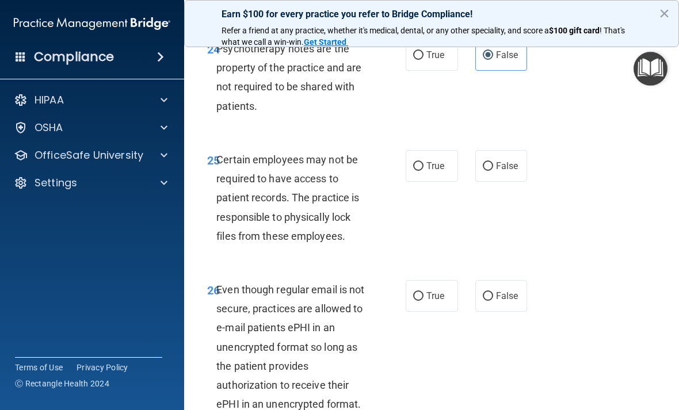
scroll to position [3348, 0]
click at [428, 160] on span "True" at bounding box center [435, 165] width 18 height 11
click at [423, 162] on input "True" at bounding box center [418, 166] width 10 height 9
radio input "true"
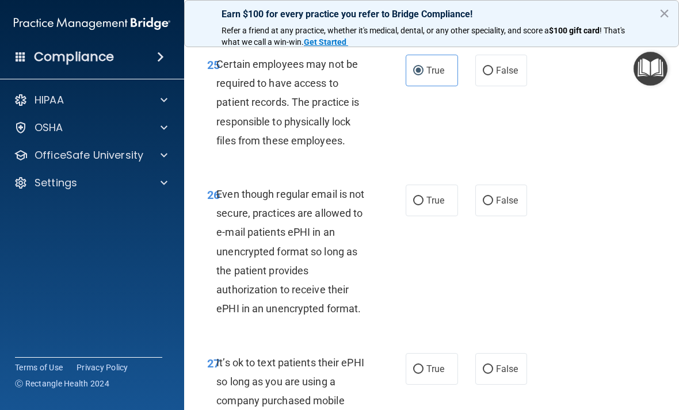
scroll to position [3444, 0]
click at [422, 194] on label "True" at bounding box center [431, 200] width 52 height 32
click at [422, 196] on input "True" at bounding box center [418, 200] width 10 height 9
radio input "true"
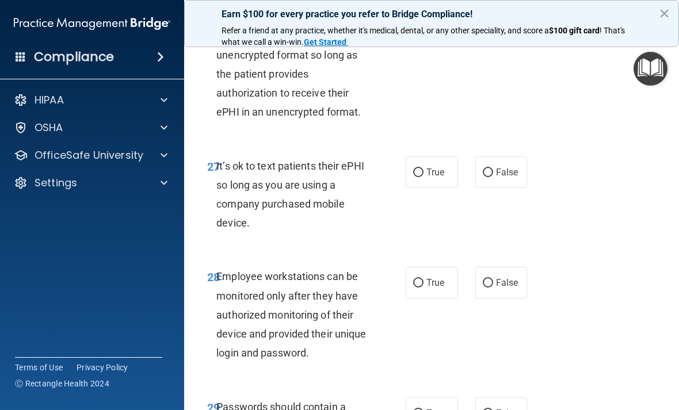
scroll to position [3641, 0]
click at [471, 160] on label "False" at bounding box center [501, 172] width 52 height 32
click at [471, 168] on input "False" at bounding box center [487, 172] width 10 height 9
radio input "true"
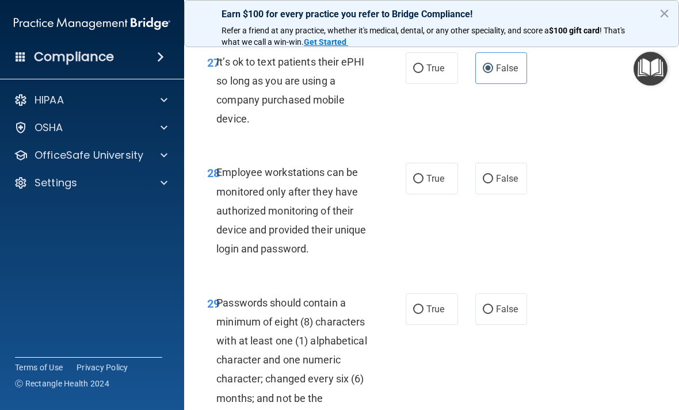
scroll to position [3745, 0]
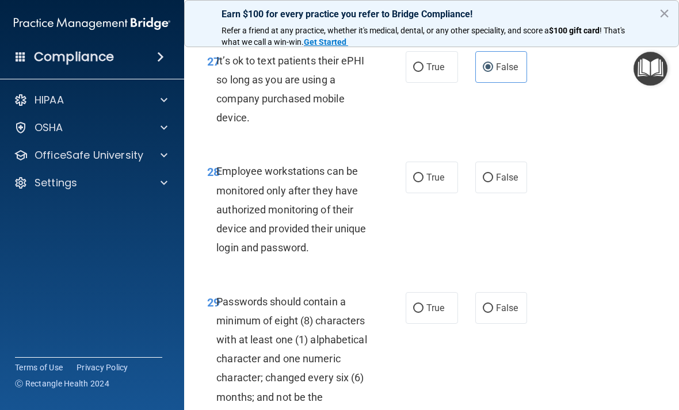
click at [471, 172] on span "False" at bounding box center [507, 177] width 22 height 11
click at [471, 174] on input "False" at bounding box center [487, 178] width 10 height 9
radio input "true"
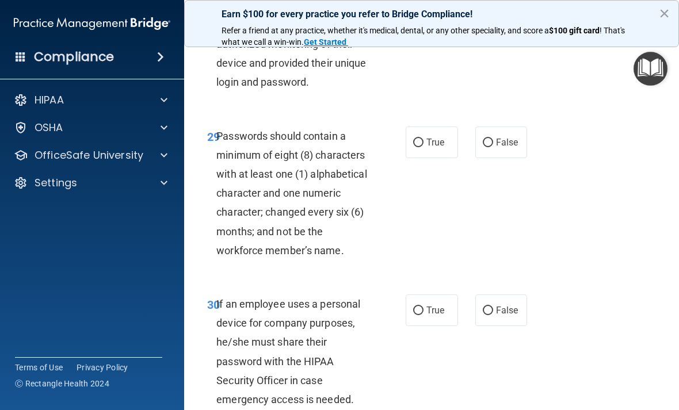
scroll to position [3911, 0]
click at [429, 136] on span "True" at bounding box center [435, 141] width 18 height 11
click at [423, 138] on input "True" at bounding box center [418, 142] width 10 height 9
radio input "true"
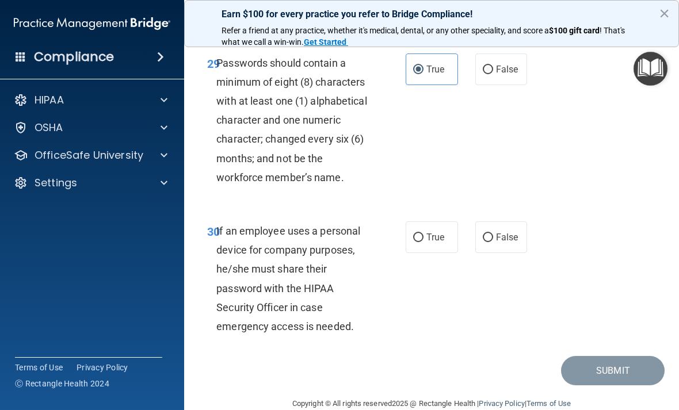
scroll to position [3983, 0]
click at [471, 232] on span "False" at bounding box center [507, 237] width 22 height 11
click at [471, 234] on input "False" at bounding box center [487, 238] width 10 height 9
radio input "true"
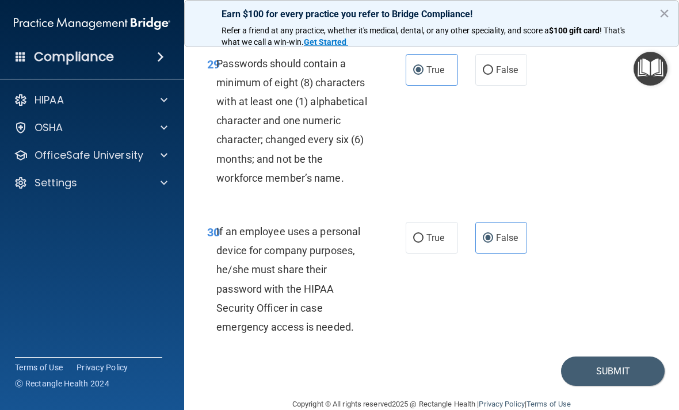
click at [471, 357] on button "Submit" at bounding box center [613, 371] width 104 height 29
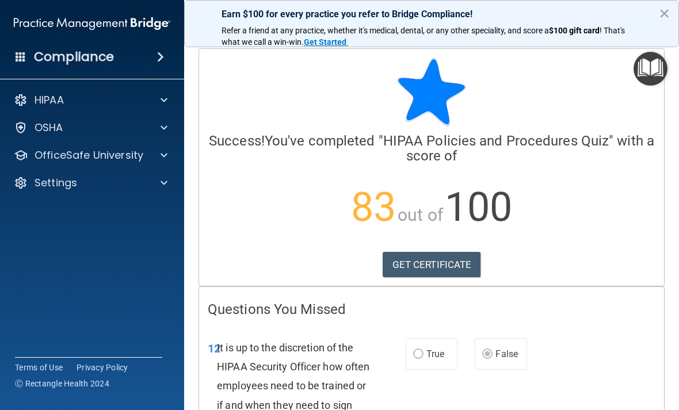
click at [471, 74] on img "Open Resource Center" at bounding box center [650, 69] width 34 height 34
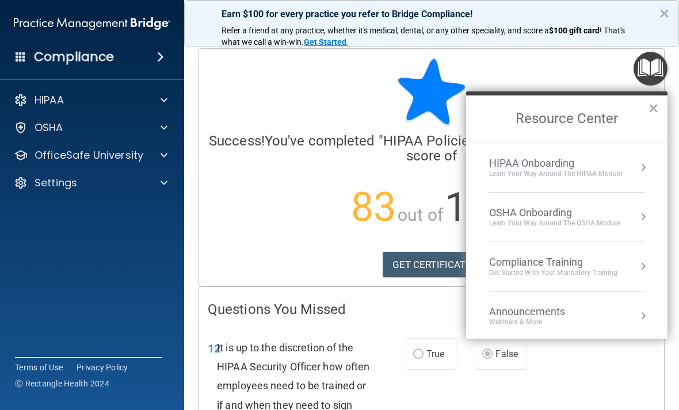
click at [373, 153] on h4 "Success! You've completed " HIPAA Policies and Procedures Quiz " with a score of" at bounding box center [431, 148] width 447 height 30
click at [471, 70] on img "Open Resource Center" at bounding box center [650, 69] width 34 height 34
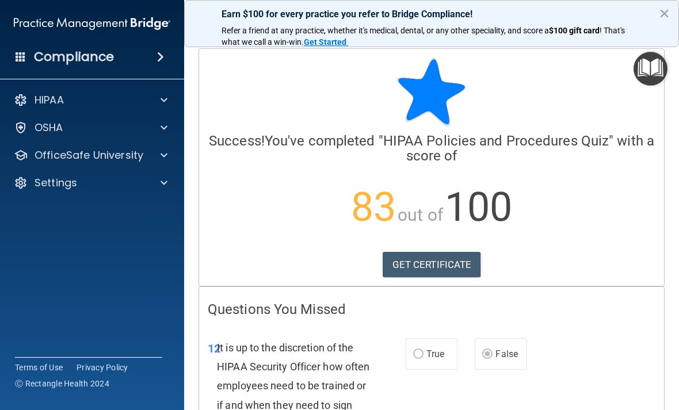
click at [46, 124] on p "OSHA" at bounding box center [49, 128] width 29 height 14
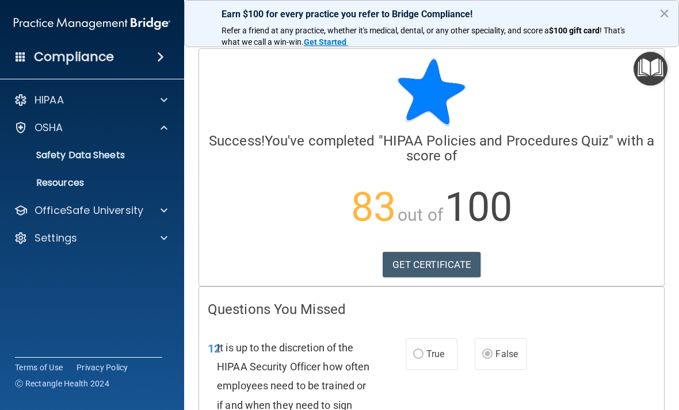
click at [127, 156] on p "Safety Data Sheets" at bounding box center [85, 156] width 157 height 12
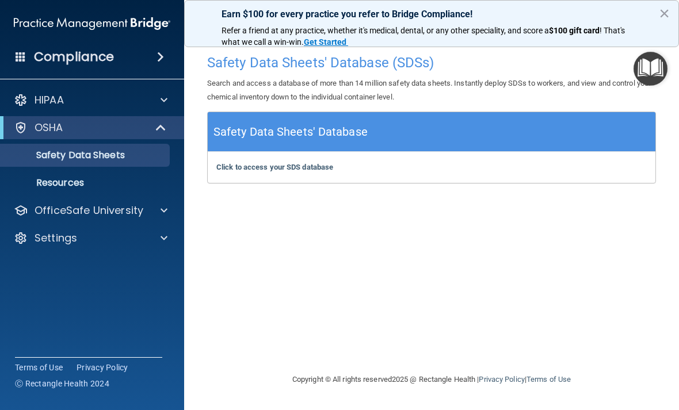
click at [136, 209] on p "OfficeSafe University" at bounding box center [89, 211] width 109 height 14
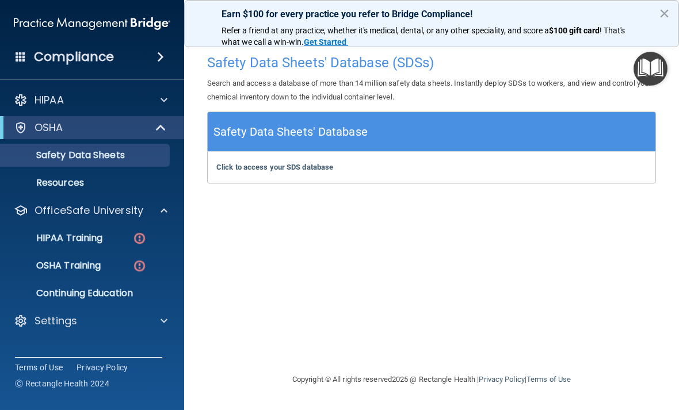
click at [102, 237] on p "HIPAA Training" at bounding box center [54, 238] width 95 height 12
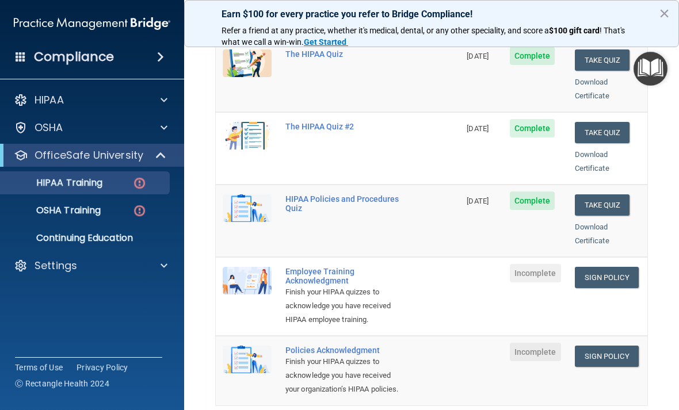
scroll to position [175, 0]
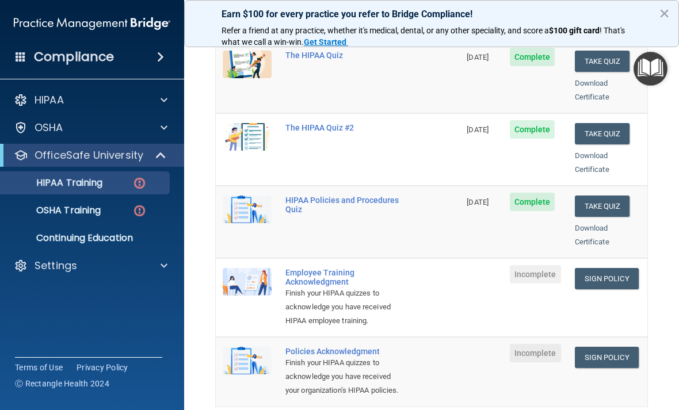
click at [471, 268] on link "Sign Policy" at bounding box center [606, 278] width 64 height 21
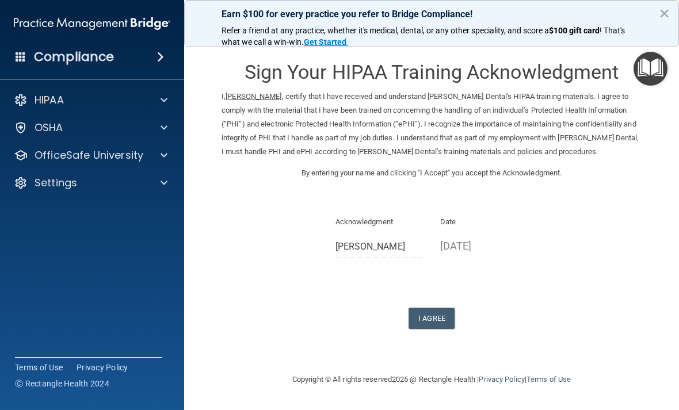
click at [442, 316] on button "I Agree" at bounding box center [431, 318] width 46 height 21
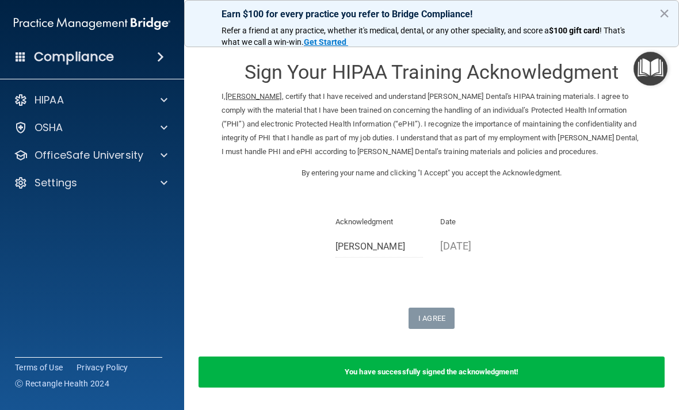
click at [62, 154] on p "OfficeSafe University" at bounding box center [89, 155] width 109 height 14
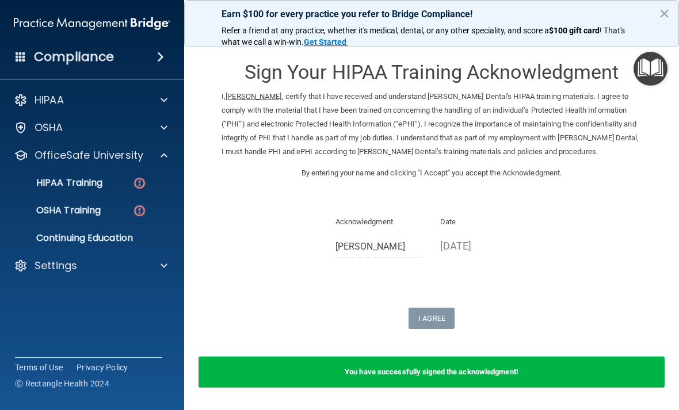
click at [60, 184] on p "HIPAA Training" at bounding box center [54, 183] width 95 height 12
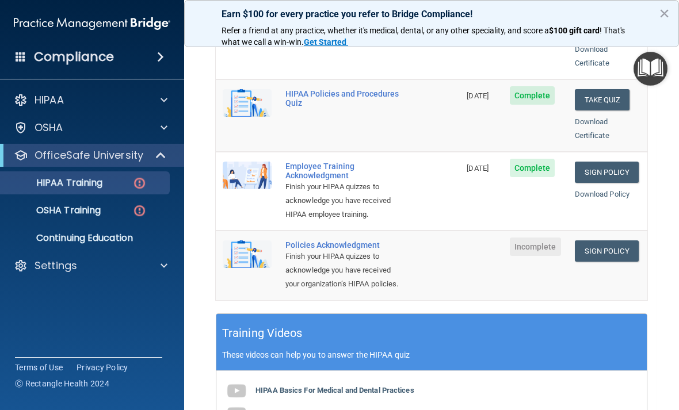
scroll to position [265, 0]
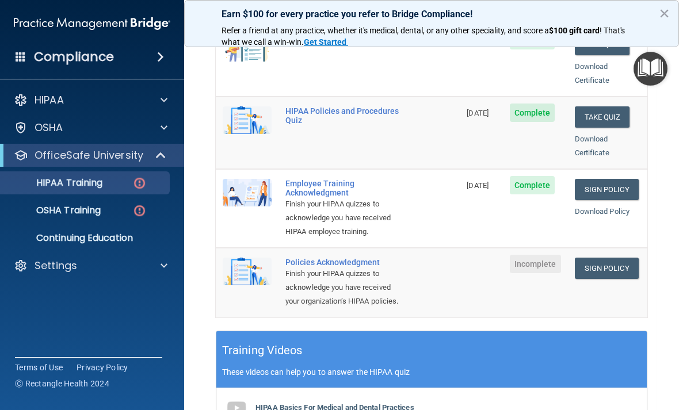
click at [616, 258] on link "Sign Policy" at bounding box center [606, 268] width 64 height 21
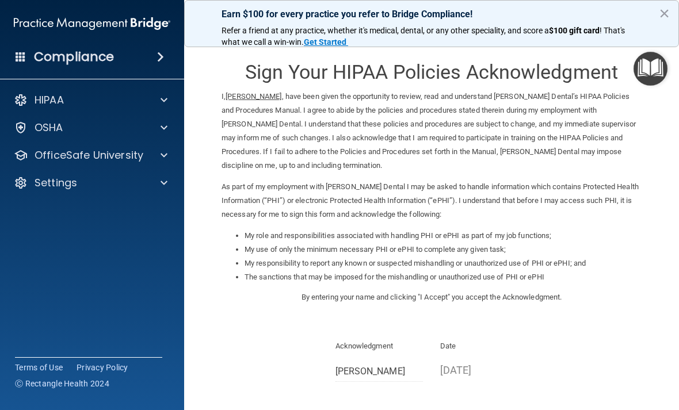
click at [36, 87] on div "HIPAA Documents and Policies Report an Incident Business Associates Emergency P…" at bounding box center [92, 144] width 185 height 120
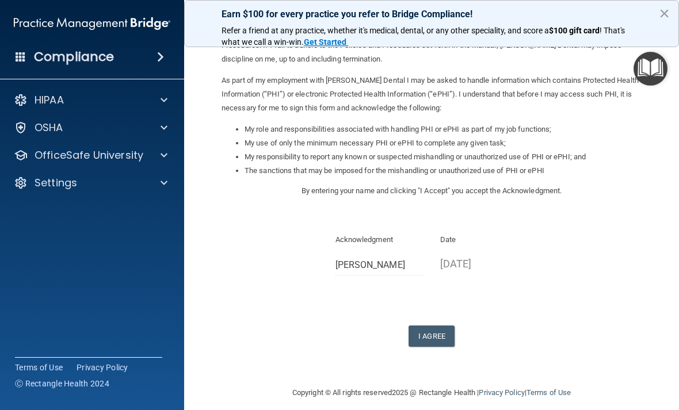
scroll to position [106, 0]
click at [435, 330] on button "I Agree" at bounding box center [431, 336] width 46 height 21
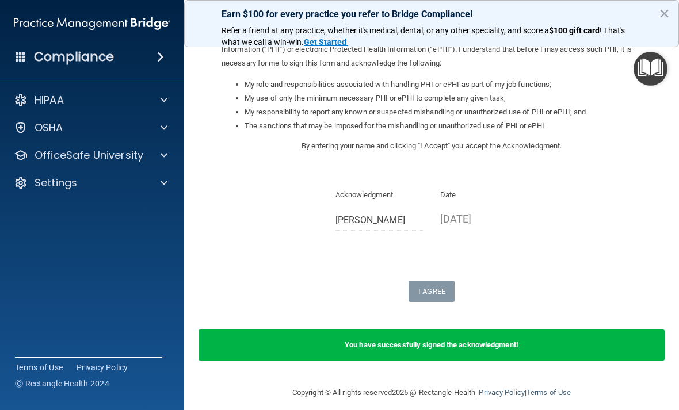
scroll to position [150, 0]
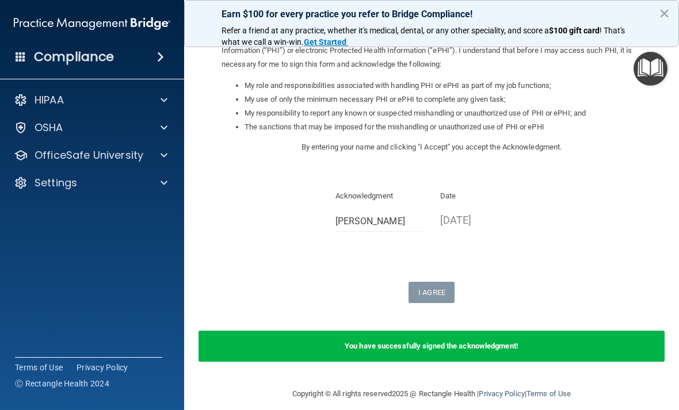
click at [47, 128] on p "OSHA" at bounding box center [49, 128] width 29 height 14
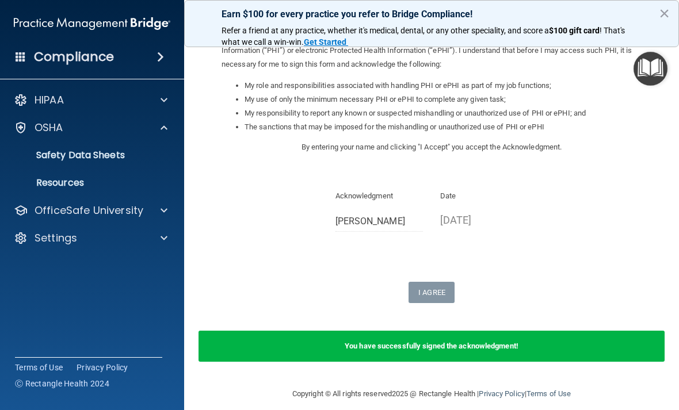
click at [76, 205] on p "OfficeSafe University" at bounding box center [89, 211] width 109 height 14
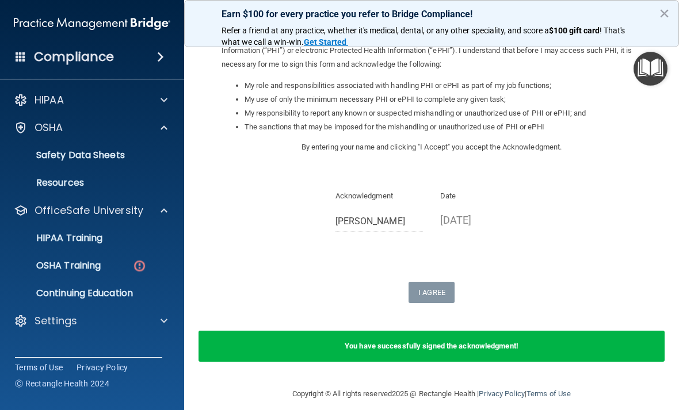
click at [81, 266] on p "OSHA Training" at bounding box center [53, 266] width 93 height 12
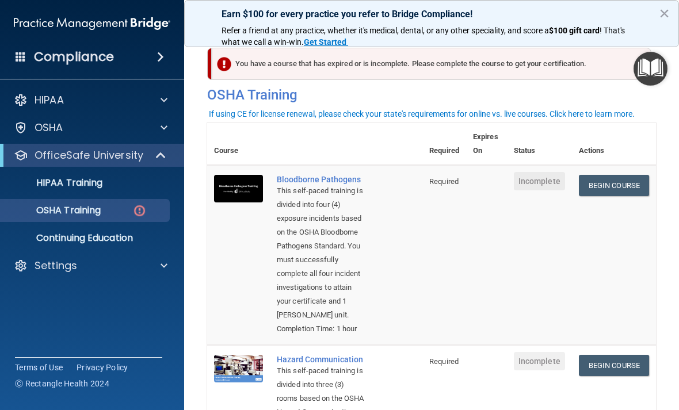
scroll to position [10, 0]
click at [635, 177] on link "Begin Course" at bounding box center [613, 184] width 70 height 21
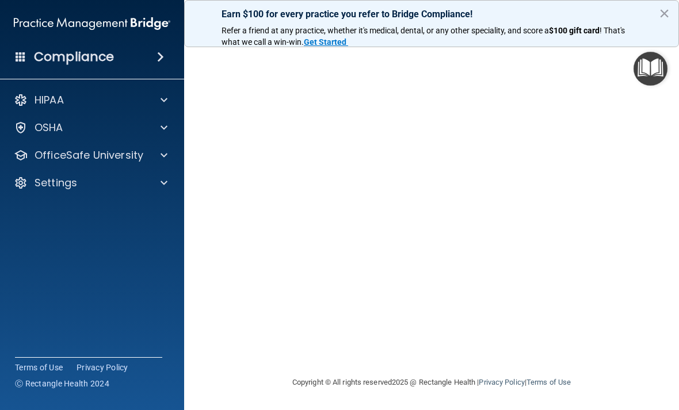
scroll to position [82, 0]
click at [59, 160] on p "OfficeSafe University" at bounding box center [89, 155] width 109 height 14
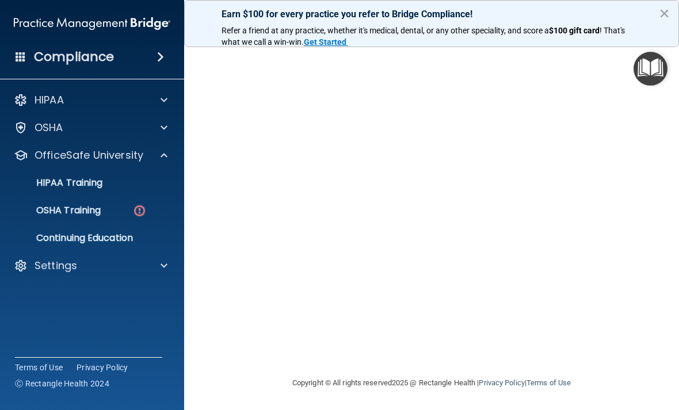
click at [68, 214] on p "OSHA Training" at bounding box center [53, 211] width 93 height 12
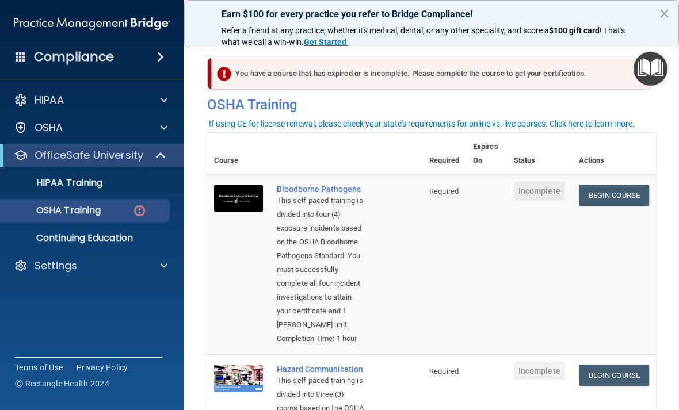
click at [630, 189] on link "Begin Course" at bounding box center [613, 195] width 70 height 21
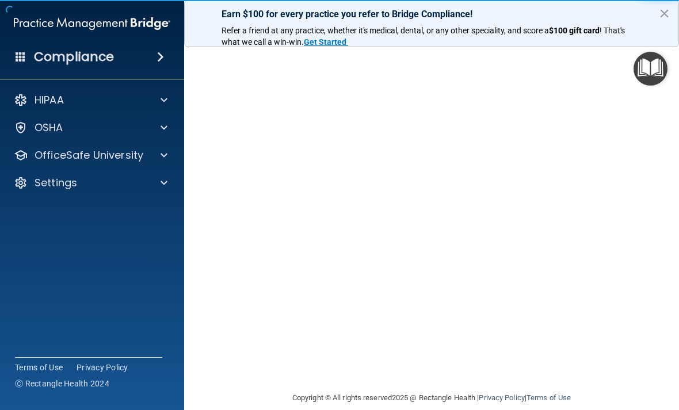
scroll to position [68, 0]
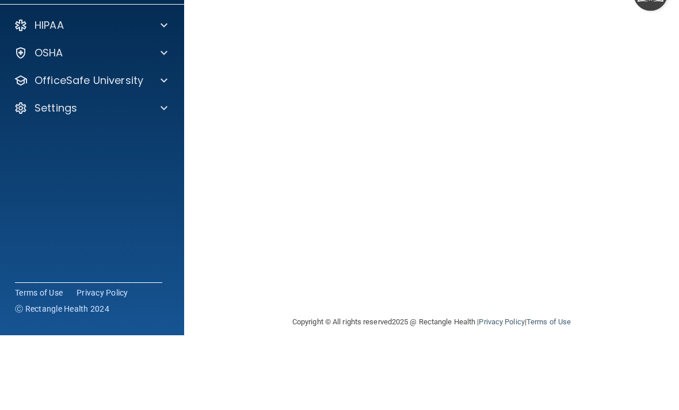
click at [665, 134] on main "Bloodborne Pathogens Training This course doesn’t expire until . Are you sure y…" at bounding box center [431, 223] width 495 height 373
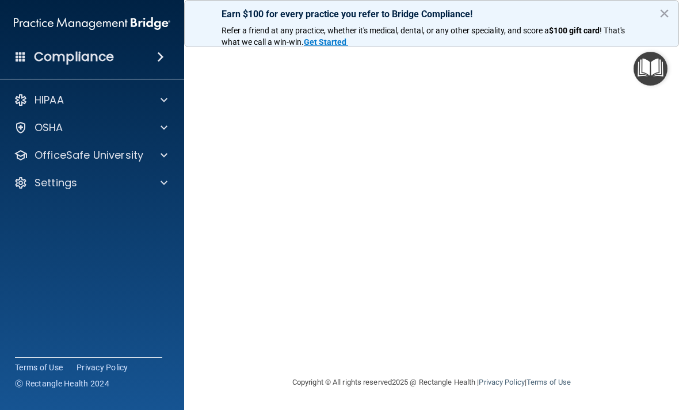
scroll to position [82, 0]
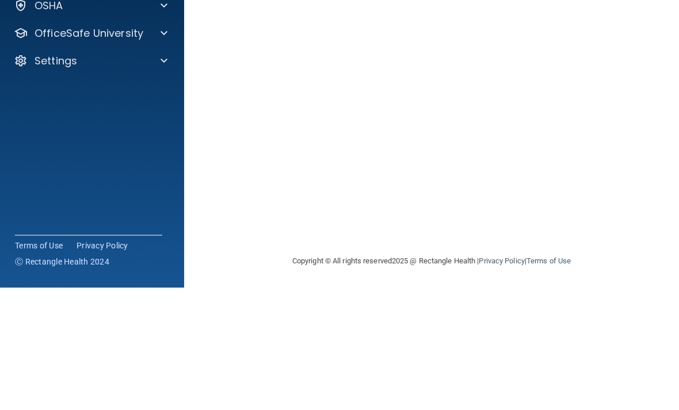
click at [658, 54] on main "Bloodborne Pathogens Training This course doesn’t expire until . Are you sure y…" at bounding box center [431, 223] width 495 height 373
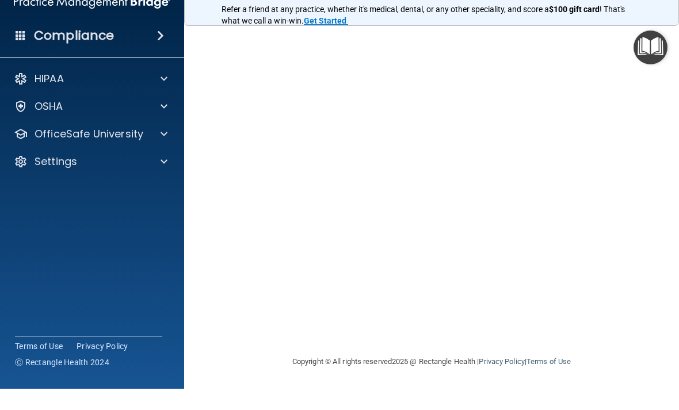
click at [656, 133] on main "Bloodborne Pathogens Training This course doesn’t expire until . Are you sure y…" at bounding box center [431, 223] width 495 height 373
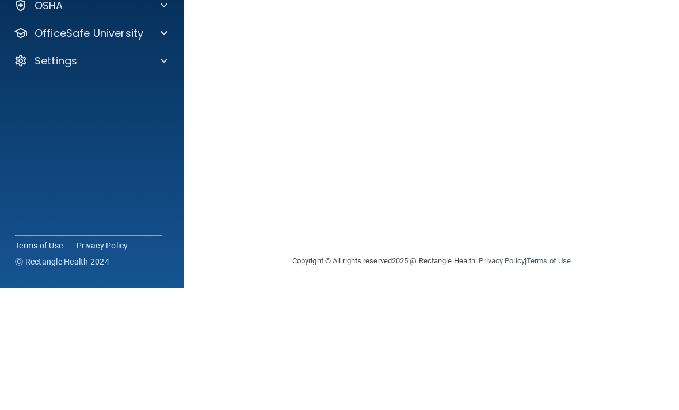
click at [652, 145] on div "Bloodborne Pathogens Training This course doesn’t expire until . Are you sure y…" at bounding box center [431, 177] width 449 height 398
click at [660, 114] on main "Bloodborne Pathogens Training This course doesn’t expire until . Are you sure y…" at bounding box center [431, 223] width 495 height 373
click at [656, 128] on main "Bloodborne Pathogens Training This course doesn’t expire until . Are you sure y…" at bounding box center [431, 223] width 495 height 373
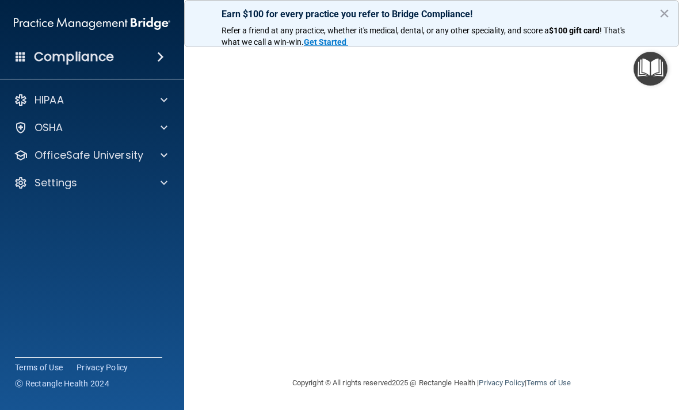
click at [668, 7] on button "×" at bounding box center [663, 13] width 11 height 18
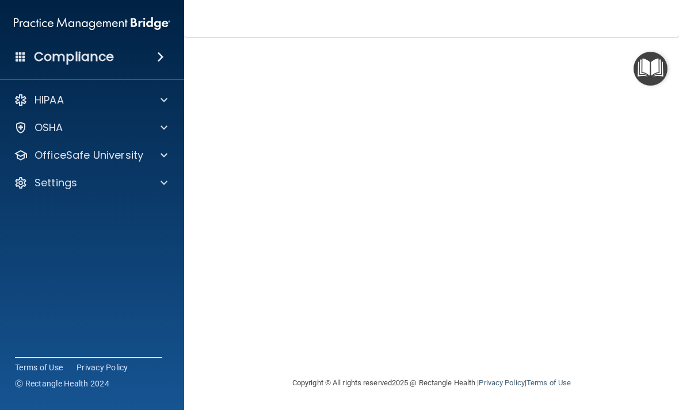
click at [657, 65] on img "Open Resource Center" at bounding box center [650, 69] width 34 height 34
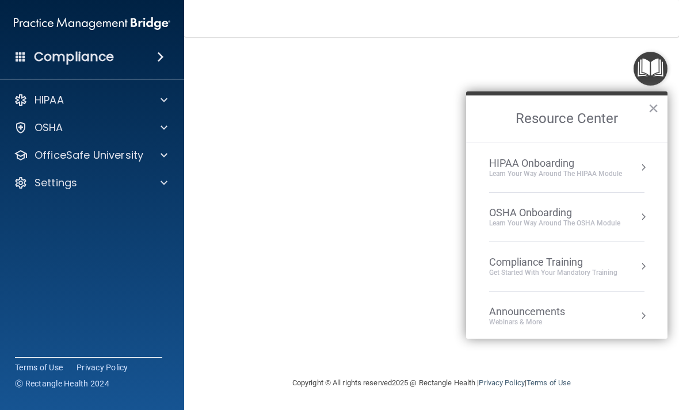
click at [585, 169] on div "Learn Your Way around the HIPAA module" at bounding box center [555, 174] width 133 height 10
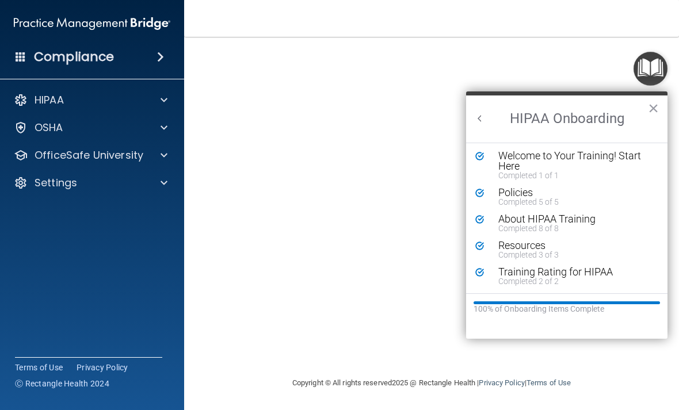
scroll to position [2, 0]
click at [482, 108] on h2 "HIPAA Onboarding" at bounding box center [566, 118] width 201 height 47
click at [110, 151] on p "OfficeSafe University" at bounding box center [89, 155] width 109 height 14
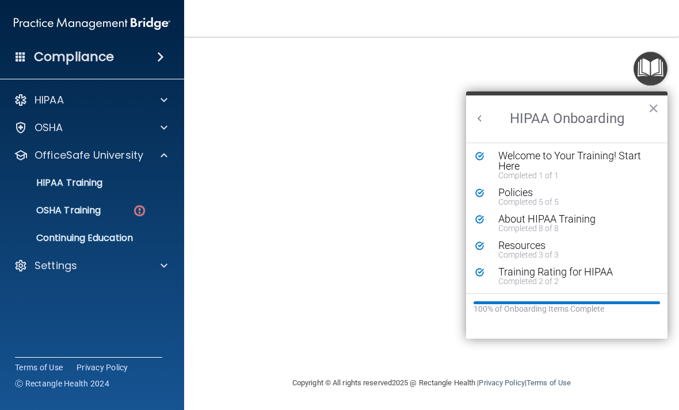
click at [117, 213] on div "OSHA Training" at bounding box center [85, 211] width 157 height 12
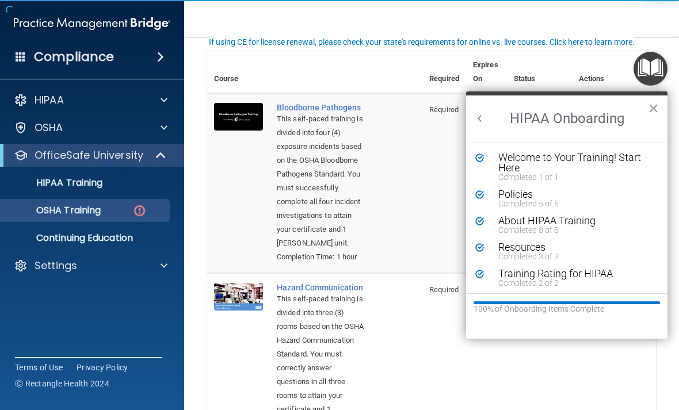
click at [657, 99] on button "×" at bounding box center [652, 108] width 11 height 18
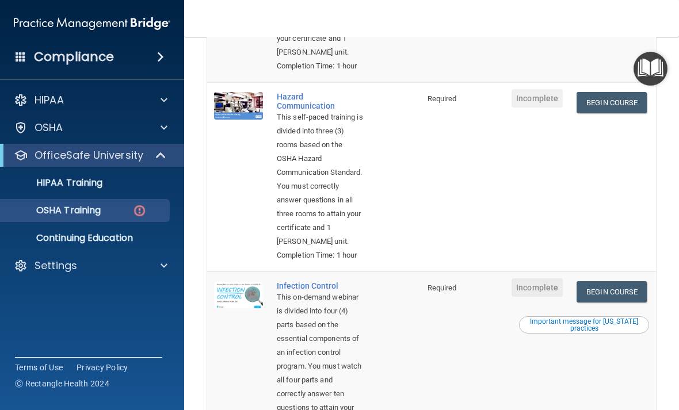
scroll to position [271, 0]
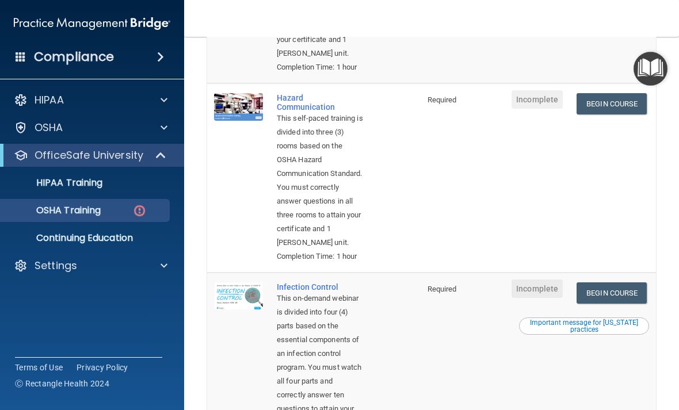
click at [596, 114] on link "Begin Course" at bounding box center [611, 103] width 70 height 21
